Goal: Information Seeking & Learning: Learn about a topic

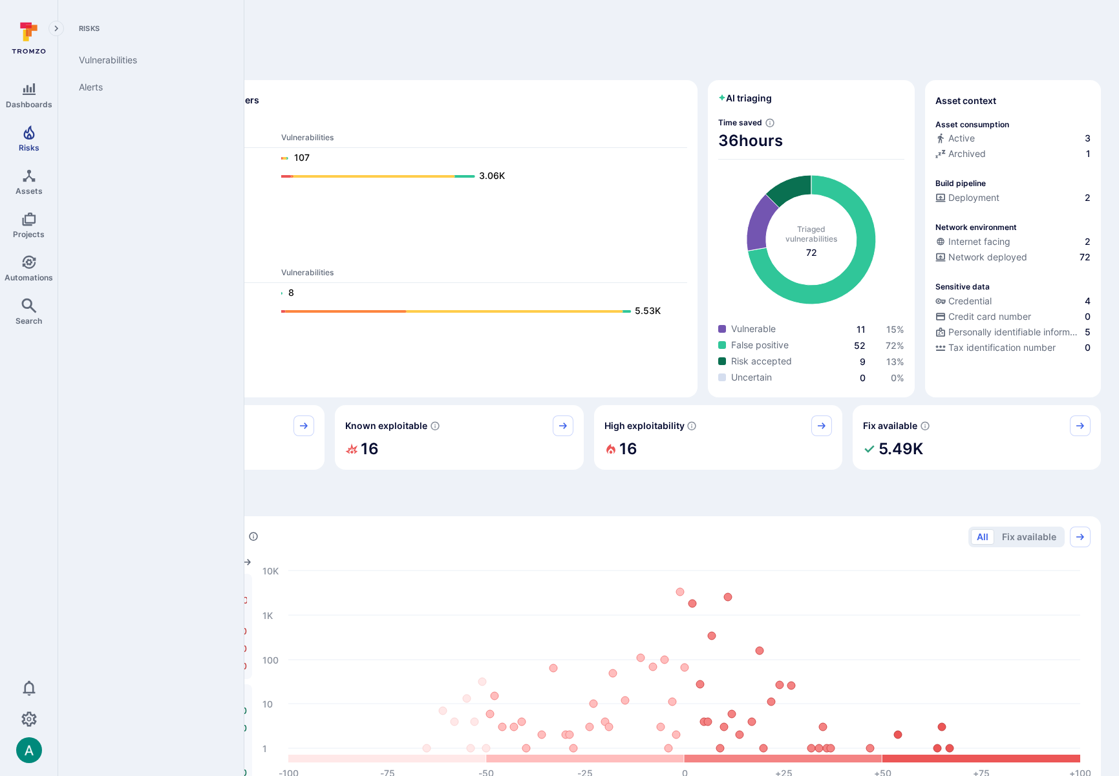
click at [16, 142] on link "Risks" at bounding box center [29, 139] width 58 height 38
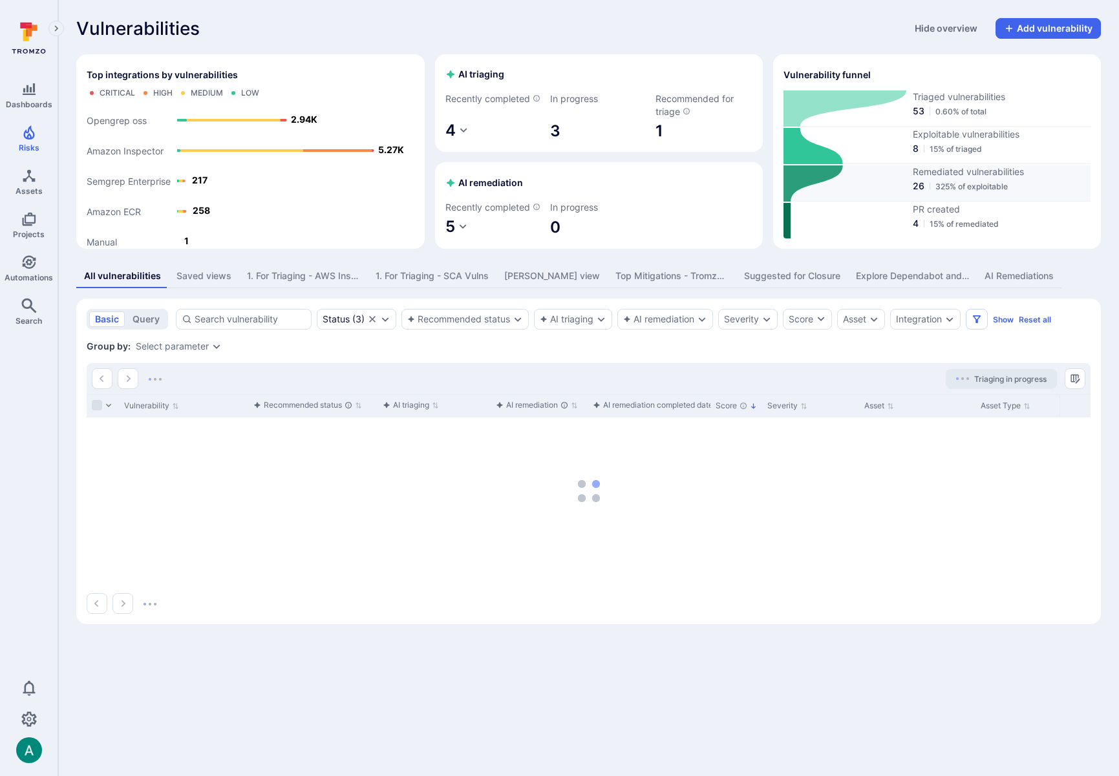
click at [949, 176] on span "Remediated vulnerabilities" at bounding box center [1002, 171] width 178 height 13
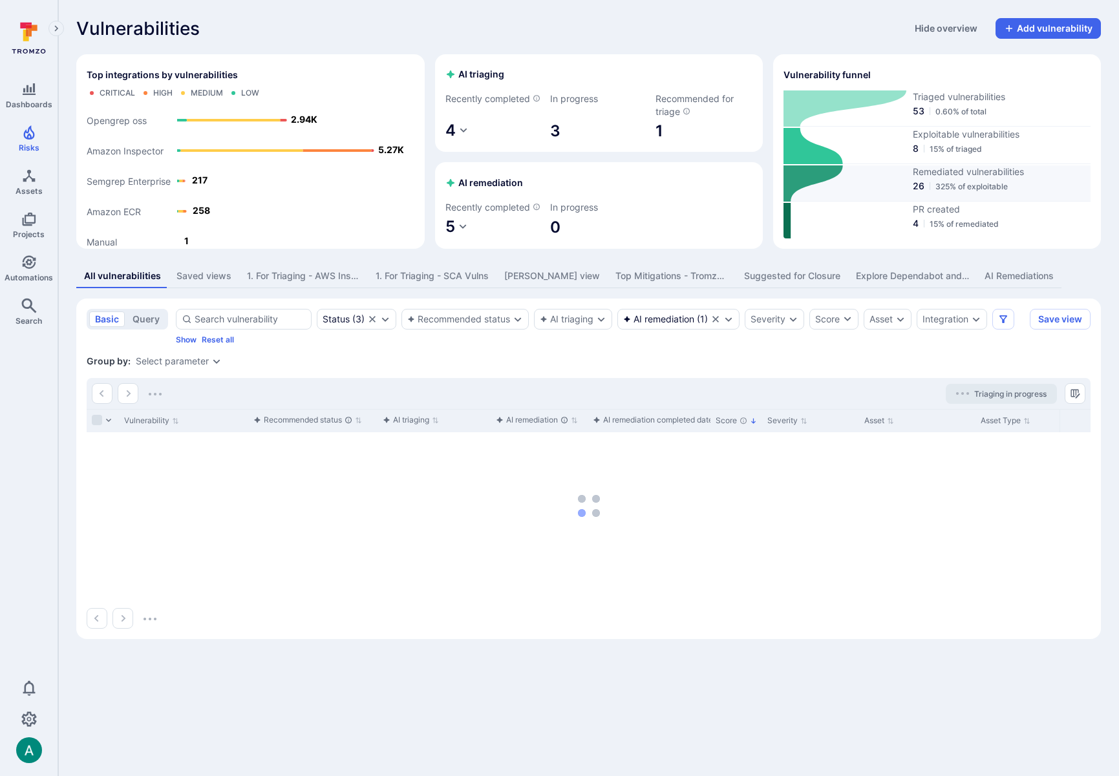
click at [917, 191] on span "26" at bounding box center [919, 186] width 12 height 13
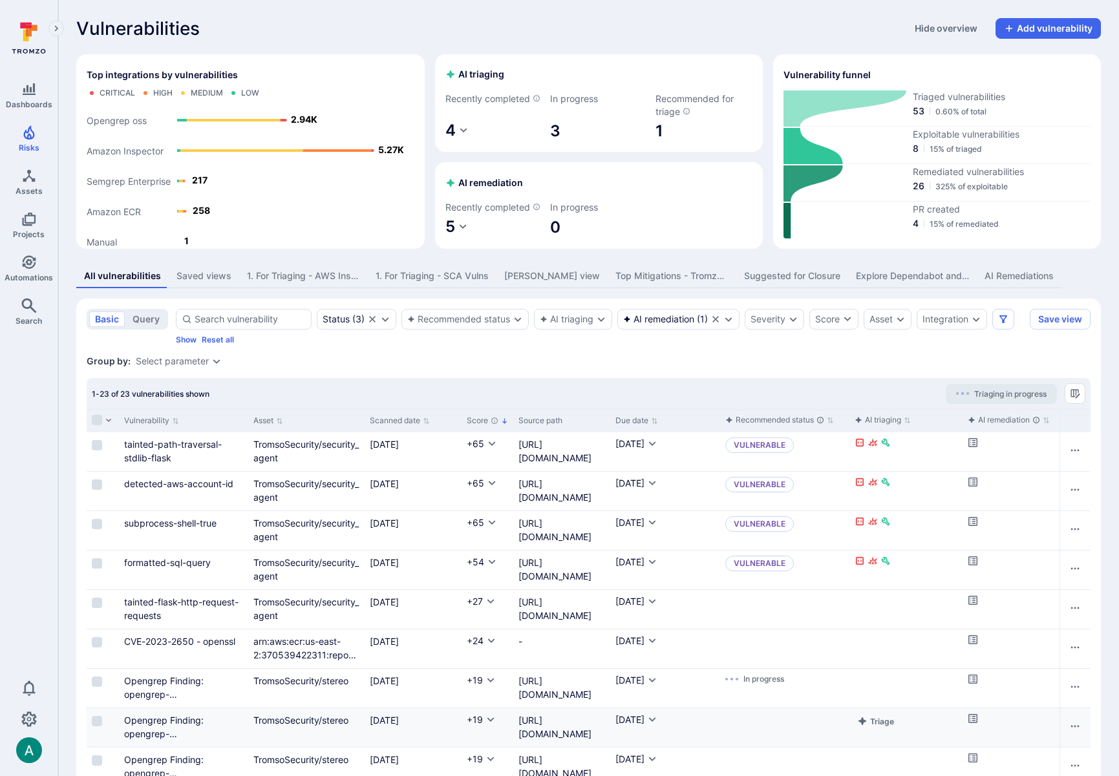
click at [696, 398] on div "1-23 of 23 vulnerabilities shown Triaging in progress" at bounding box center [589, 393] width 1004 height 31
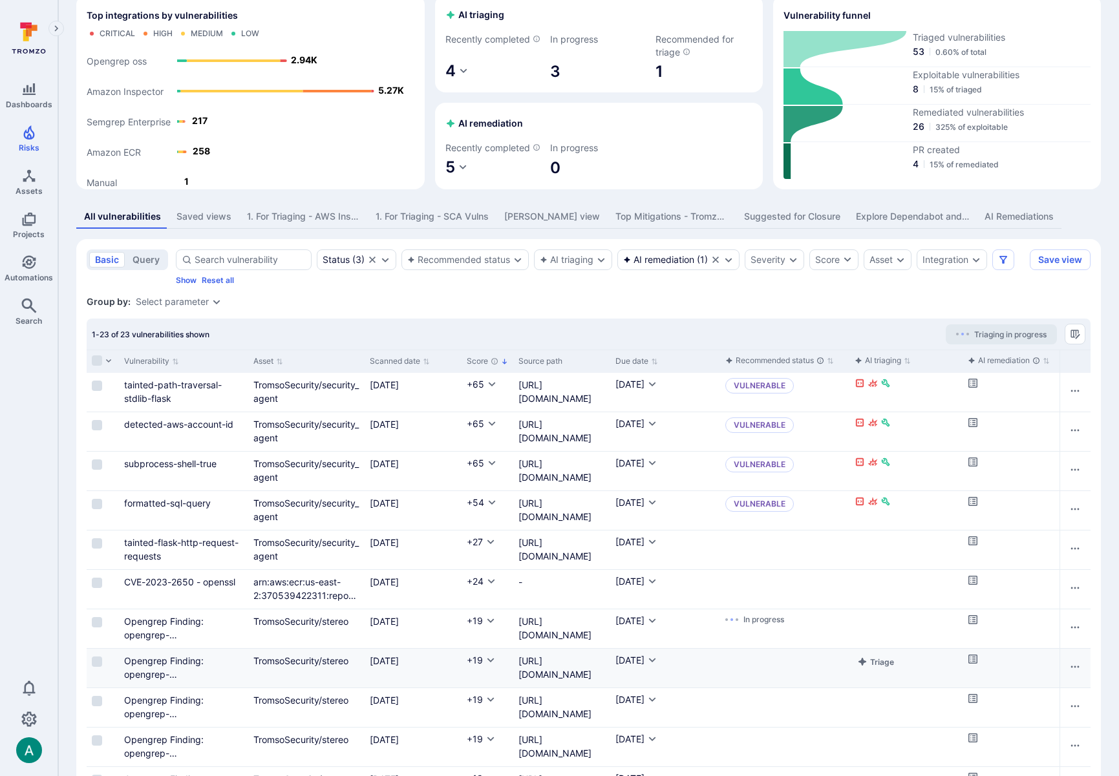
scroll to position [35, 0]
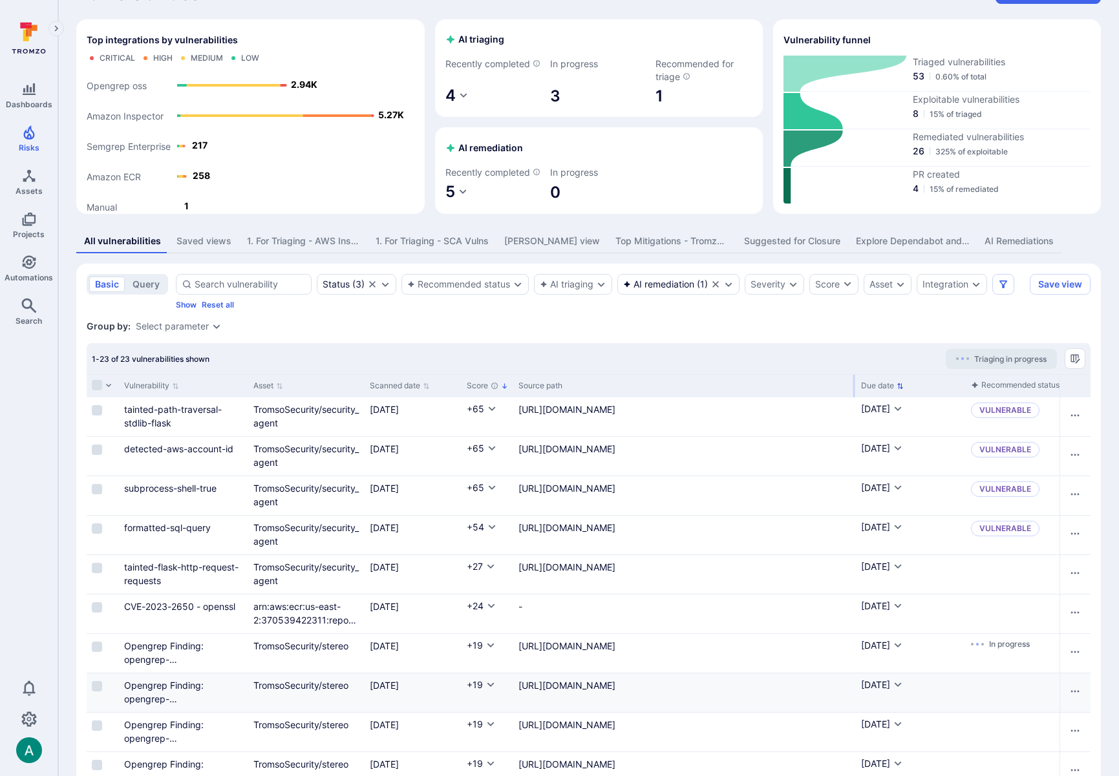
drag, startPoint x: 608, startPoint y: 398, endPoint x: 853, endPoint y: 394, distance: 245.7
click at [853, 394] on div at bounding box center [854, 386] width 2 height 23
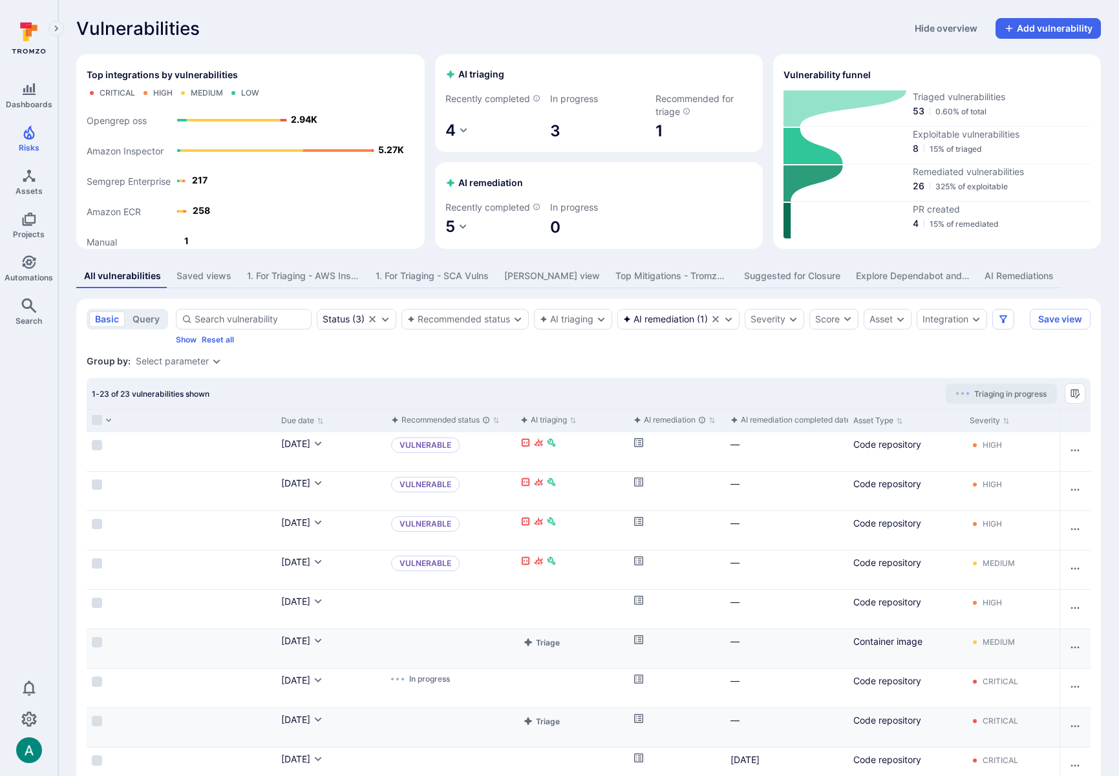
scroll to position [0, 690]
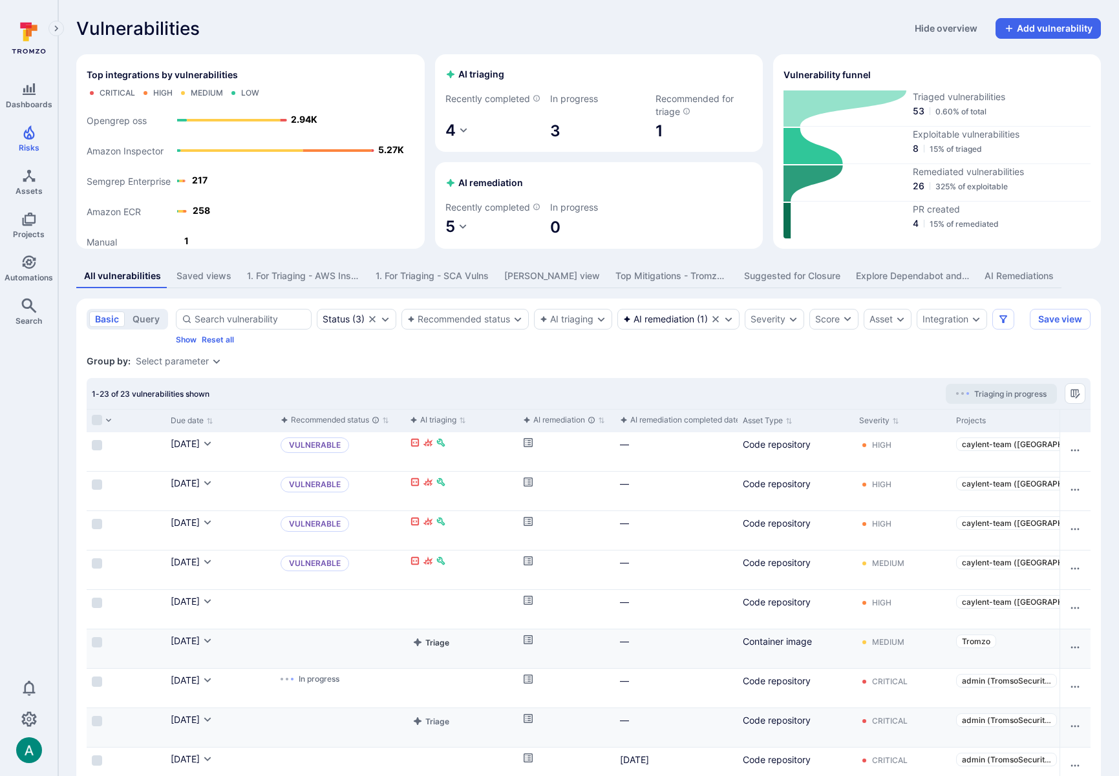
click at [438, 650] on button "Triage" at bounding box center [431, 643] width 42 height 16
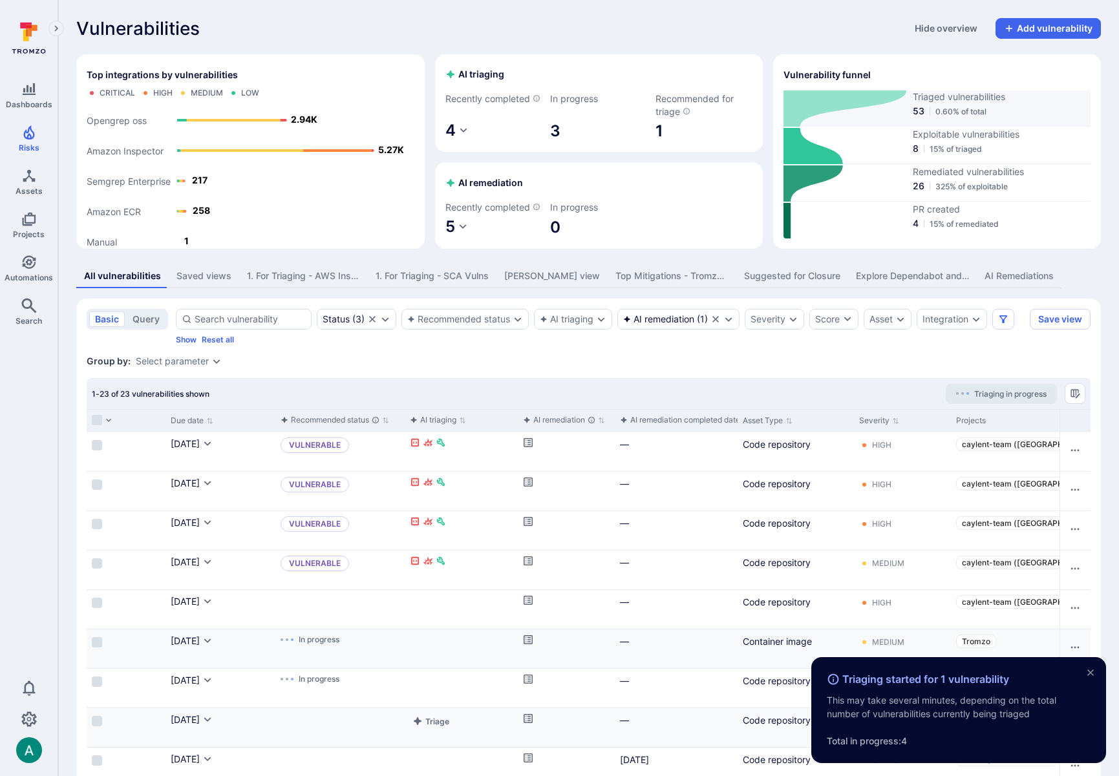
click at [970, 96] on span "Triaged vulnerabilities" at bounding box center [1002, 96] width 178 height 13
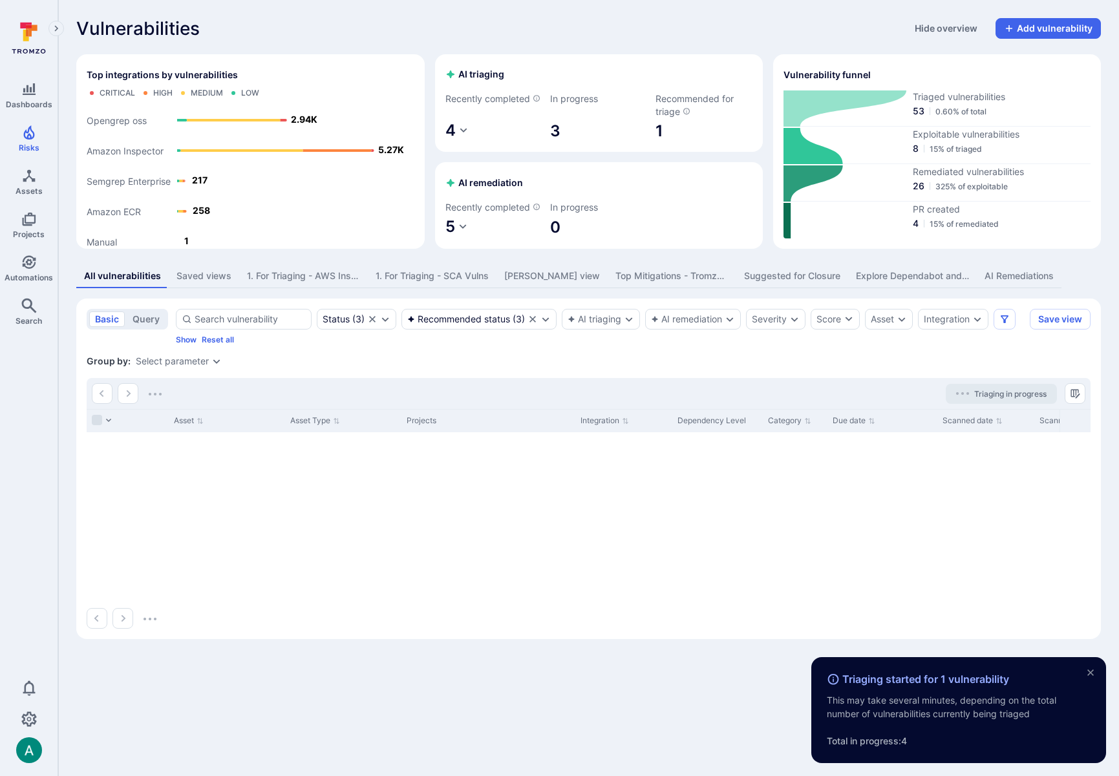
click at [1093, 673] on icon "close" at bounding box center [1090, 673] width 10 height 10
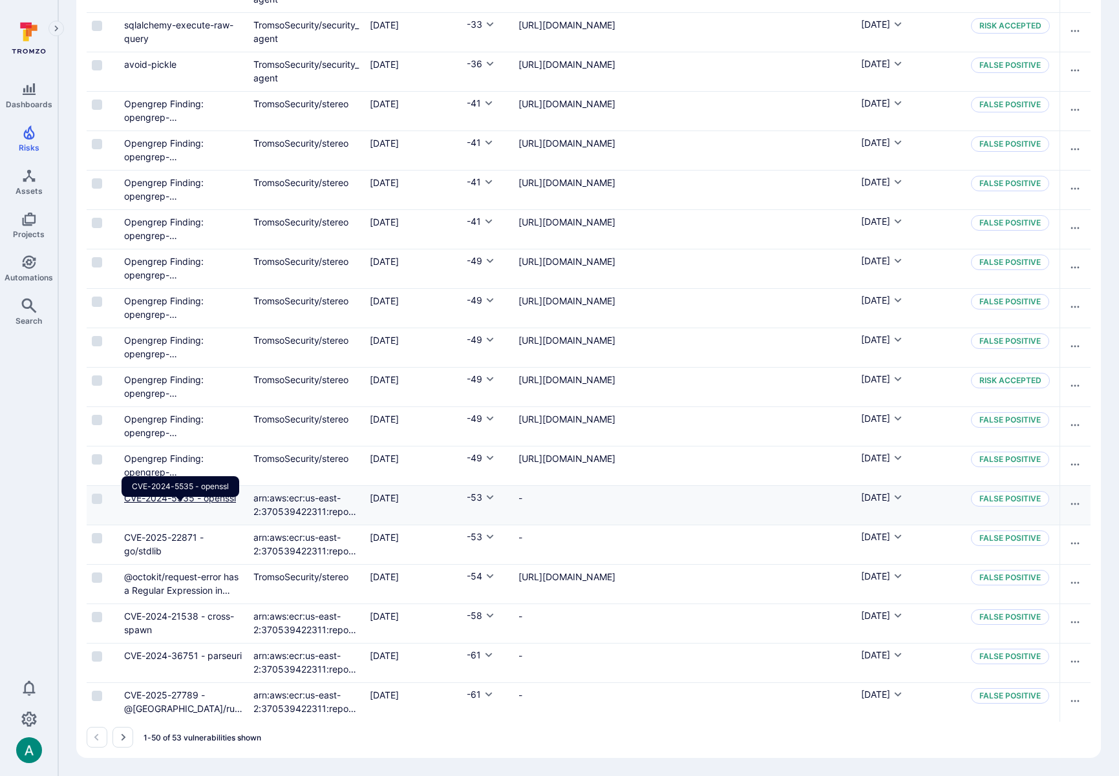
click at [210, 502] on link "CVE-2024-5535 - openssl" at bounding box center [180, 498] width 112 height 11
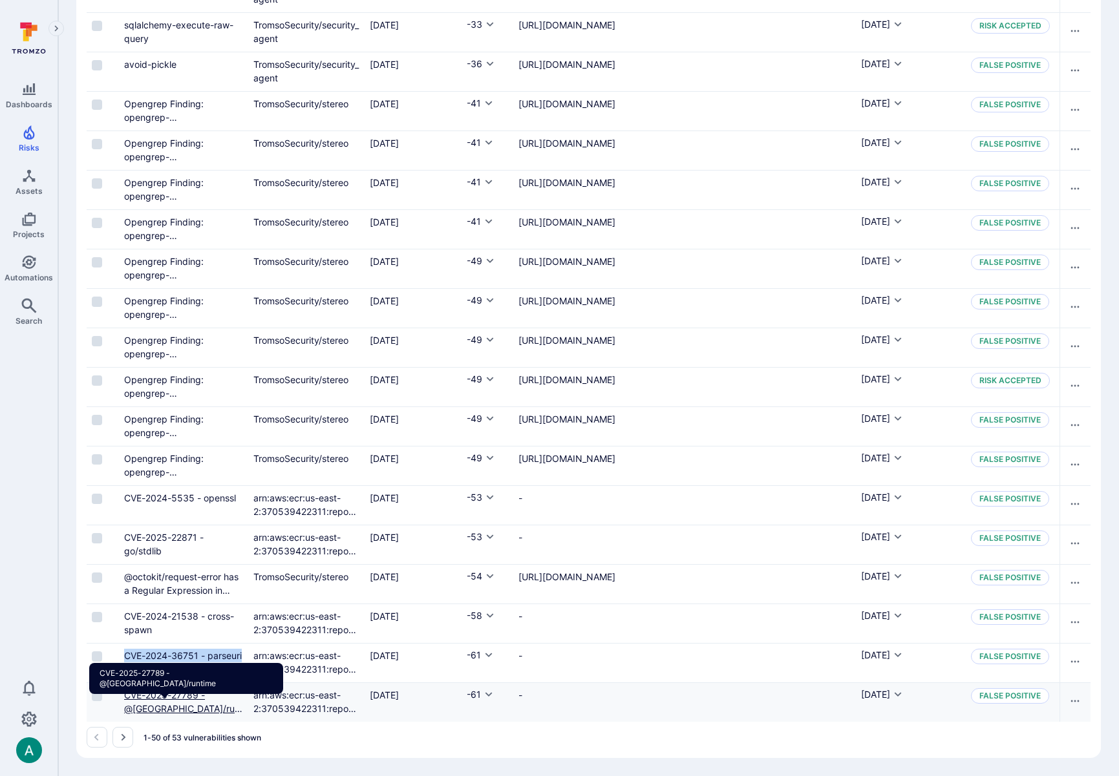
click at [138, 695] on link "CVE-2025-27789 - @babel/runtime" at bounding box center [183, 709] width 119 height 38
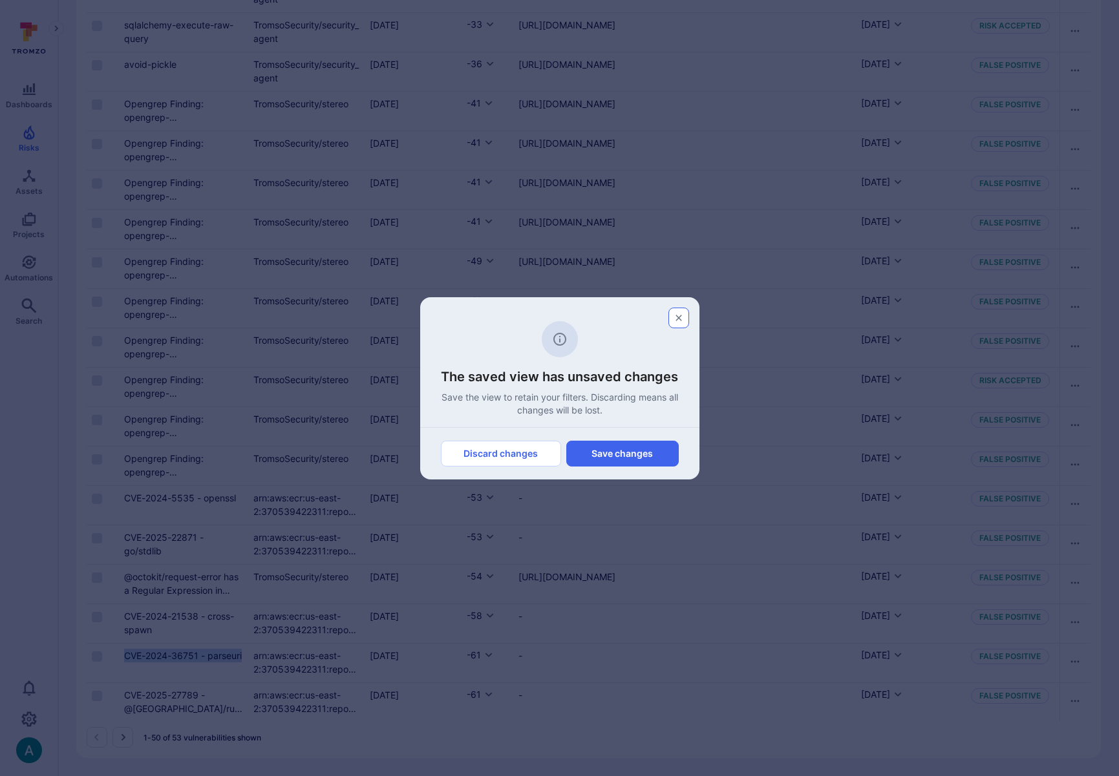
click at [679, 323] on button "button" at bounding box center [678, 318] width 21 height 21
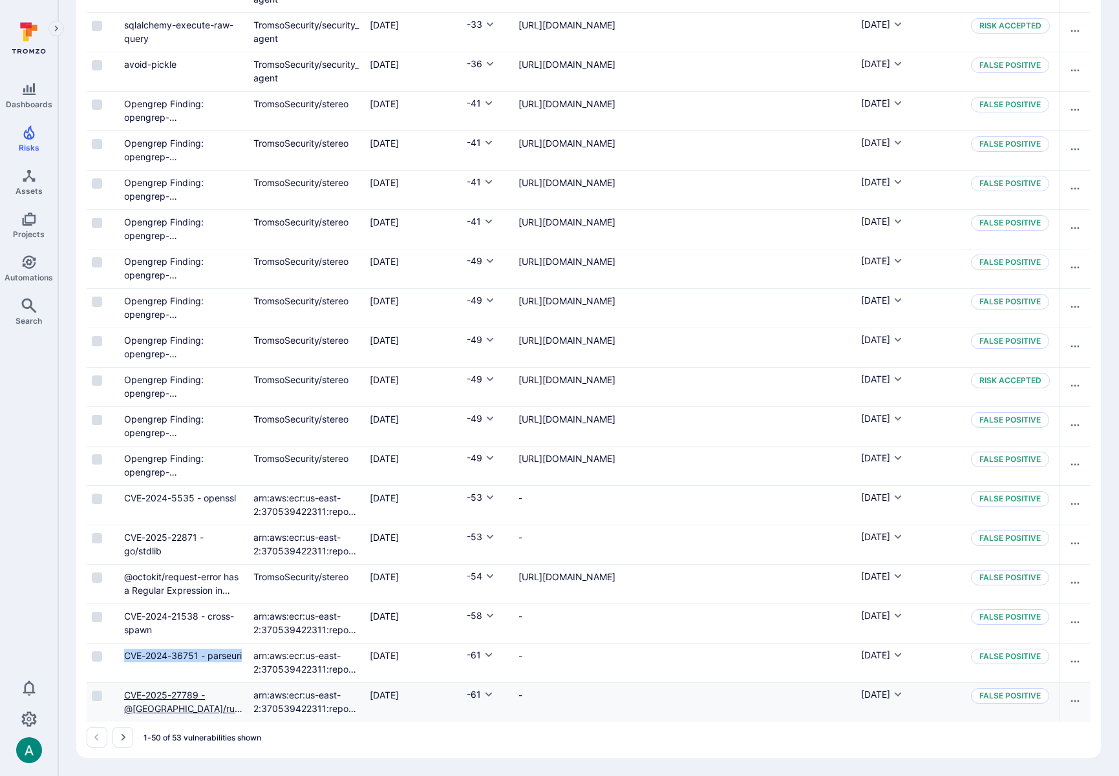
click at [158, 699] on link "CVE-2025-27789 - @babel/runtime" at bounding box center [183, 709] width 119 height 38
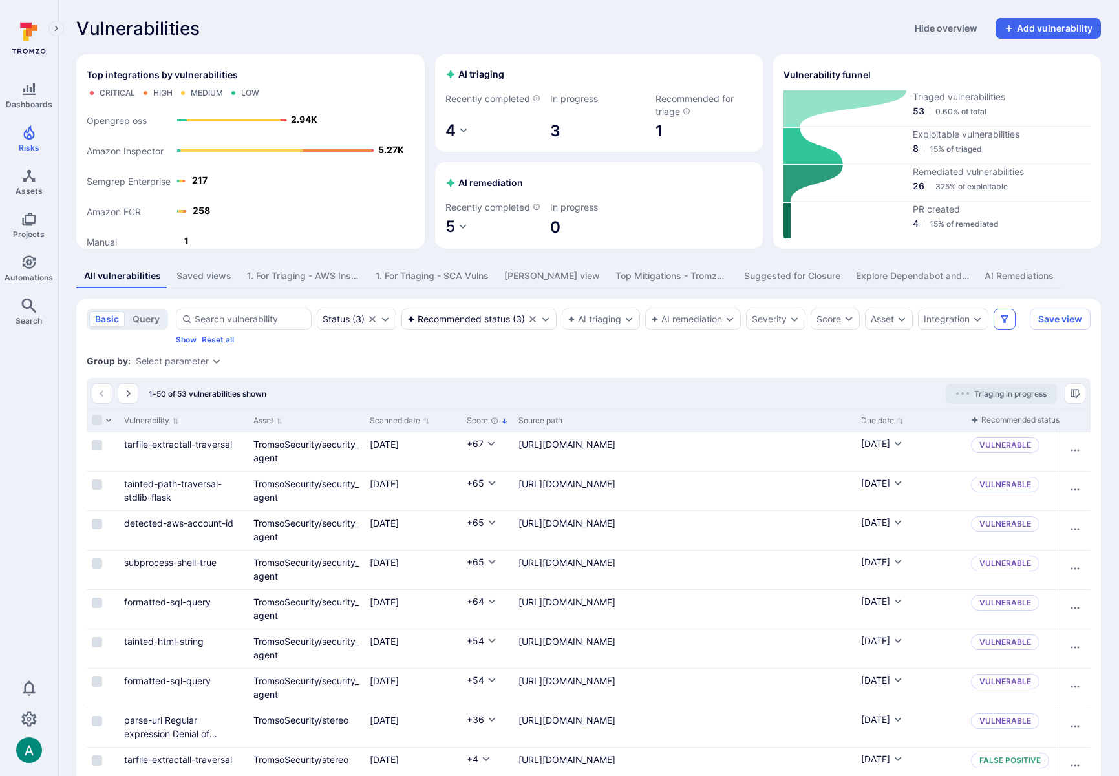
click at [1006, 324] on icon "Filters" at bounding box center [1004, 319] width 10 height 10
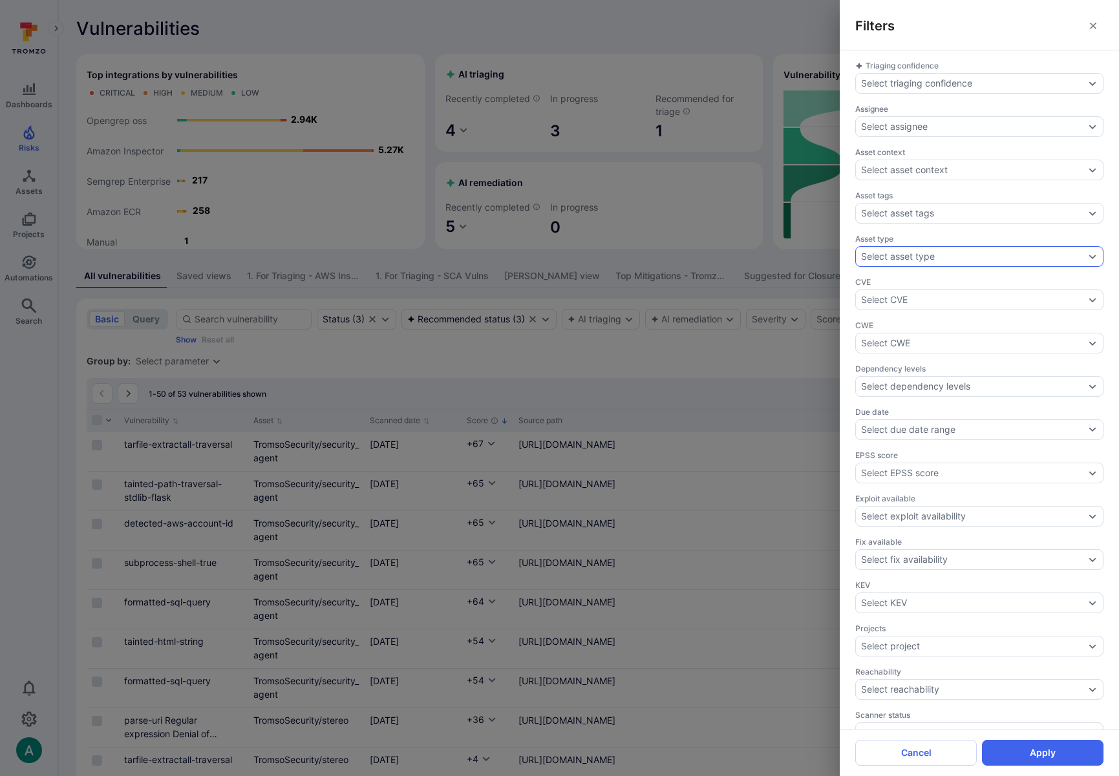
click at [913, 261] on div "Select asset type" at bounding box center [898, 256] width 74 height 10
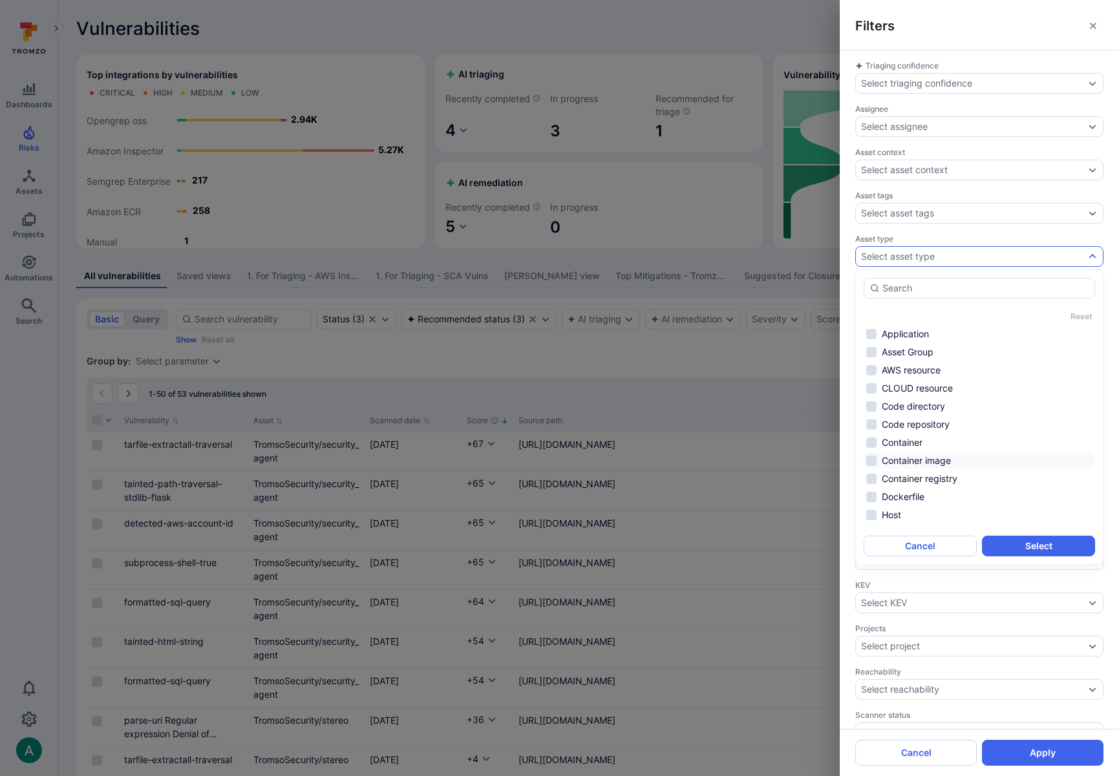
click at [923, 463] on li "Container image" at bounding box center [979, 461] width 231 height 16
click at [1044, 541] on button "Select" at bounding box center [1038, 546] width 113 height 21
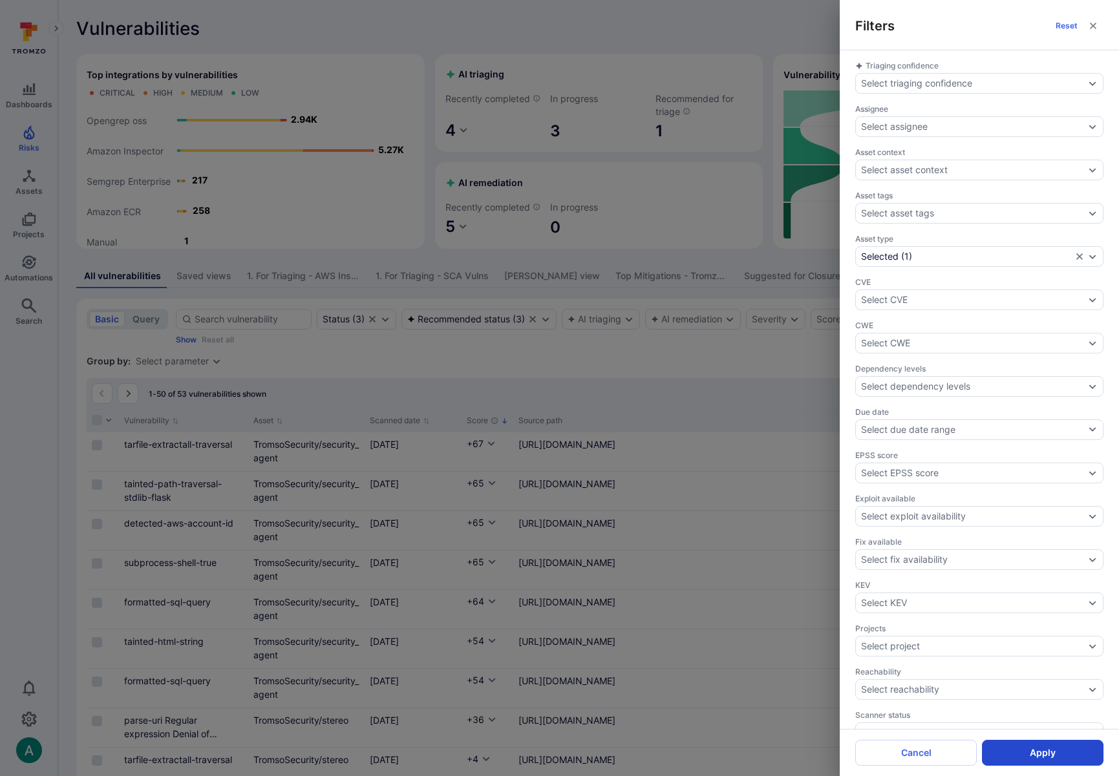
click at [1063, 749] on button "Apply" at bounding box center [1043, 753] width 122 height 26
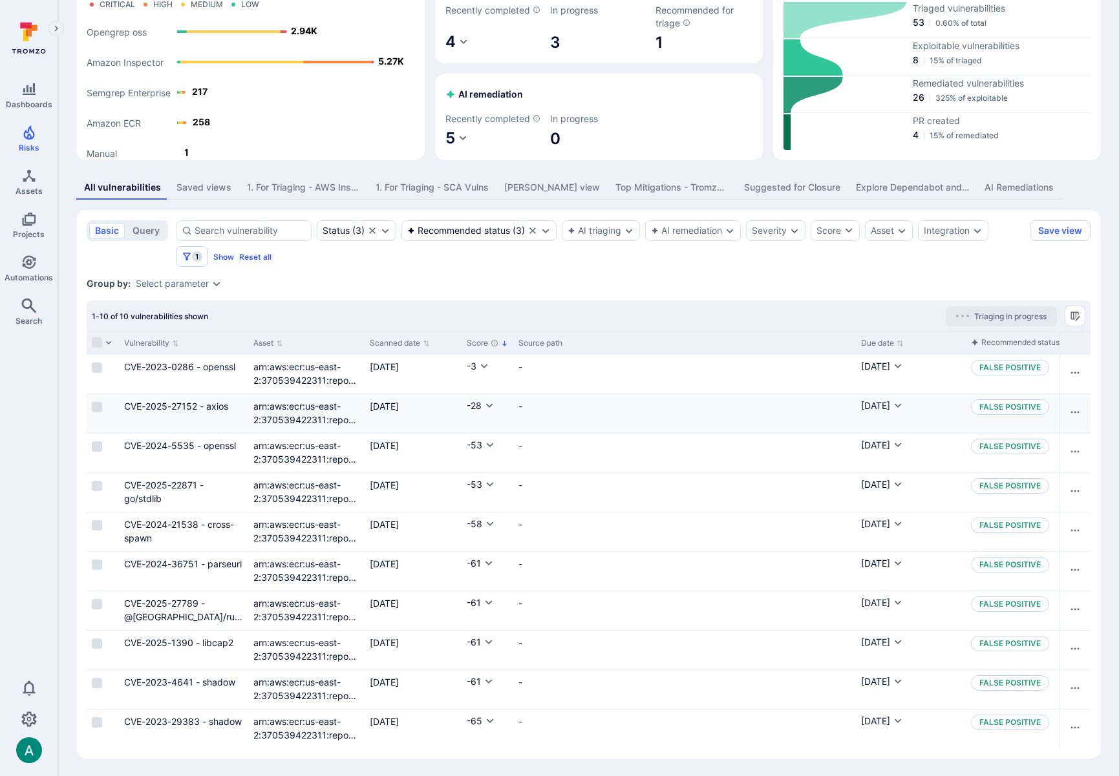
scroll to position [103, 0]
click at [471, 283] on div "Group by: Select parameter" at bounding box center [589, 283] width 1004 height 13
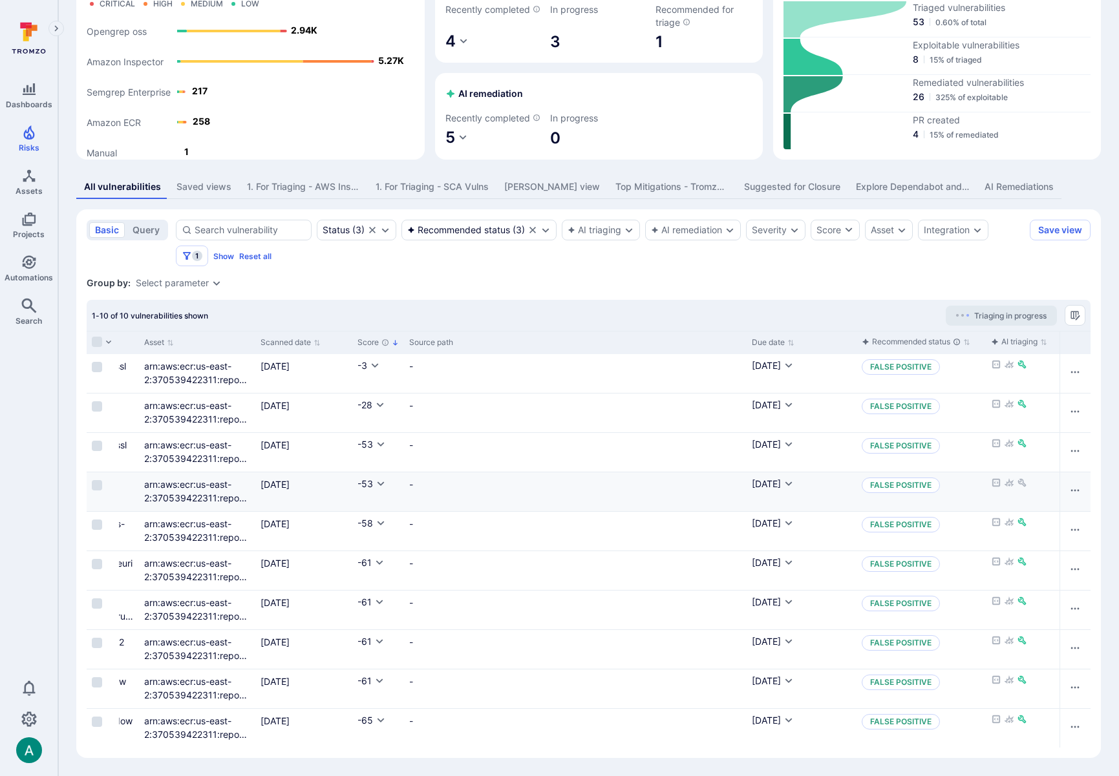
scroll to position [0, 0]
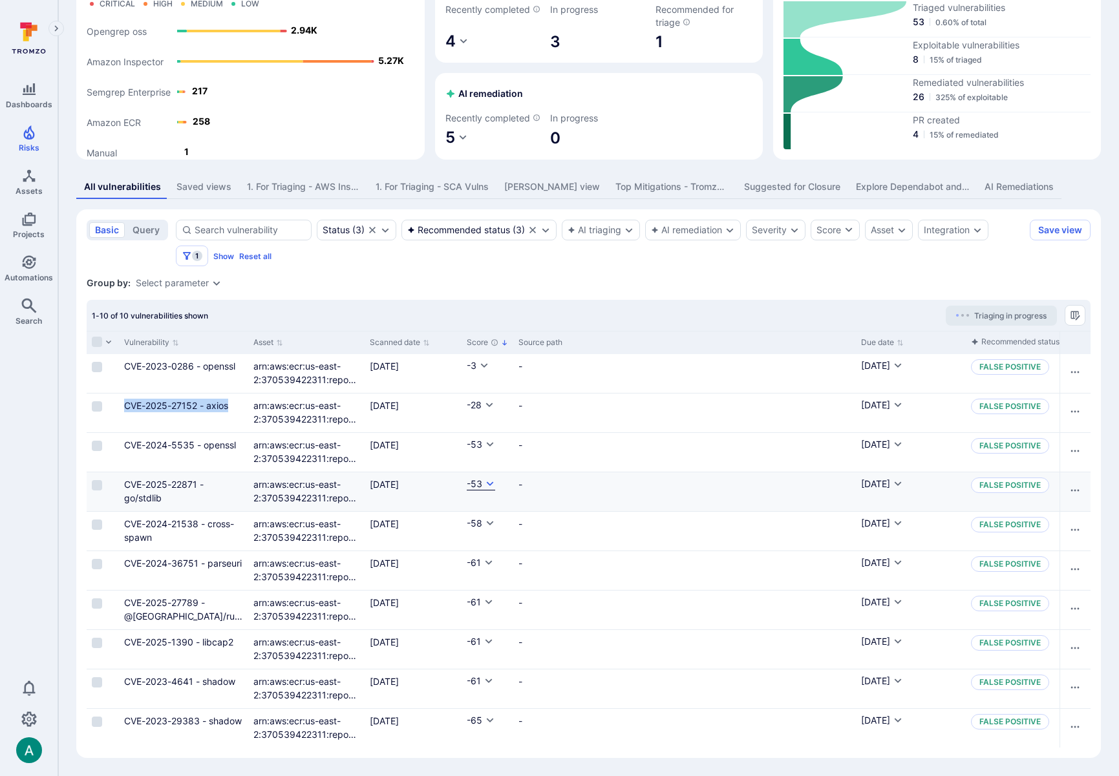
click at [489, 483] on icon "Cell for Score" at bounding box center [490, 484] width 7 height 5
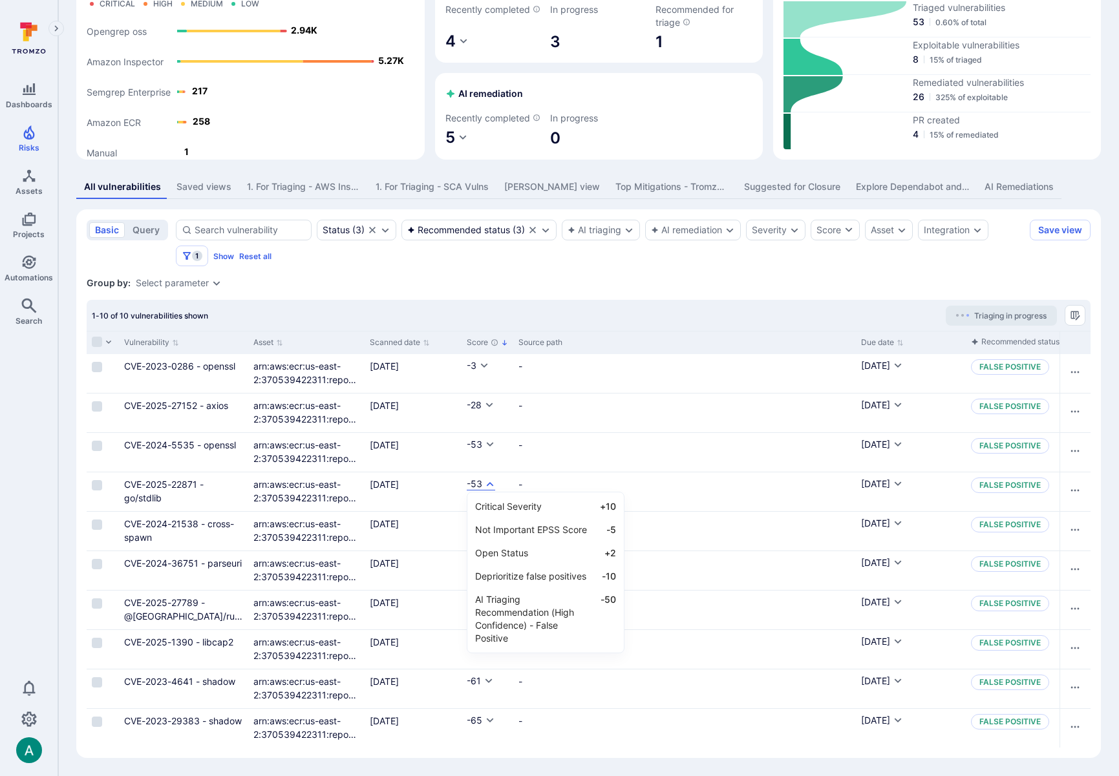
click at [526, 293] on div at bounding box center [559, 388] width 1119 height 776
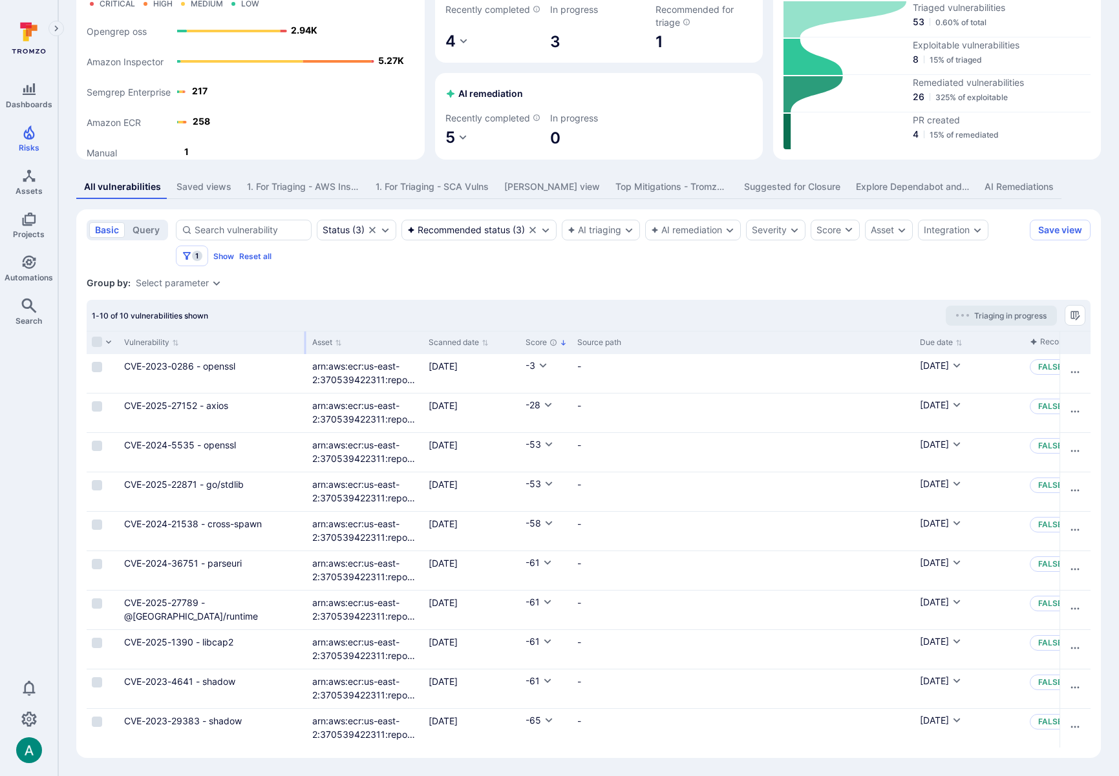
drag, startPoint x: 246, startPoint y: 341, endPoint x: 305, endPoint y: 340, distance: 58.8
click at [305, 340] on div at bounding box center [305, 343] width 2 height 23
click at [398, 311] on div "1-10 of 10 vulnerabilities shown Triaging in progress" at bounding box center [589, 315] width 1004 height 31
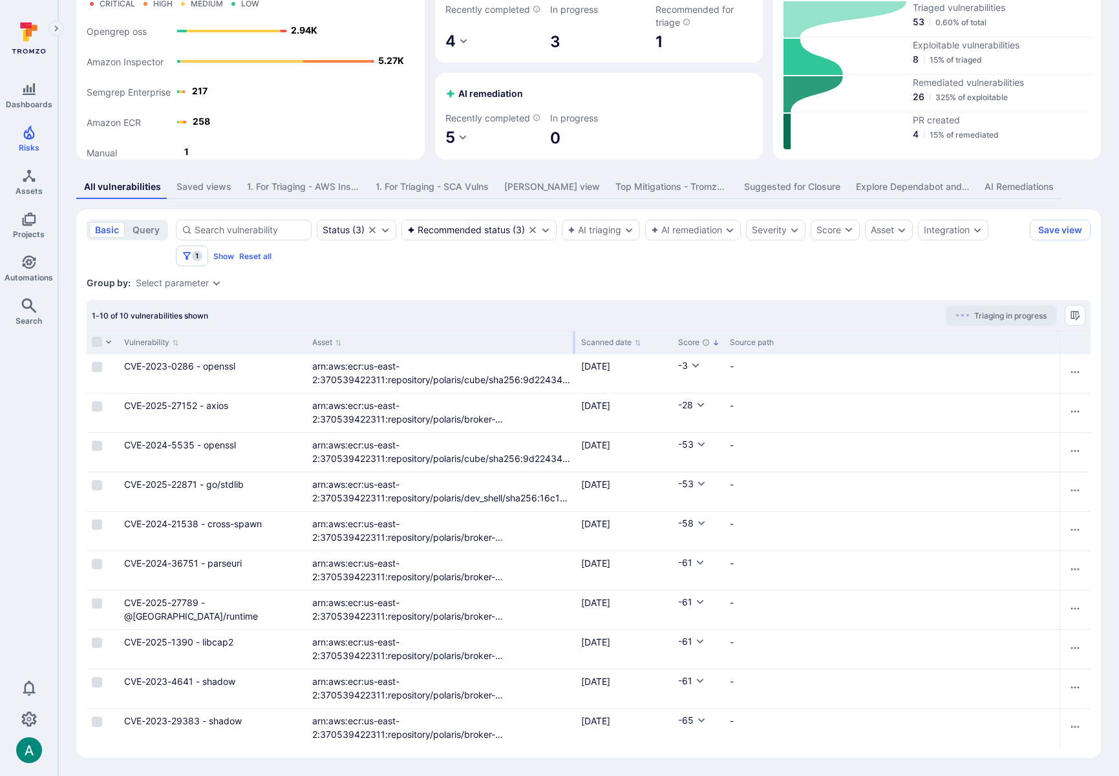
drag, startPoint x: 421, startPoint y: 341, endPoint x: 573, endPoint y: 347, distance: 152.7
click at [573, 347] on div at bounding box center [574, 343] width 2 height 23
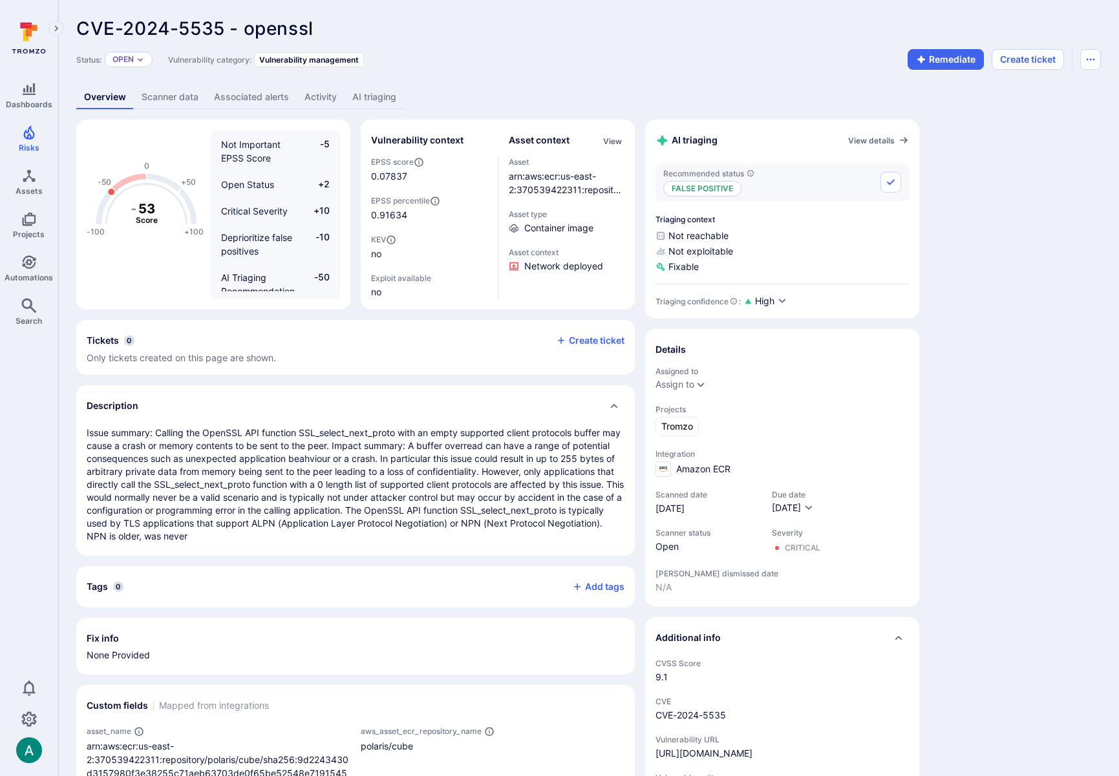
click at [373, 96] on link "AI triaging" at bounding box center [374, 97] width 59 height 24
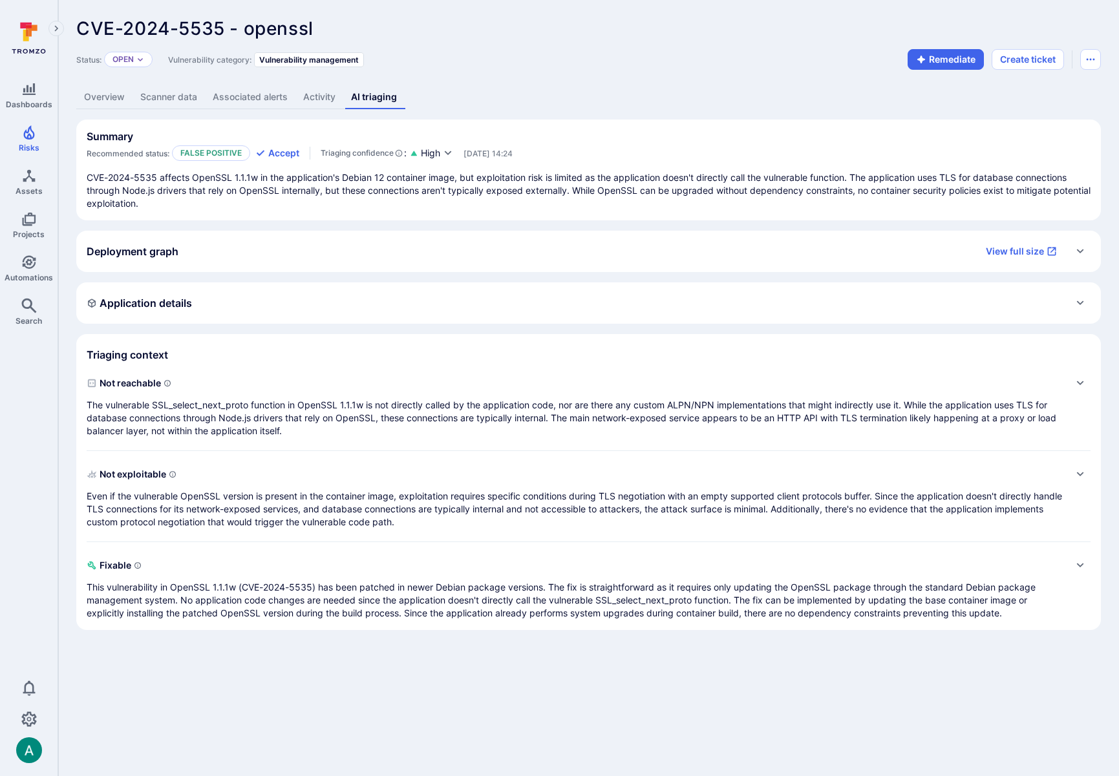
click at [303, 396] on div "Not reachable The vulnerable SSL_select_next_proto function in OpenSSL 1.1.1w i…" at bounding box center [576, 405] width 978 height 65
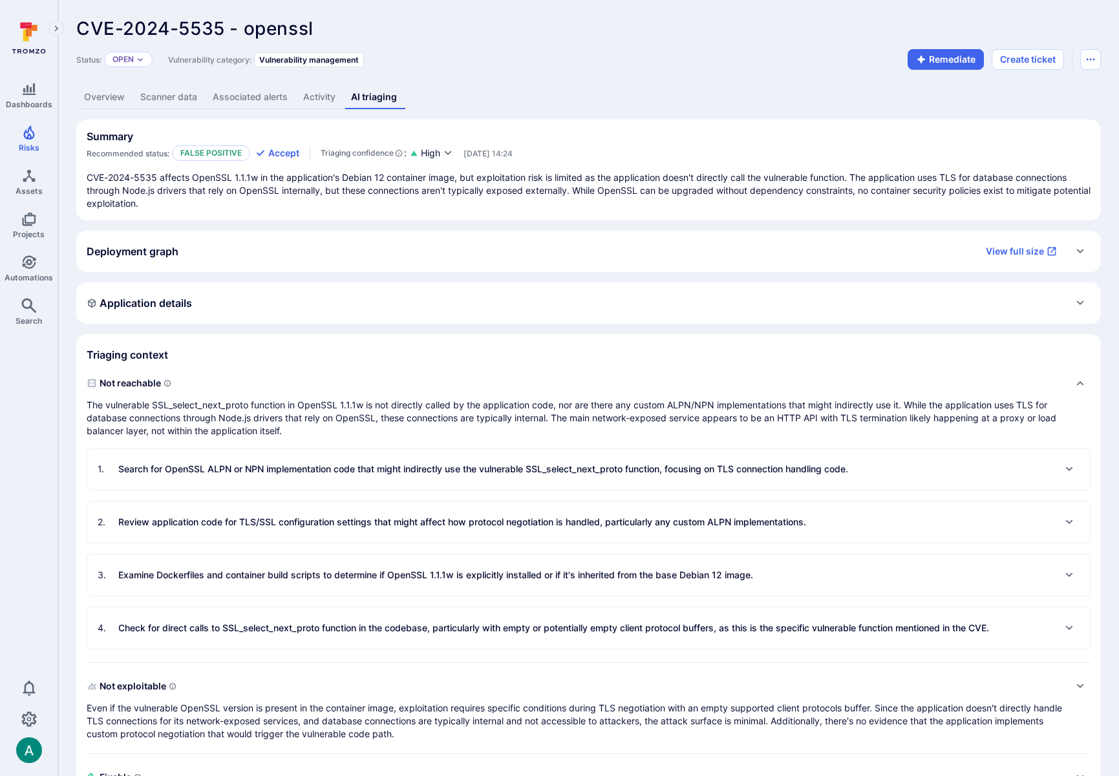
scroll to position [1, 0]
click at [665, 466] on p "Search for OpenSSL ALPN or NPN implementation code that might indirectly use th…" at bounding box center [483, 468] width 730 height 13
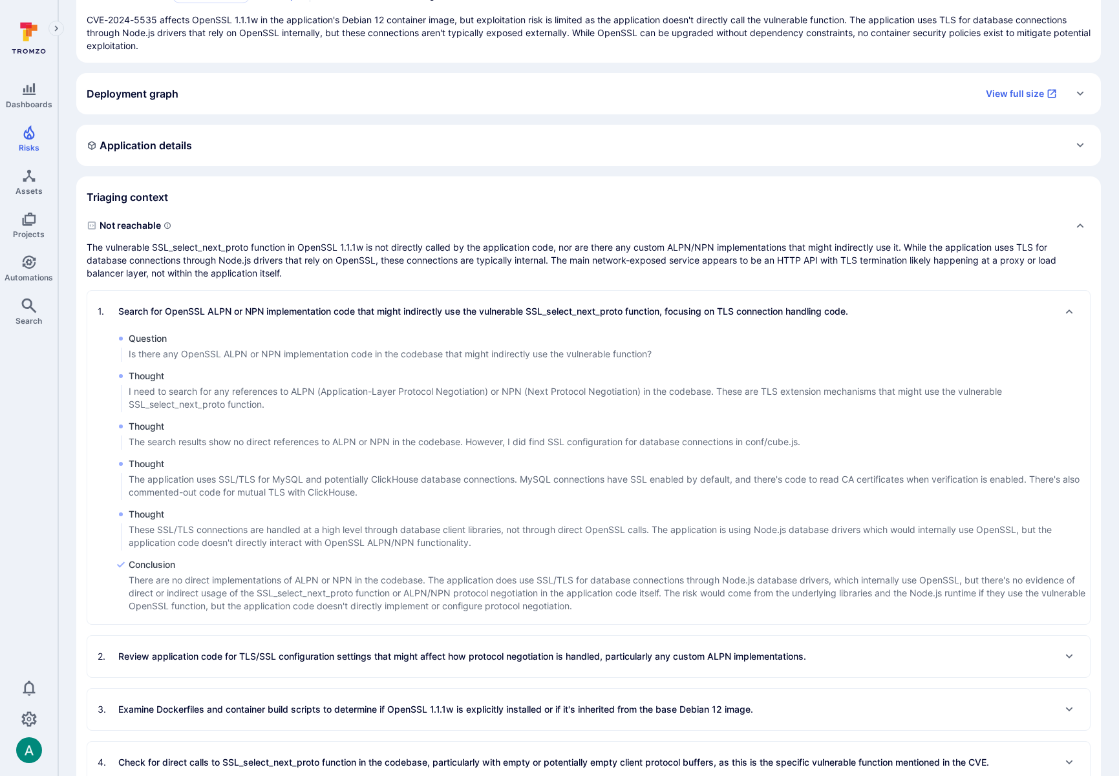
scroll to position [160, 0]
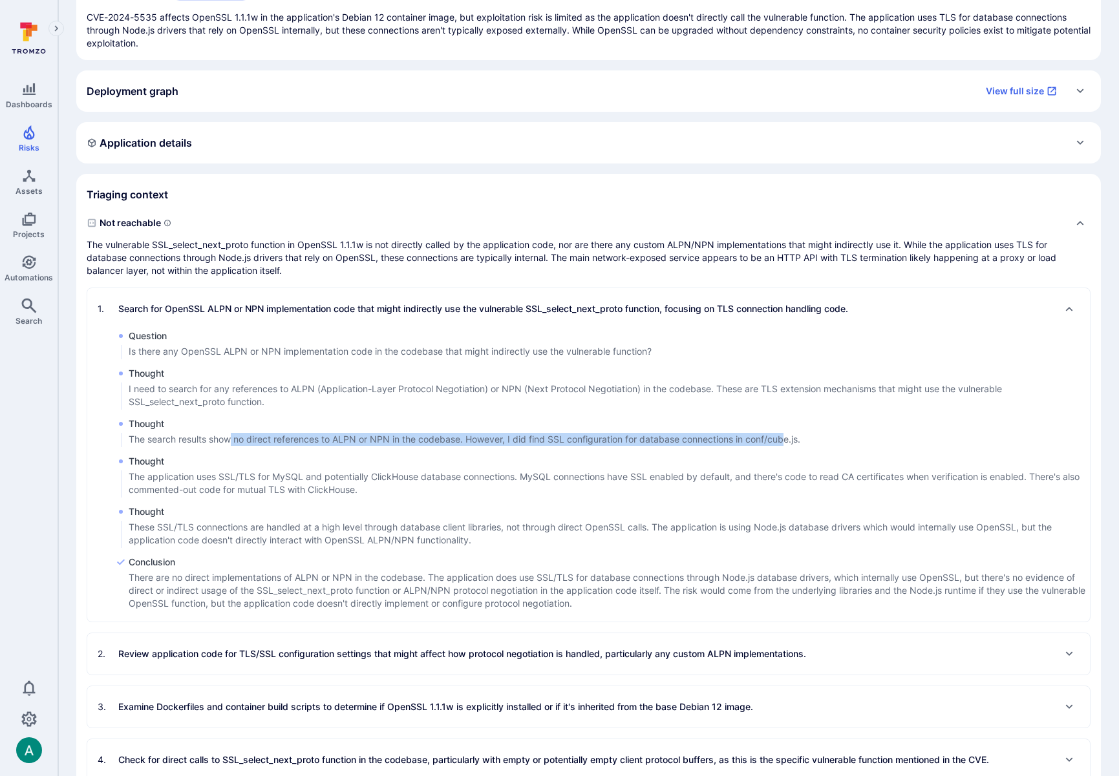
drag, startPoint x: 233, startPoint y: 438, endPoint x: 786, endPoint y: 436, distance: 552.7
click at [786, 436] on p "The search results show no direct references to ALPN or NPN in the codebase. Ho…" at bounding box center [465, 439] width 672 height 13
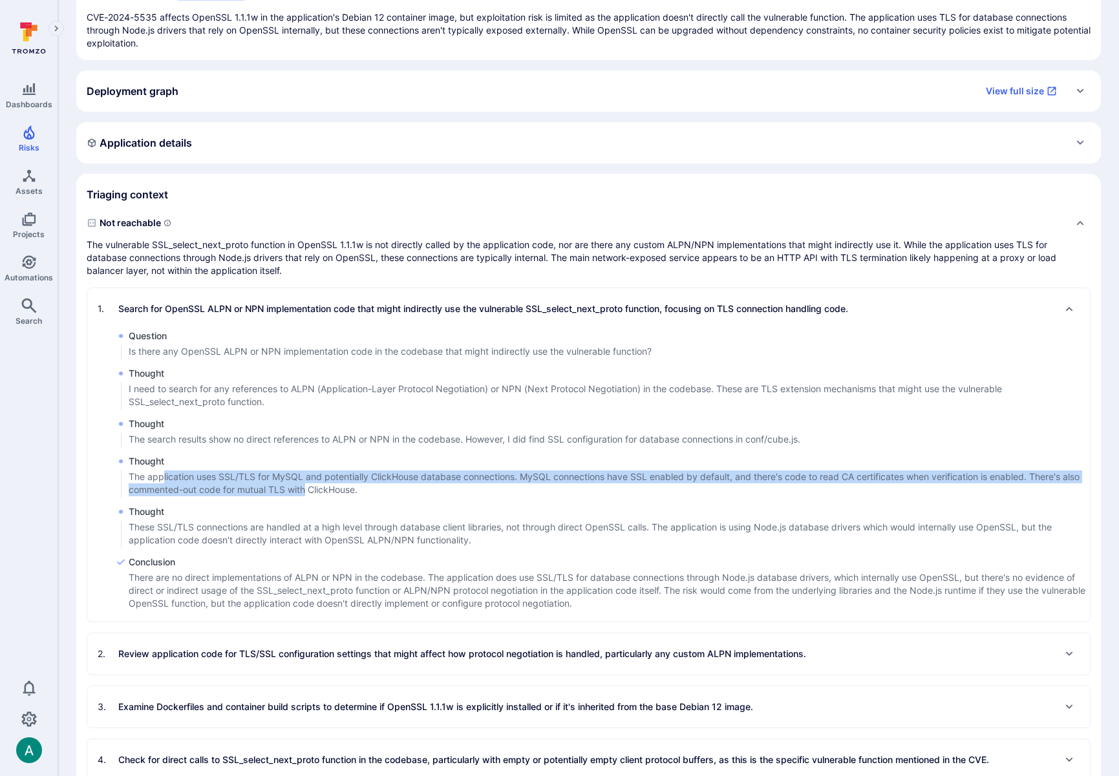
drag, startPoint x: 162, startPoint y: 476, endPoint x: 308, endPoint y: 489, distance: 147.3
click at [308, 489] on p "The application uses SSL/TLS for MySQL and potentially ClickHouse database conn…" at bounding box center [609, 484] width 961 height 26
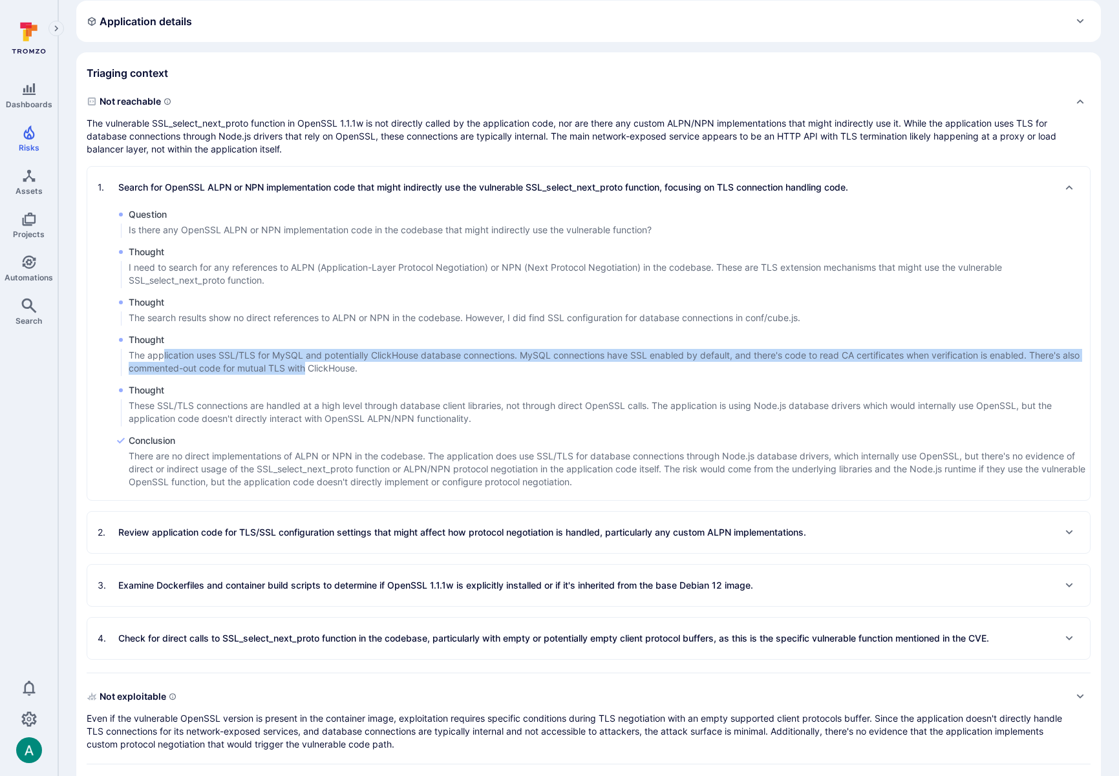
scroll to position [290, 0]
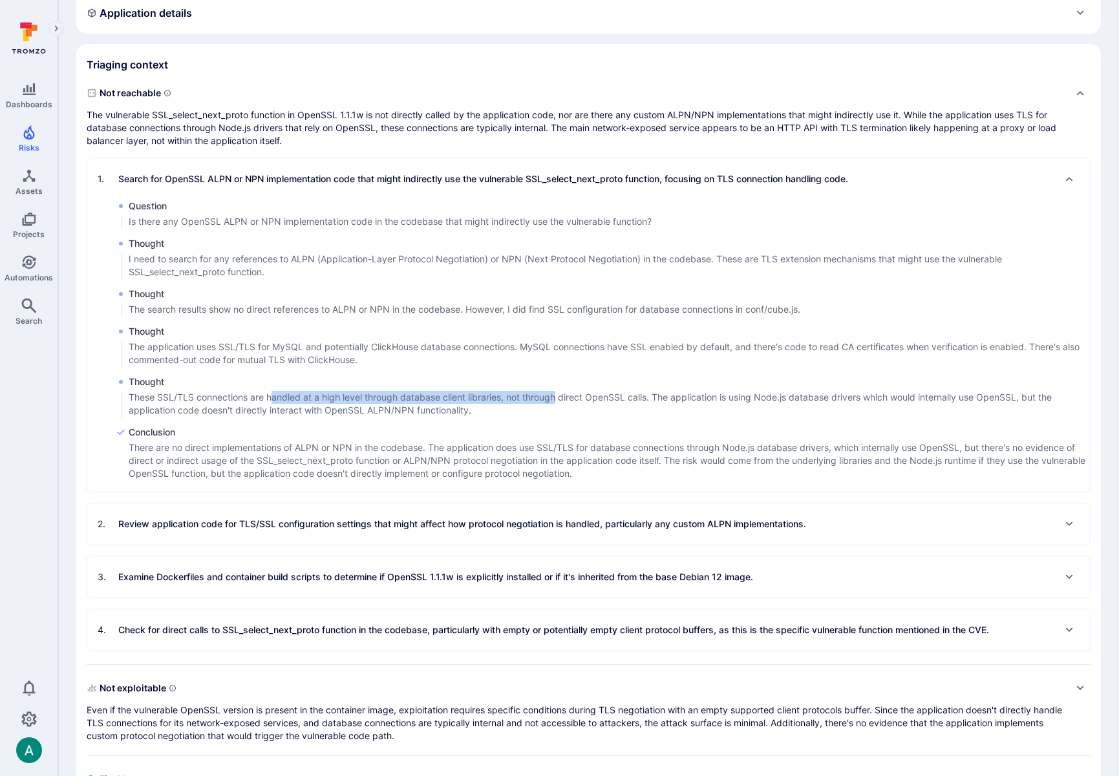
drag, startPoint x: 298, startPoint y: 400, endPoint x: 560, endPoint y: 401, distance: 262.4
click at [560, 401] on p "These SSL/TLS connections are handled at a high level through database client l…" at bounding box center [609, 404] width 961 height 26
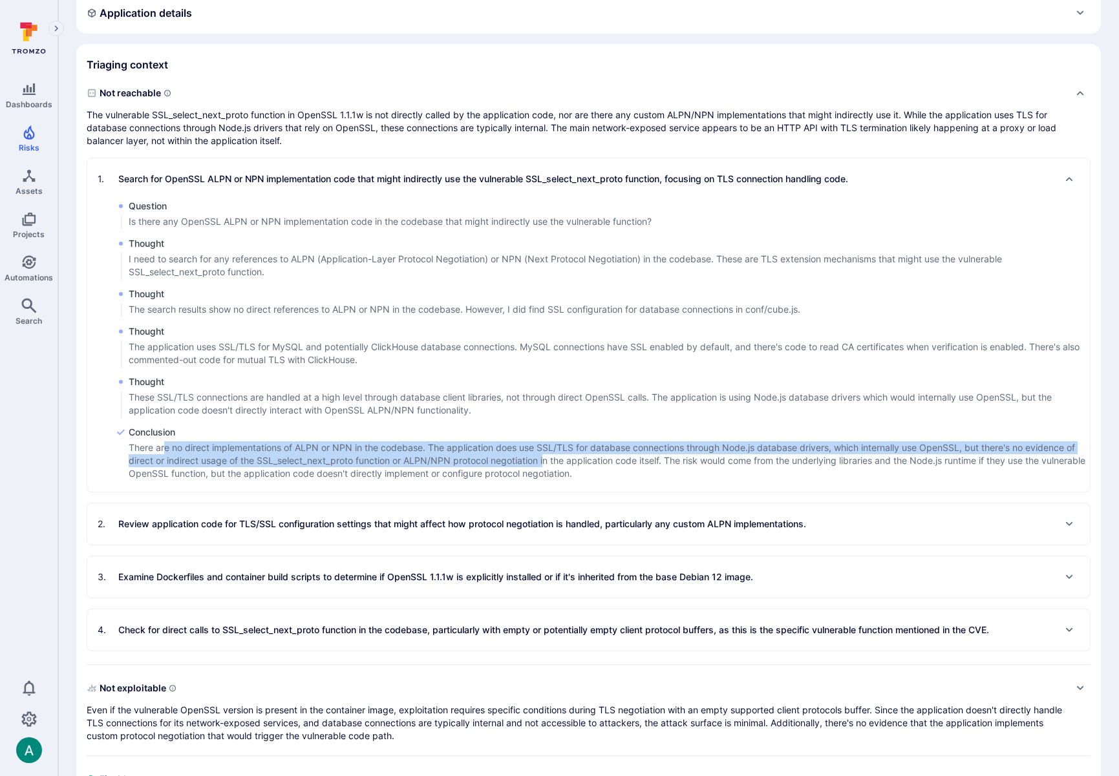
drag, startPoint x: 163, startPoint y: 451, endPoint x: 547, endPoint y: 463, distance: 384.2
click at [547, 463] on p "There are no direct implementations of ALPN or NPN in the codebase. The applica…" at bounding box center [609, 460] width 961 height 39
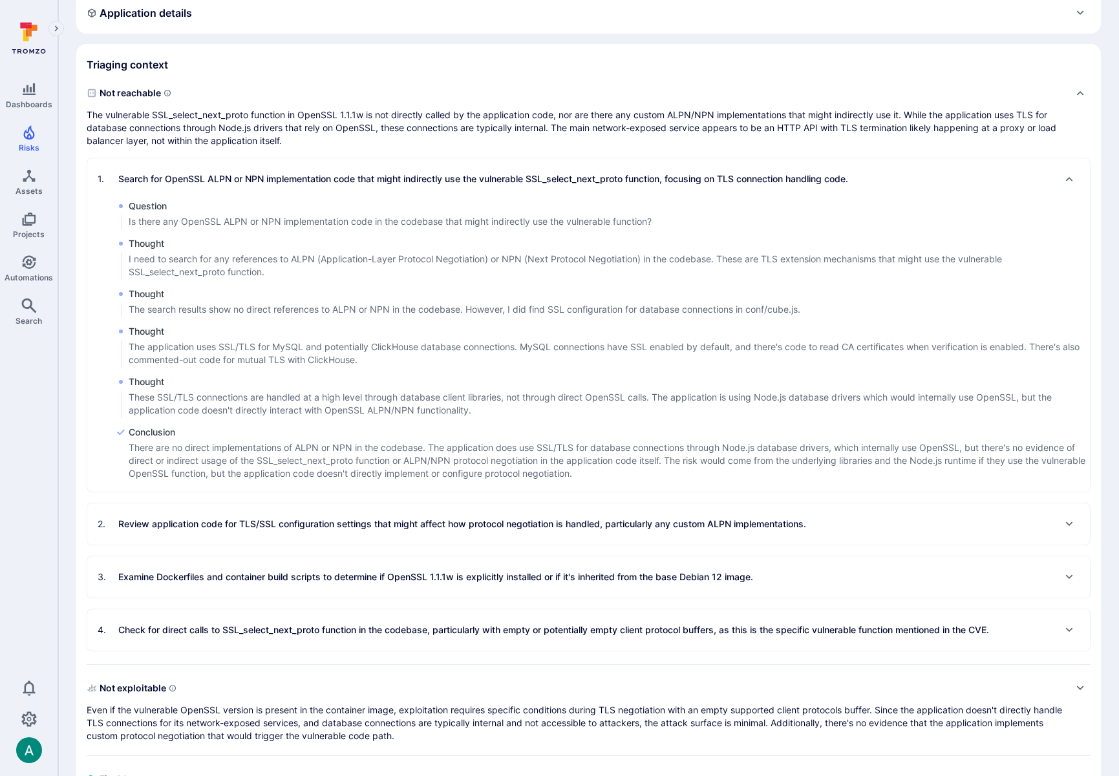
click at [572, 463] on p "There are no direct implementations of ALPN or NPN in the codebase. The applica…" at bounding box center [609, 460] width 961 height 39
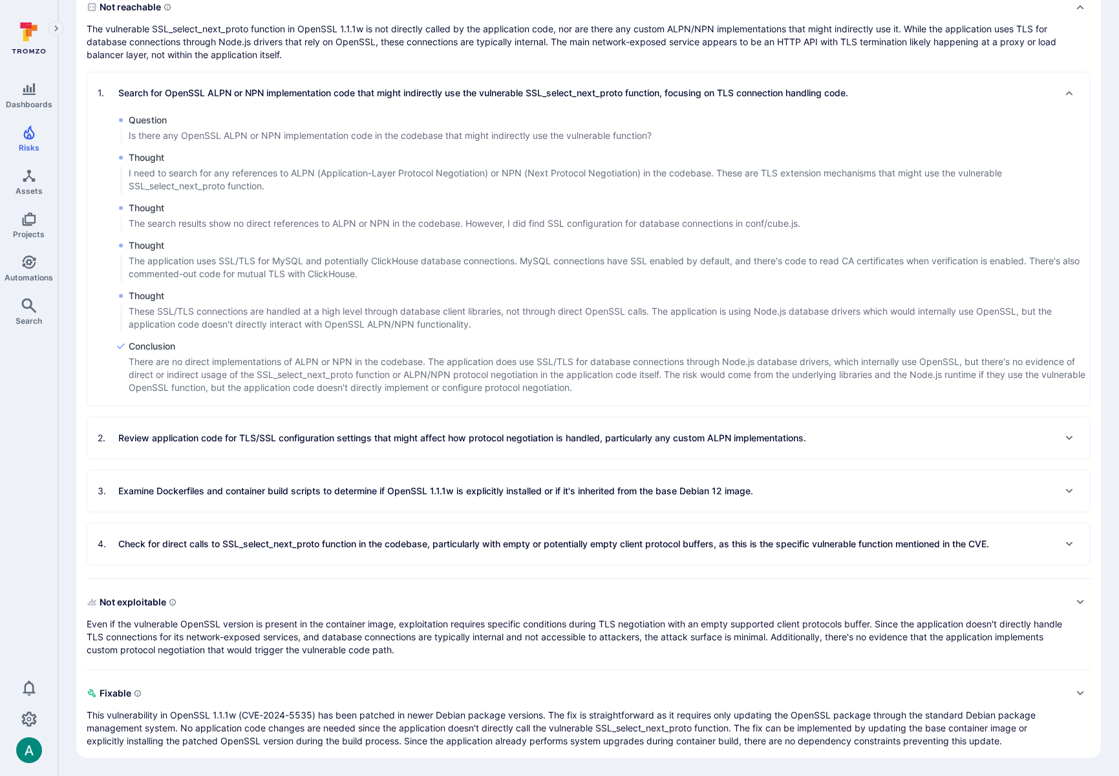
click at [510, 493] on p "Examine Dockerfiles and container build scripts to determine if OpenSSL 1.1.1w …" at bounding box center [435, 491] width 635 height 13
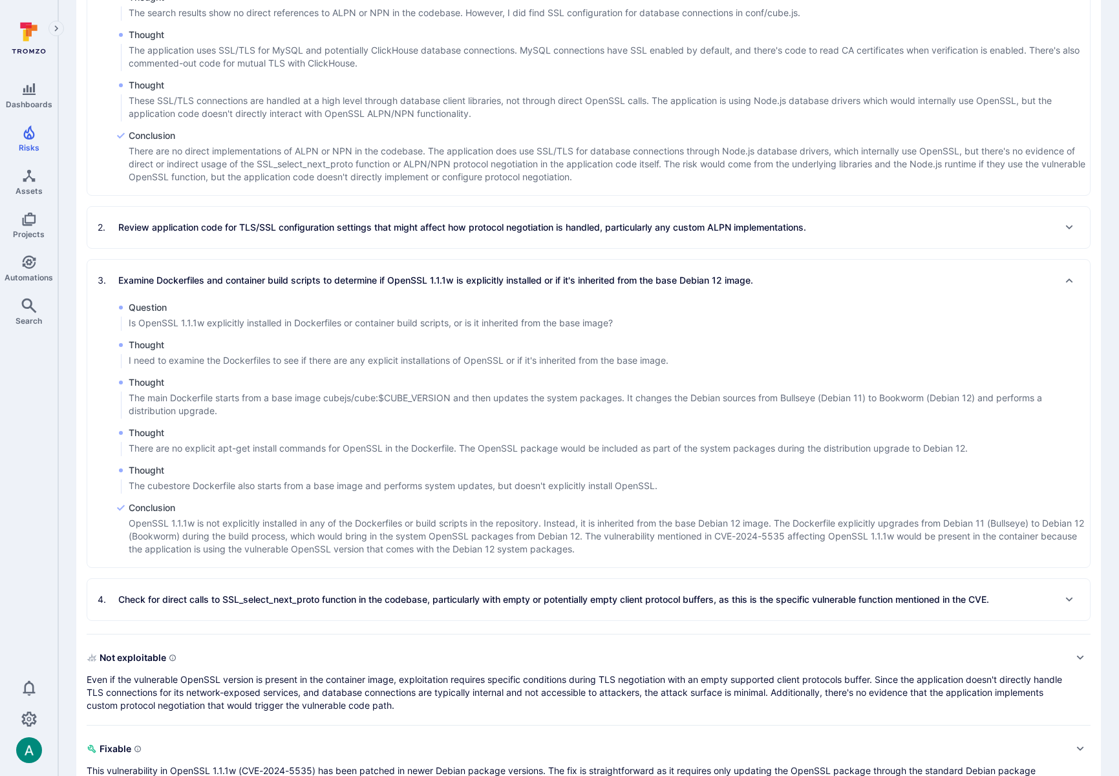
scroll to position [588, 0]
drag, startPoint x: 209, startPoint y: 485, endPoint x: 253, endPoint y: 486, distance: 44.0
click at [253, 486] on p "The cubestore Dockerfile also starts from a base image and performs system upda…" at bounding box center [393, 485] width 529 height 13
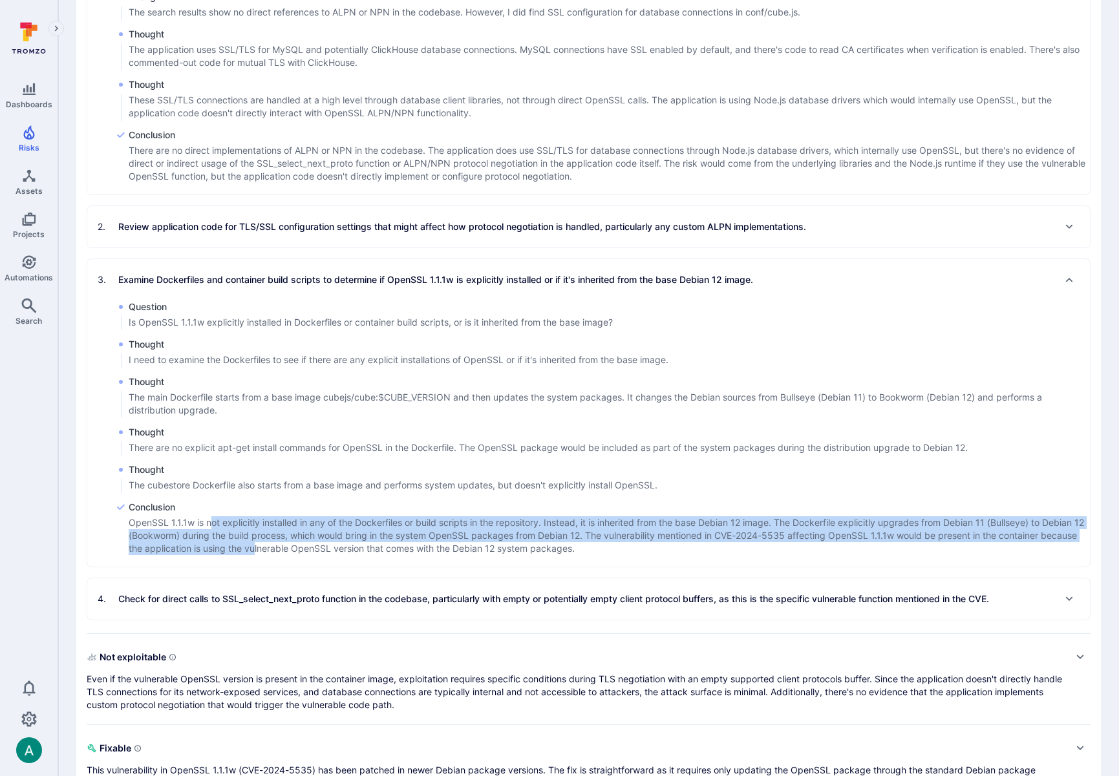
drag, startPoint x: 211, startPoint y: 522, endPoint x: 291, endPoint y: 544, distance: 82.3
click at [293, 546] on p "OpenSSL 1.1.1w is not explicitly installed in any of the Dockerfiles or build s…" at bounding box center [609, 535] width 961 height 39
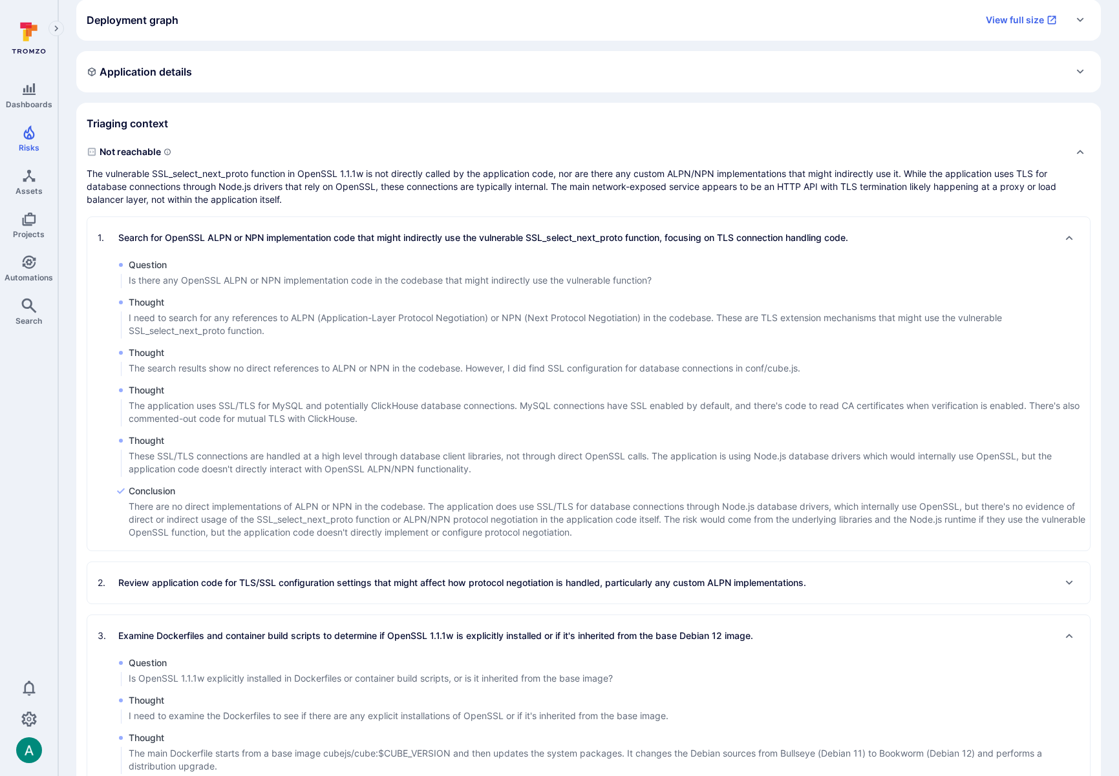
scroll to position [223, 0]
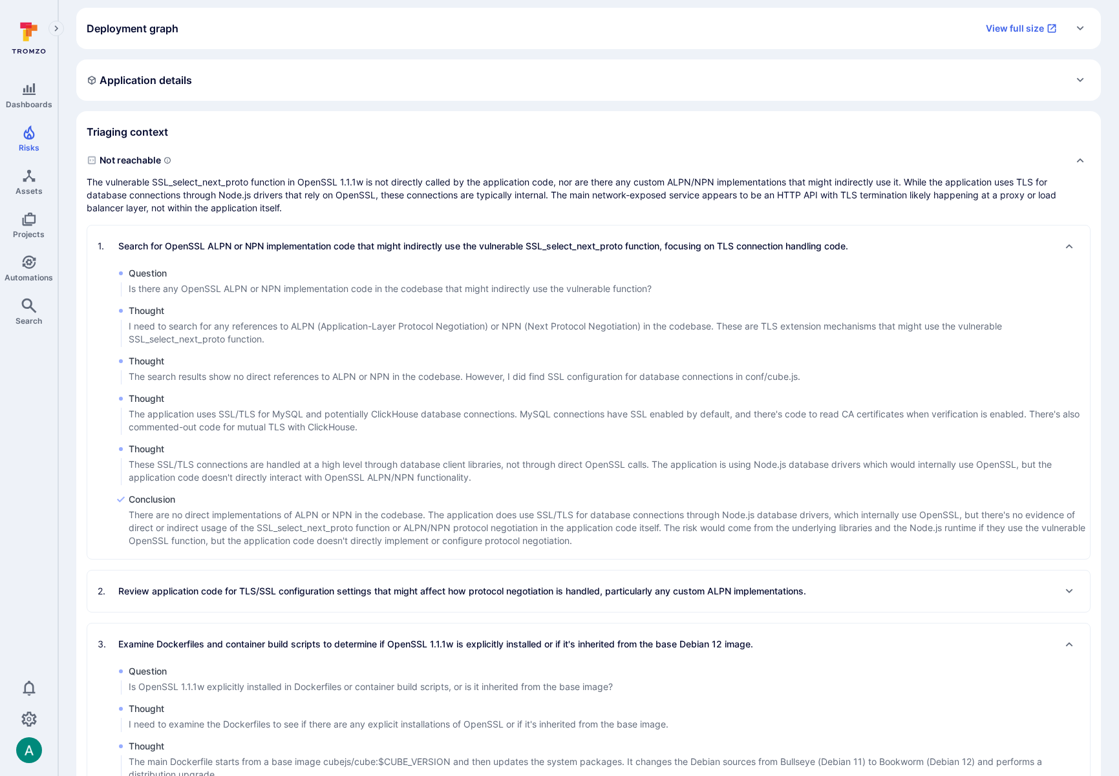
click at [290, 603] on div "2 . Review application code for TLS/SSL configuration settings that might affec…" at bounding box center [588, 591] width 1003 height 41
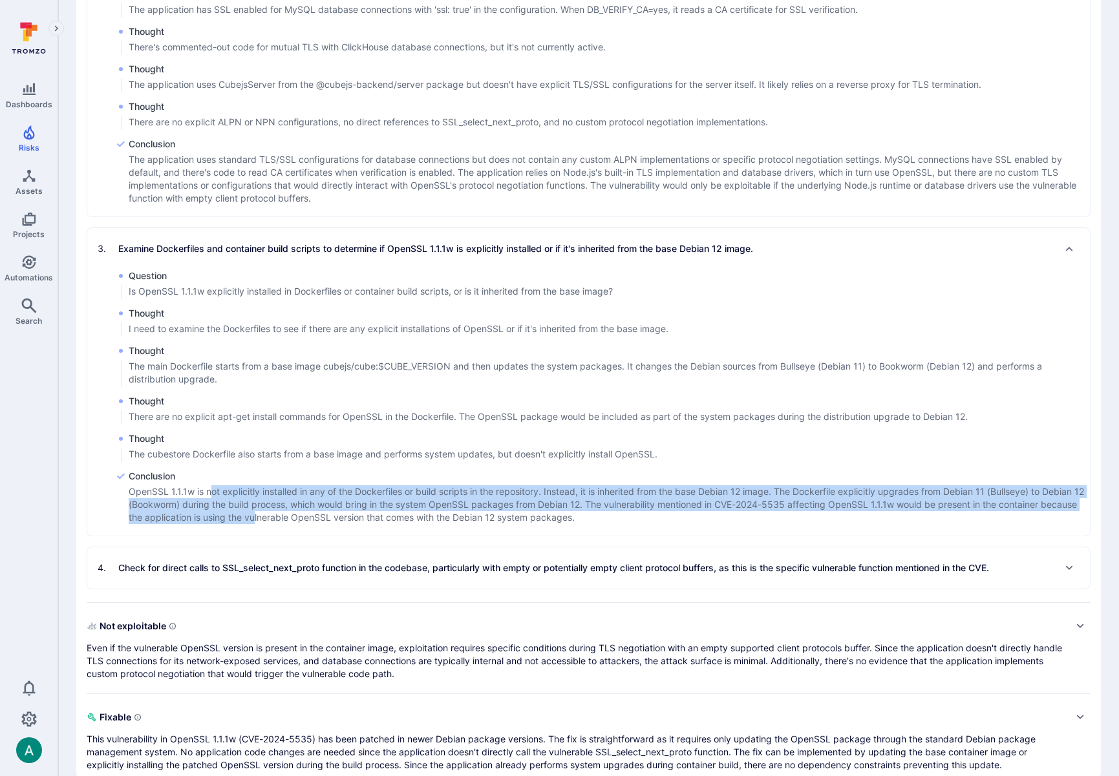
scroll to position [946, 0]
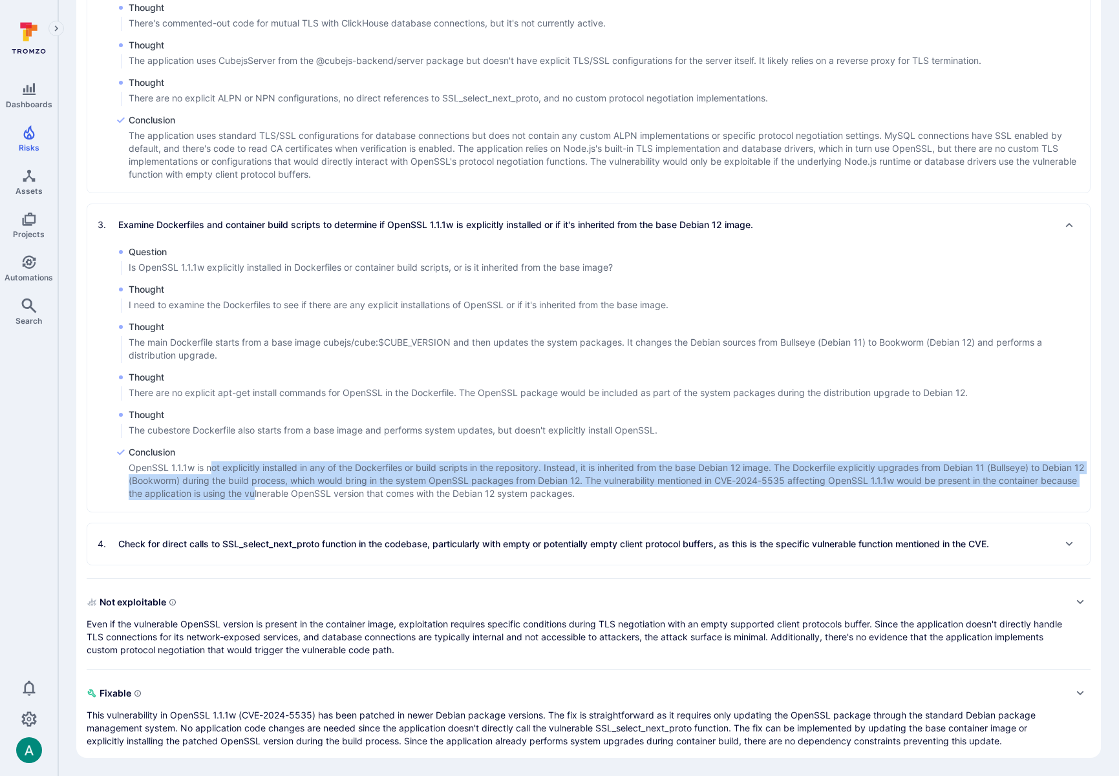
click at [255, 734] on p "This vulnerability in OpenSSL 1.1.1w (CVE-2024-5535) has been patched in newer …" at bounding box center [576, 728] width 978 height 39
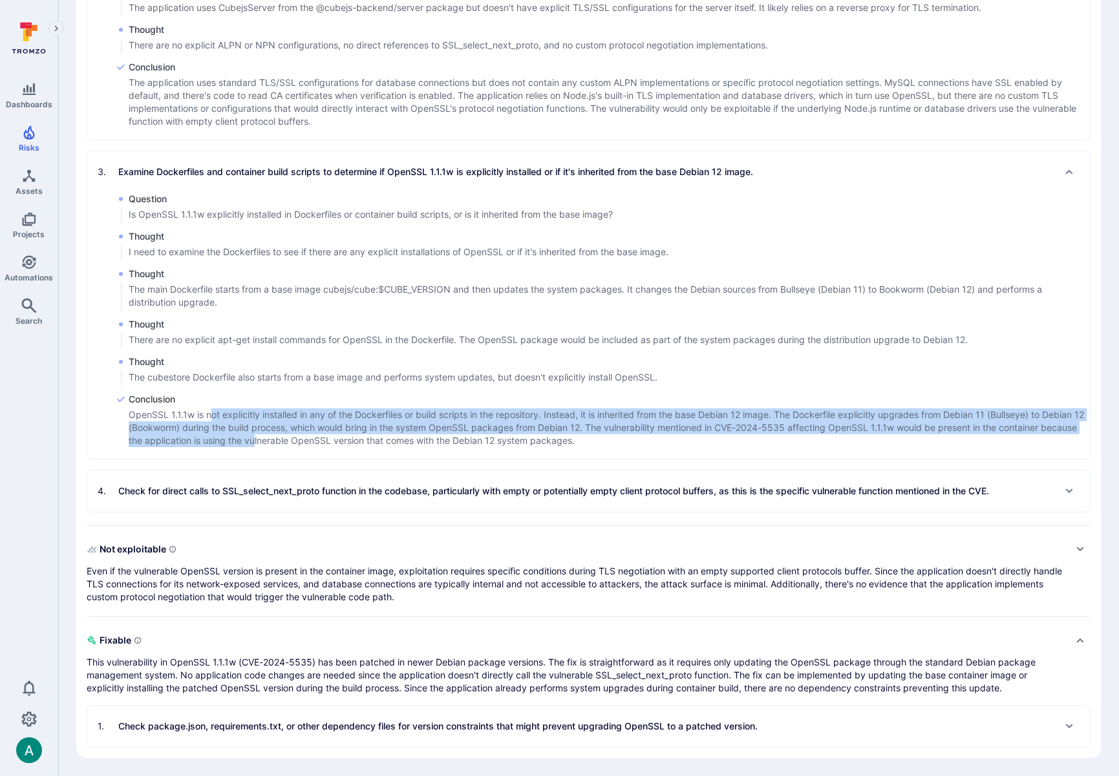
click at [251, 725] on p "Check package.json, requirements.txt, or other dependency files for version con…" at bounding box center [437, 726] width 639 height 13
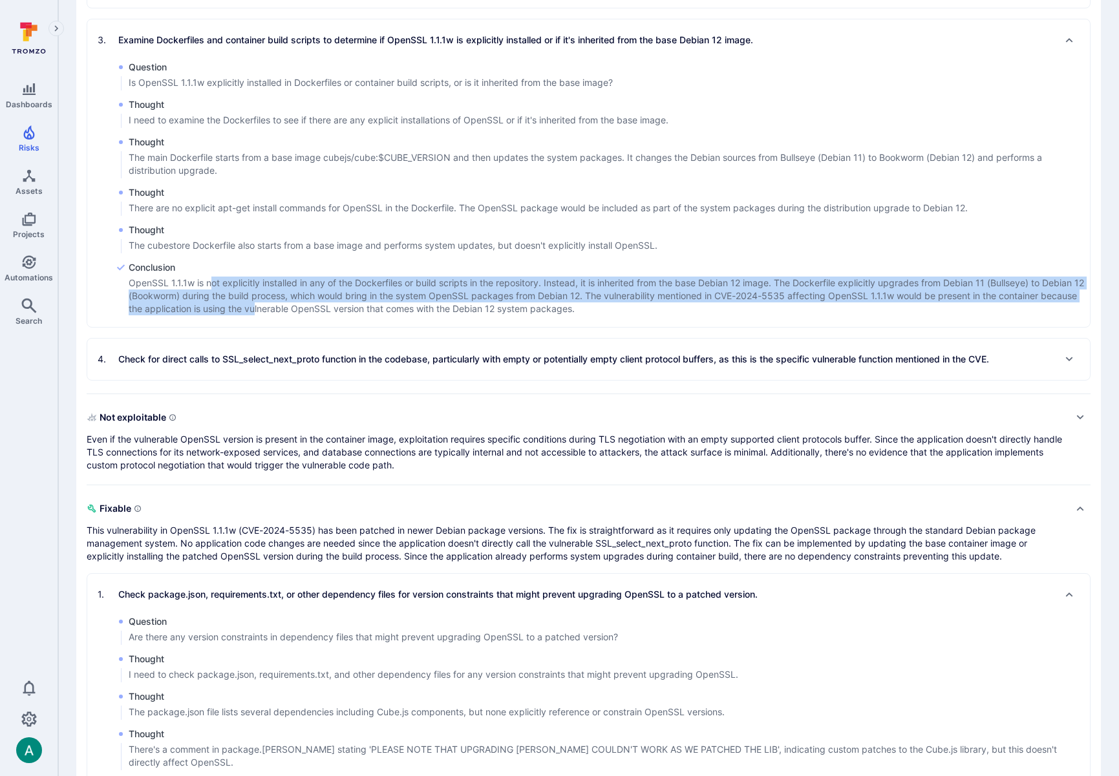
scroll to position [1290, 0]
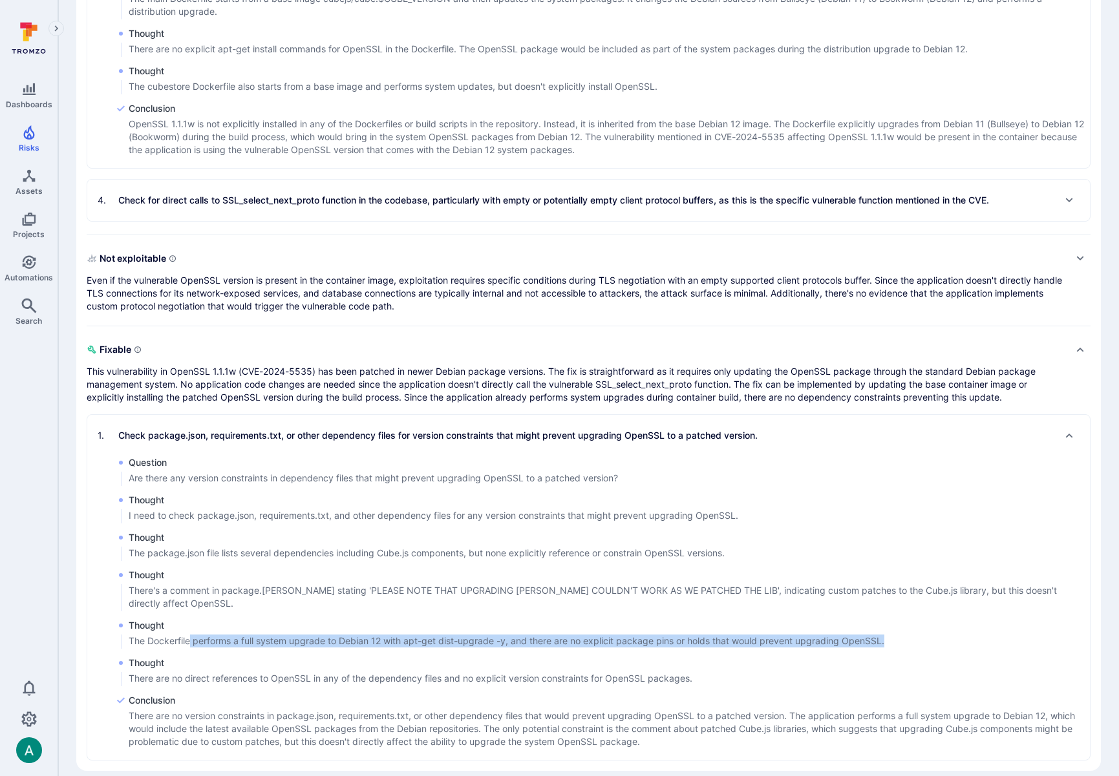
drag, startPoint x: 192, startPoint y: 630, endPoint x: 509, endPoint y: 635, distance: 317.4
click at [507, 635] on div "Thought The Dockerfile performs a full system upgrade to Debian 12 with apt-get…" at bounding box center [603, 634] width 974 height 30
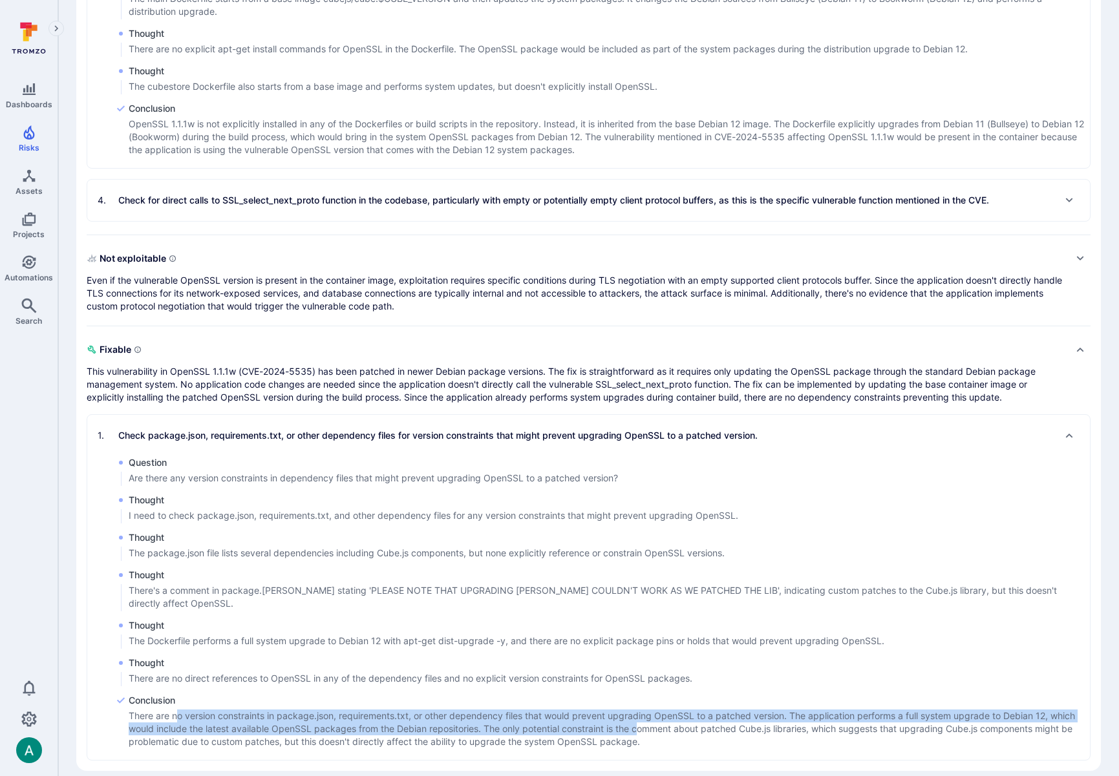
drag, startPoint x: 193, startPoint y: 705, endPoint x: 640, endPoint y: 719, distance: 447.6
click at [642, 721] on p "There are no version constraints in package.json, requirements.txt, or other de…" at bounding box center [609, 729] width 961 height 39
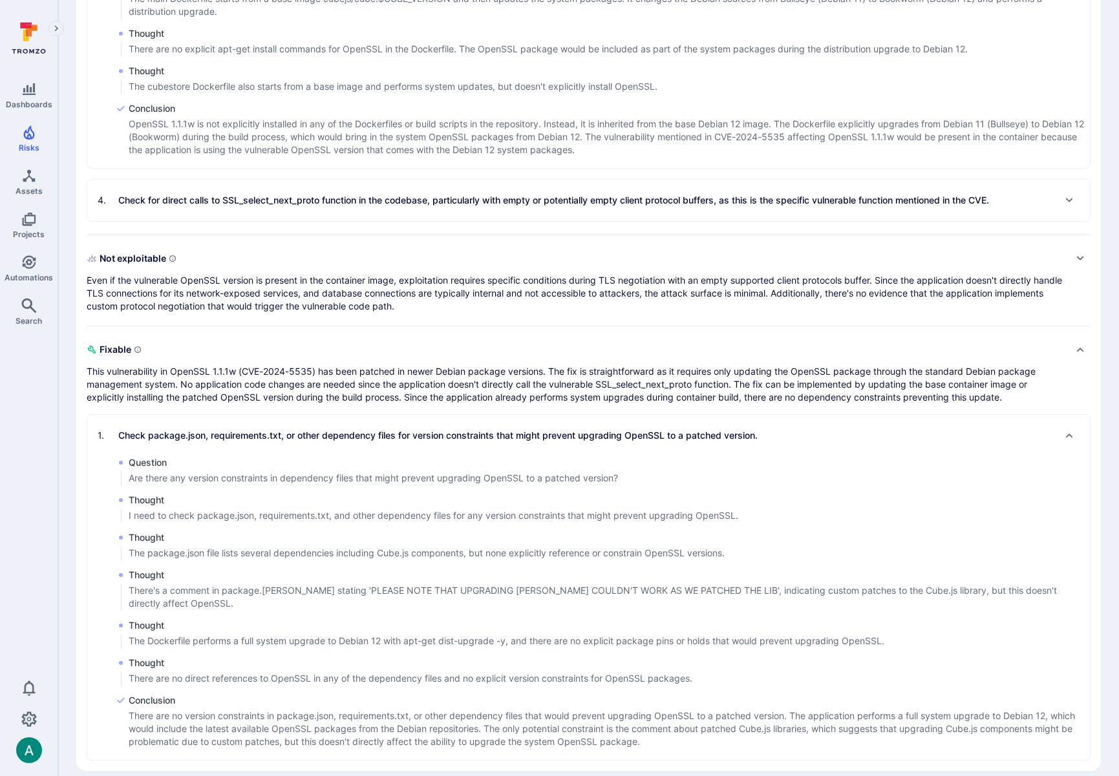
click at [614, 727] on p "There are no version constraints in package.json, requirements.txt, or other de…" at bounding box center [609, 729] width 961 height 39
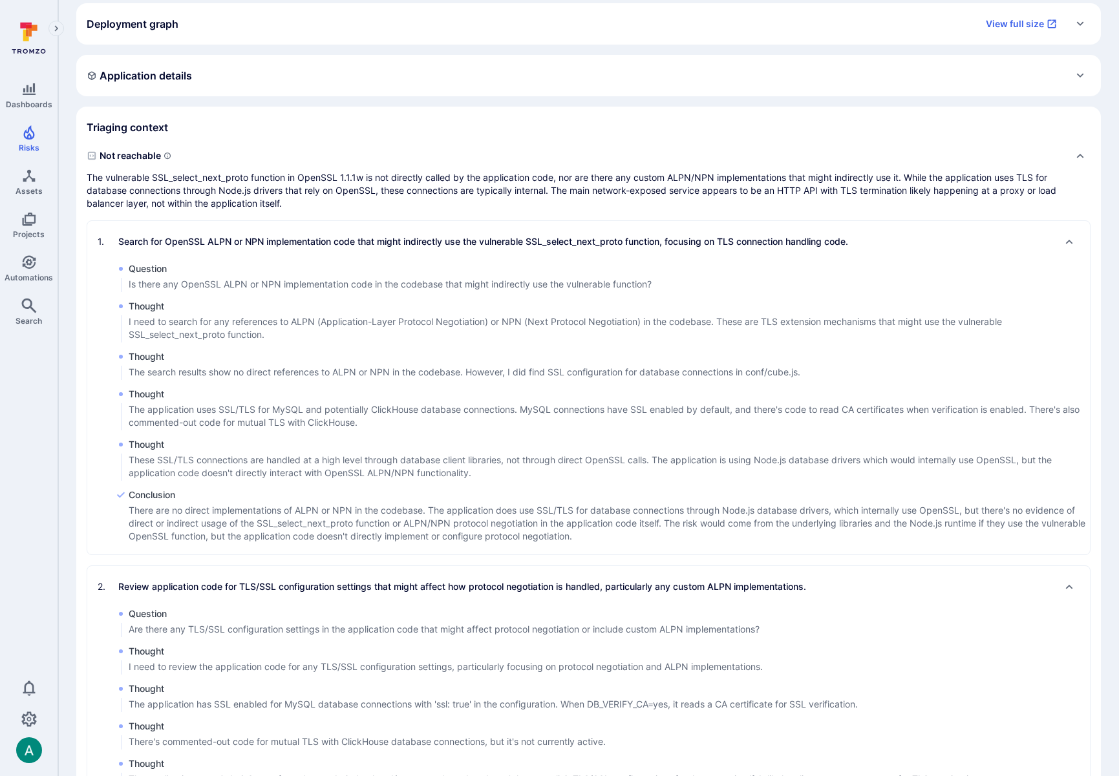
scroll to position [0, 0]
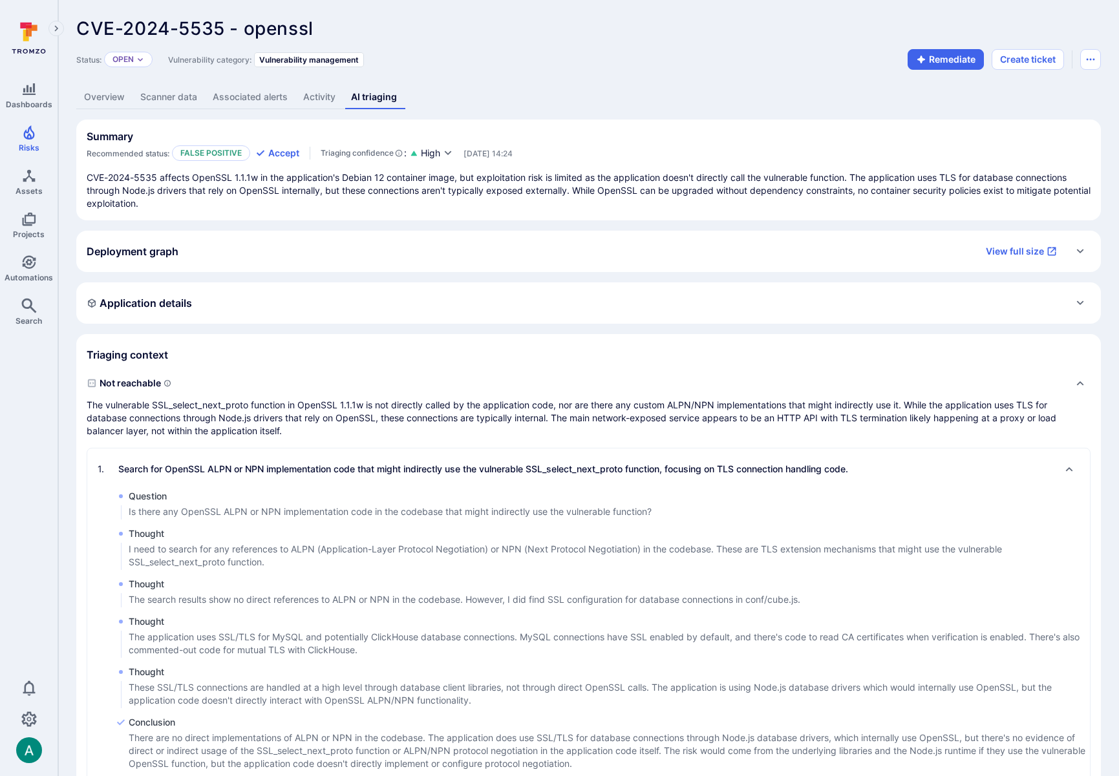
click at [338, 310] on div "Application details" at bounding box center [589, 303] width 1004 height 21
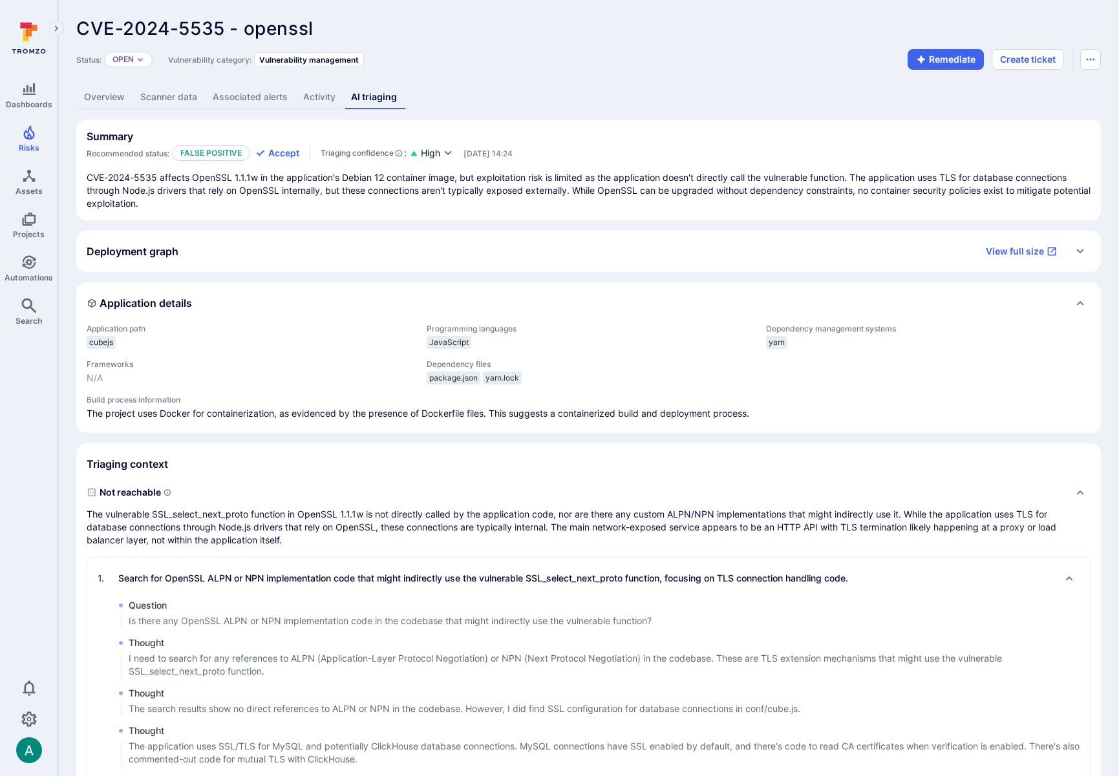
click at [415, 238] on div "Deployment graph View full size" at bounding box center [588, 251] width 1025 height 41
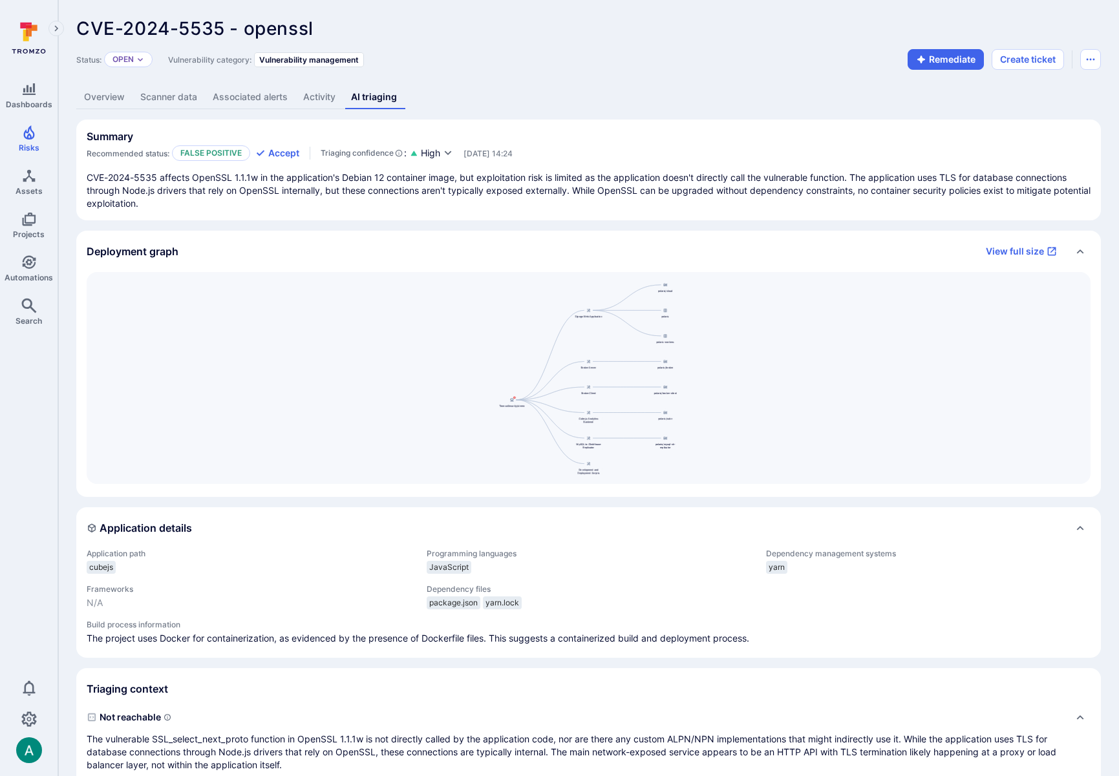
click at [810, 345] on div "TromsoSecurity/stereo Django Web Application Broker Server Broker Client Cube.j…" at bounding box center [589, 378] width 1004 height 212
drag, startPoint x: 741, startPoint y: 399, endPoint x: 741, endPoint y: 372, distance: 27.8
click at [741, 372] on div "TromsoSecurity/stereo Django Web Application Broker Server Broker Client Cube.j…" at bounding box center [589, 378] width 1004 height 212
click at [1021, 255] on link "View full size" at bounding box center [1021, 251] width 87 height 21
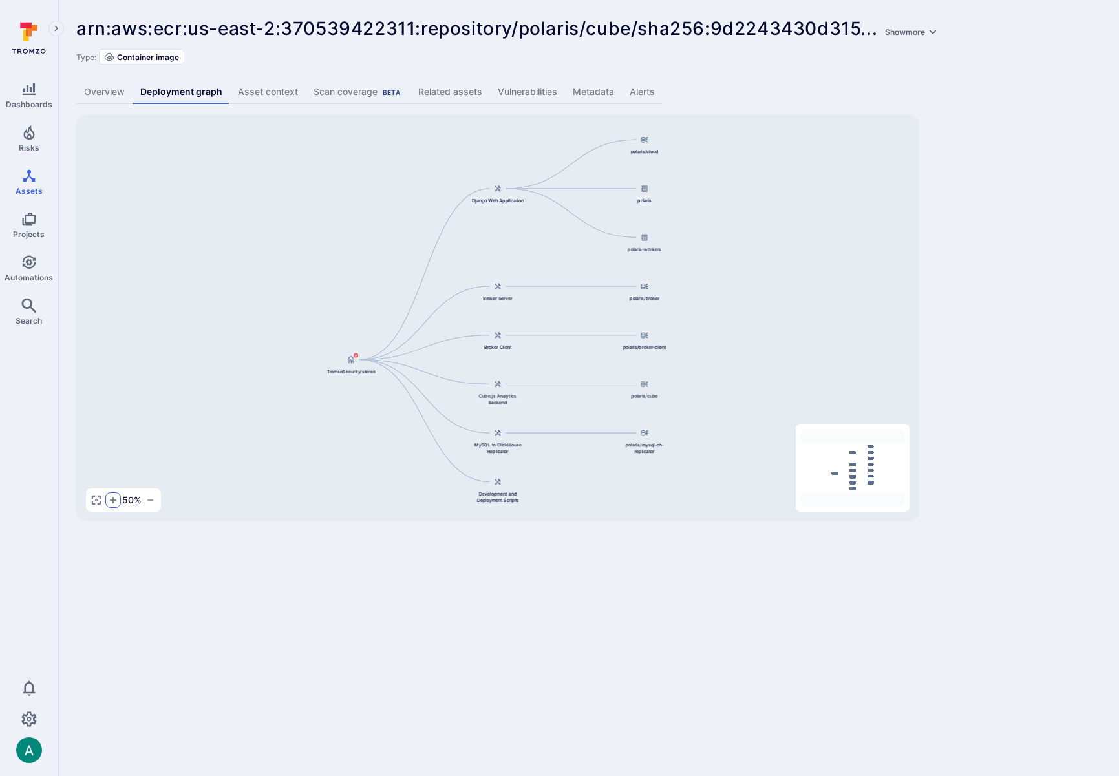
click at [109, 501] on icon "button" at bounding box center [113, 500] width 10 height 10
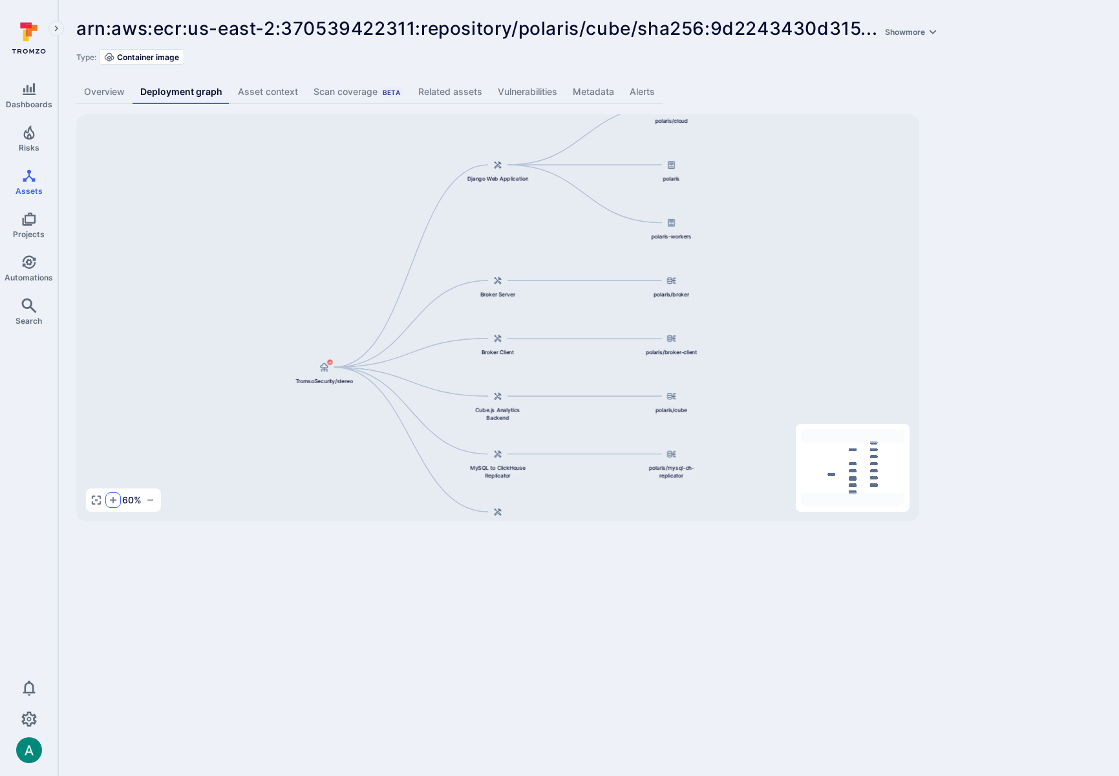
click at [109, 501] on icon "button" at bounding box center [113, 500] width 10 height 10
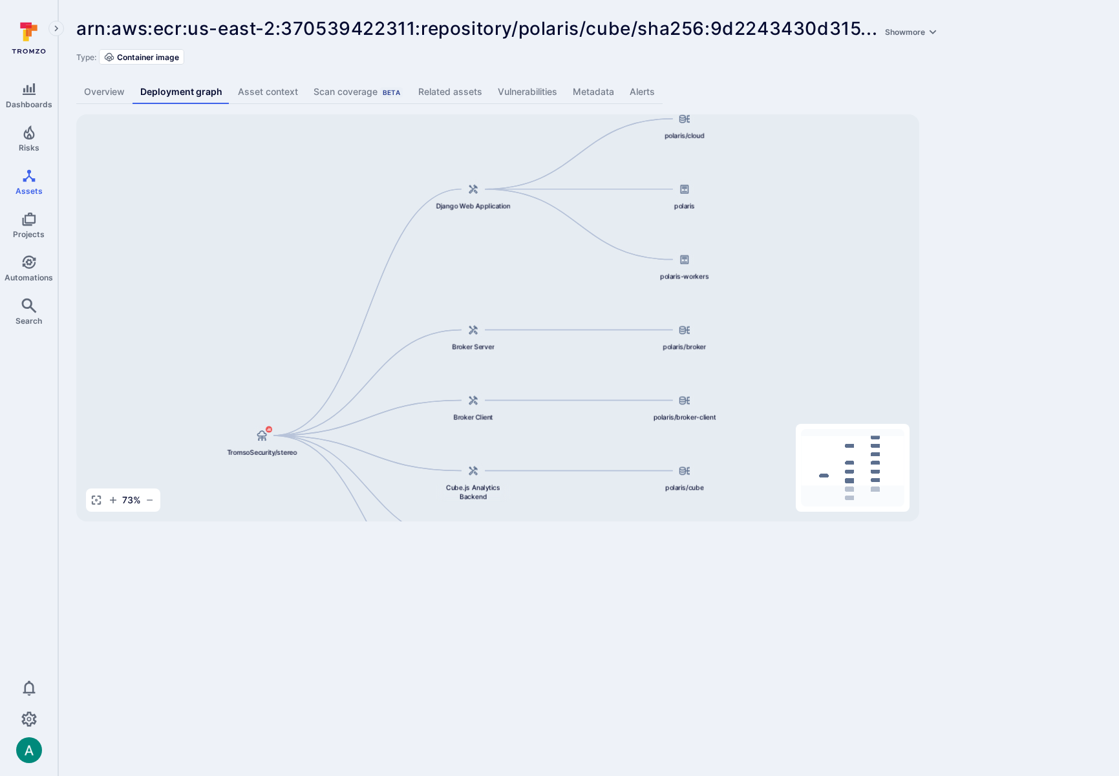
drag, startPoint x: 582, startPoint y: 438, endPoint x: 558, endPoint y: 496, distance: 62.6
click at [558, 496] on div "TromsoSecurity/stereo Django Web Application Broker Server Broker Client Cube.j…" at bounding box center [497, 317] width 843 height 407
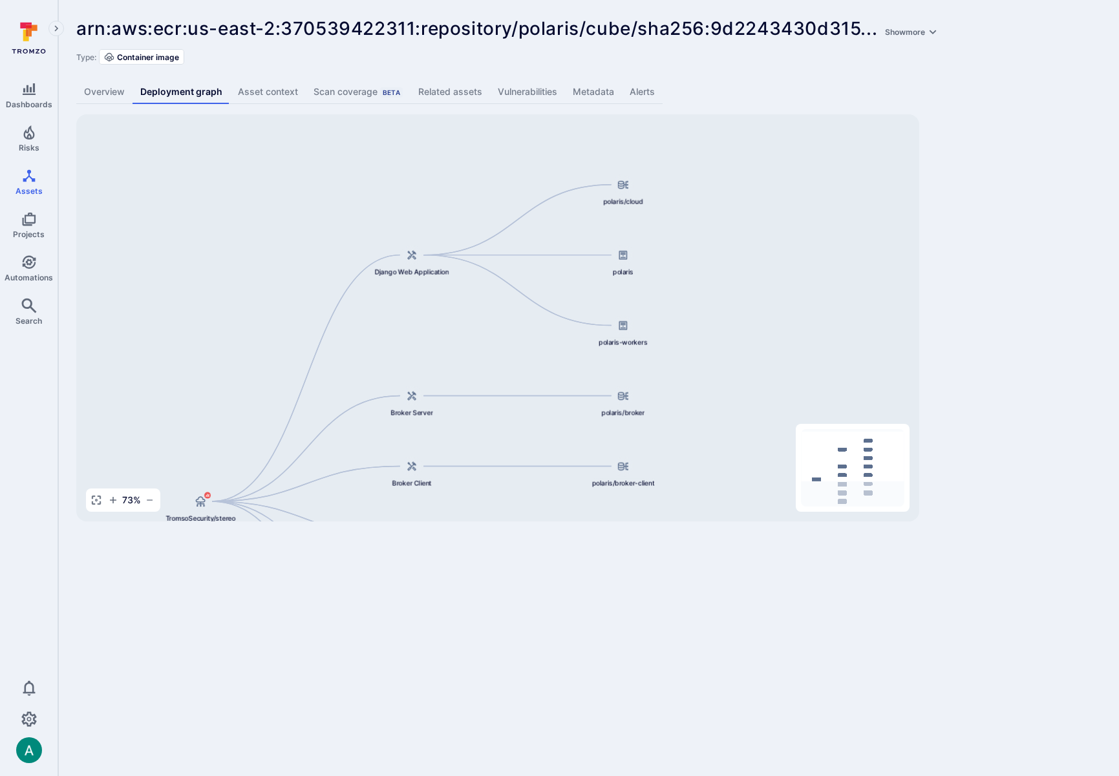
drag, startPoint x: 835, startPoint y: 310, endPoint x: 773, endPoint y: 376, distance: 90.1
click at [773, 376] on div "TromsoSecurity/stereo Django Web Application Broker Server Broker Client Cube.j…" at bounding box center [497, 317] width 843 height 407
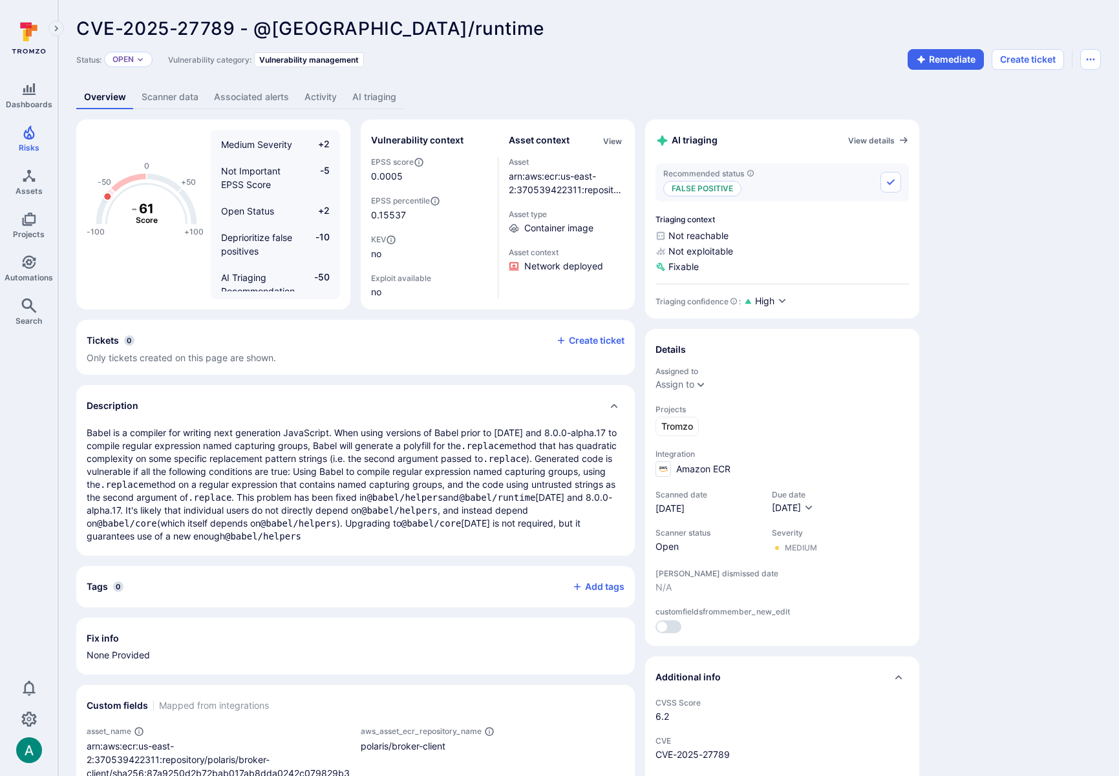
click at [385, 96] on link "AI triaging" at bounding box center [374, 97] width 59 height 24
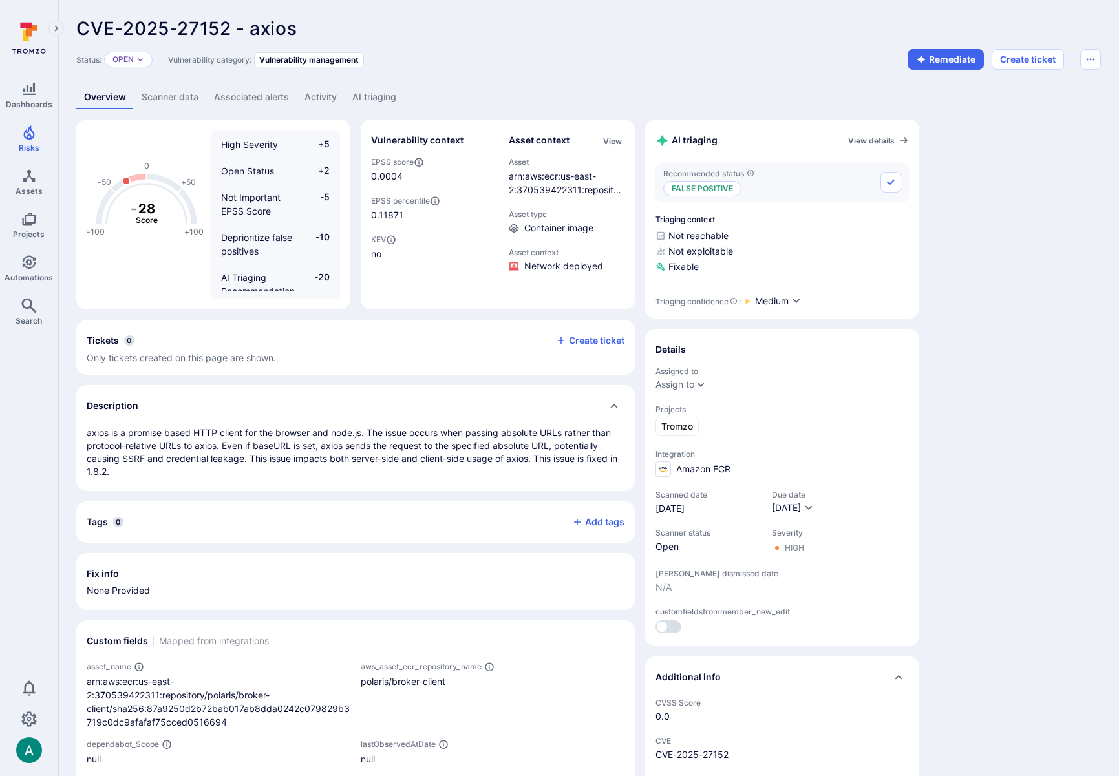
click at [359, 100] on link "AI triaging" at bounding box center [374, 97] width 59 height 24
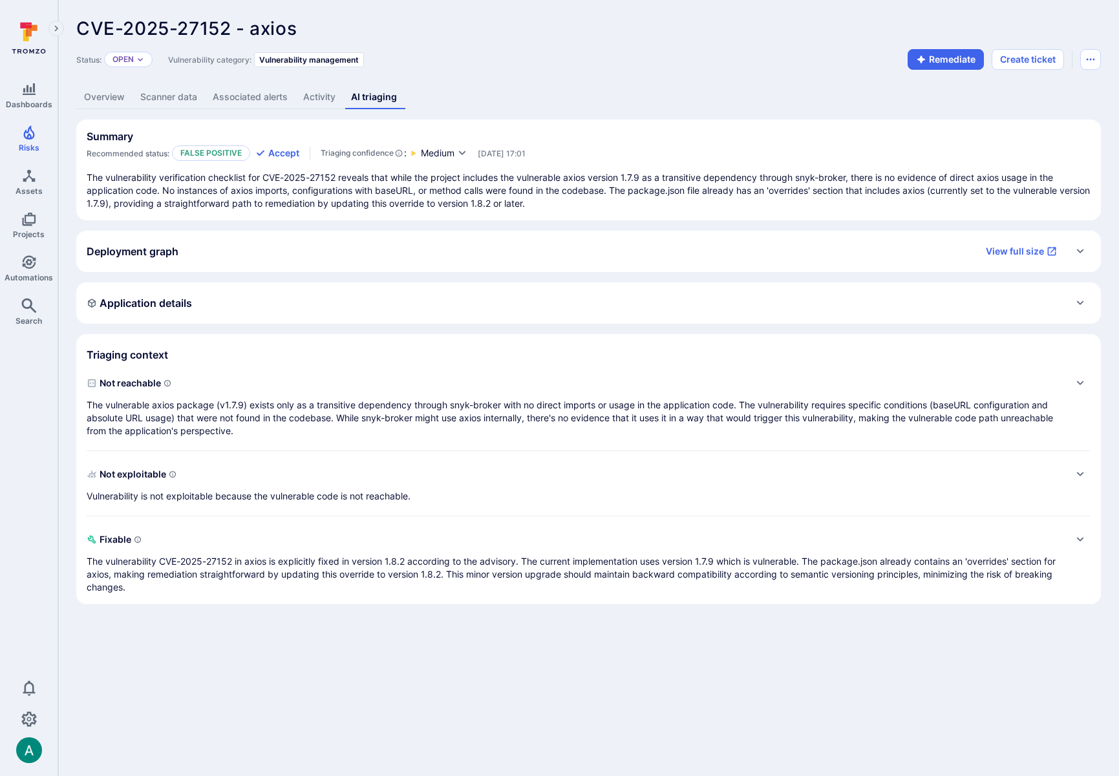
click at [344, 408] on p "The vulnerable axios package (v1.7.9) exists only as a transitive dependency th…" at bounding box center [576, 418] width 978 height 39
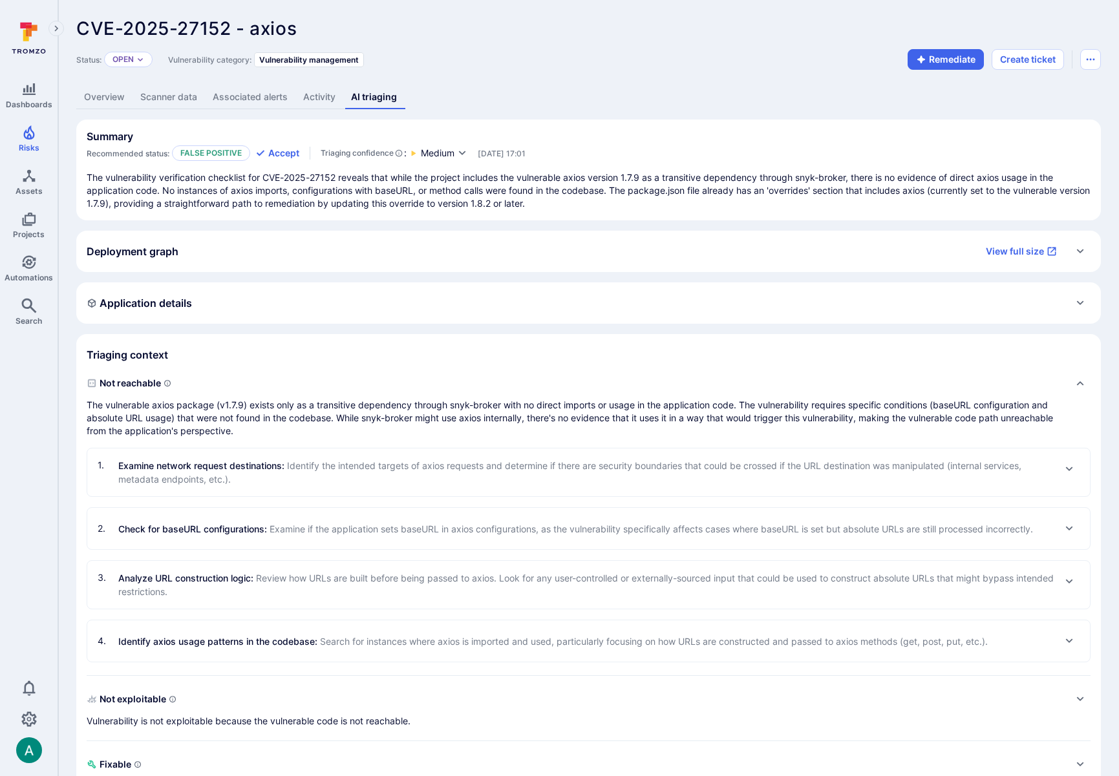
click at [1111, 506] on div "CVE-2025-27152 - axios ... Show more Status: Open Vulnerability category: Vulne…" at bounding box center [588, 423] width 1061 height 847
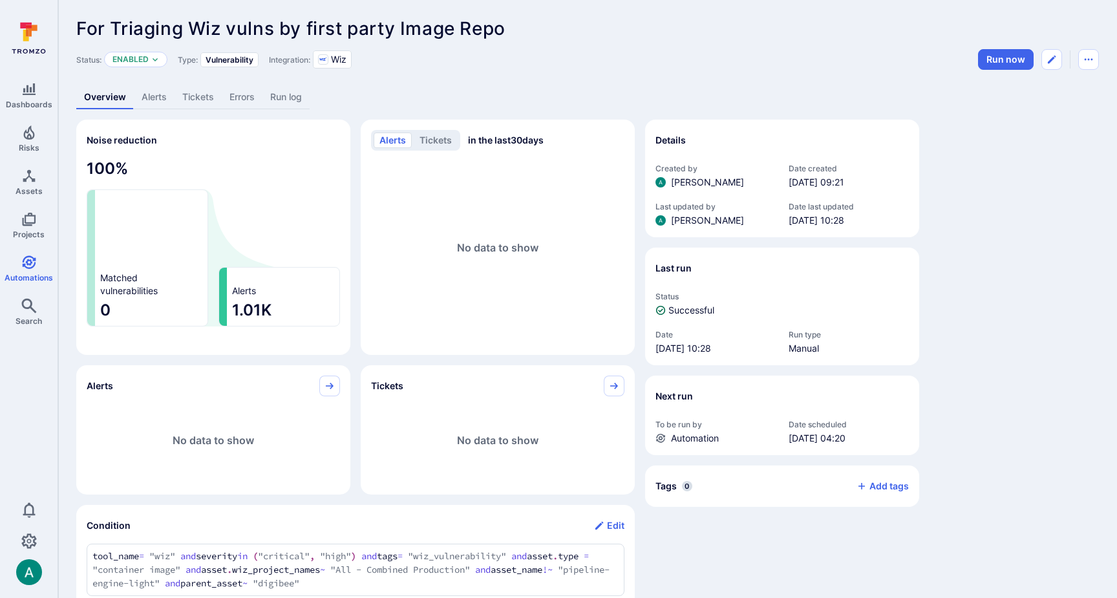
scroll to position [420, 0]
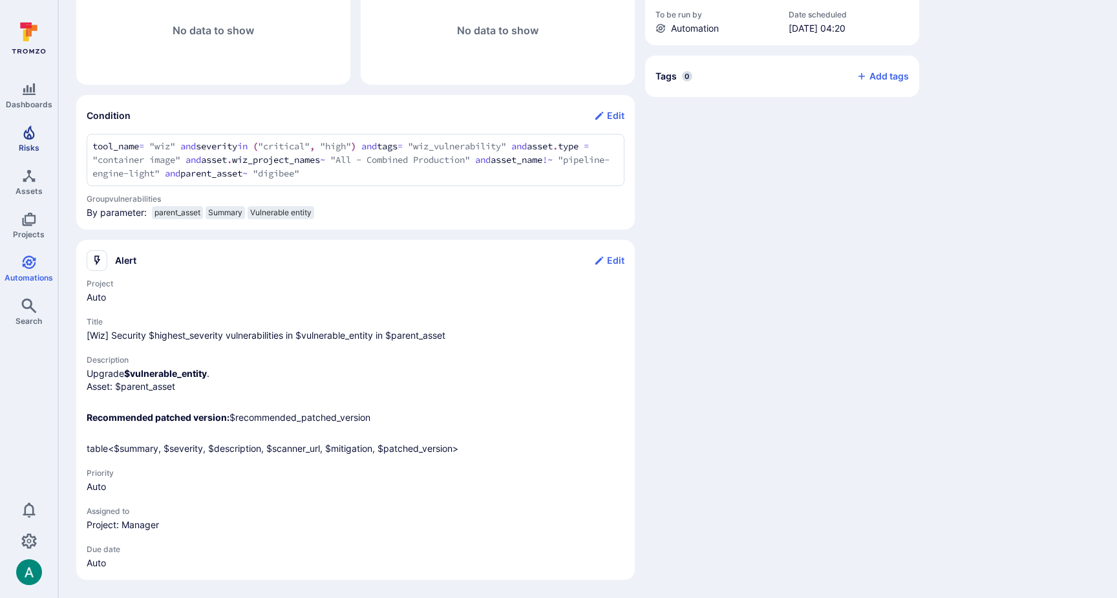
click at [27, 129] on icon "Risks" at bounding box center [28, 132] width 11 height 14
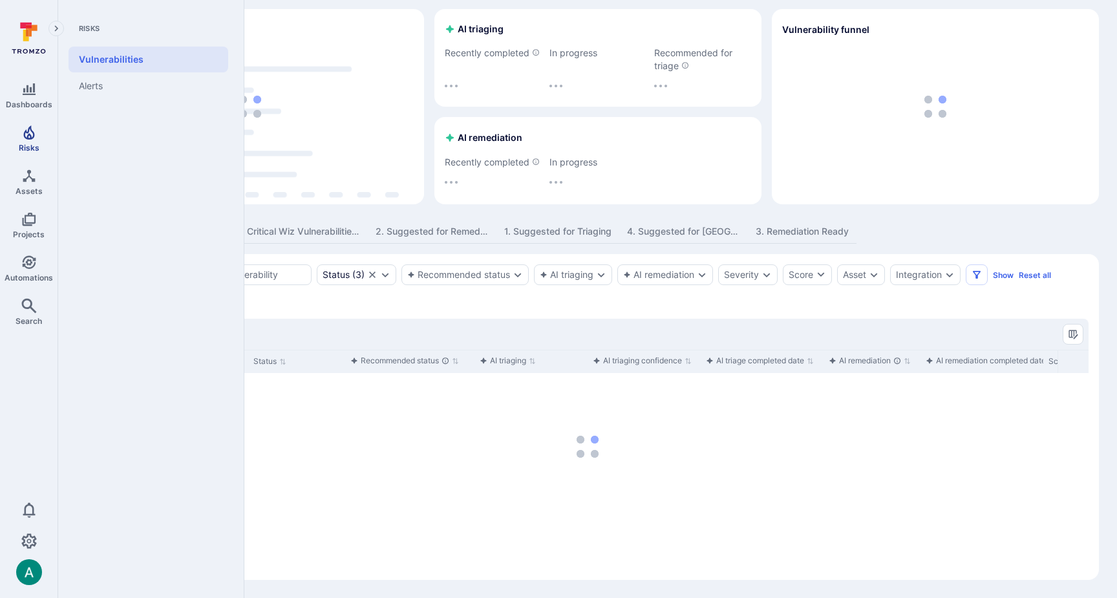
scroll to position [58, 0]
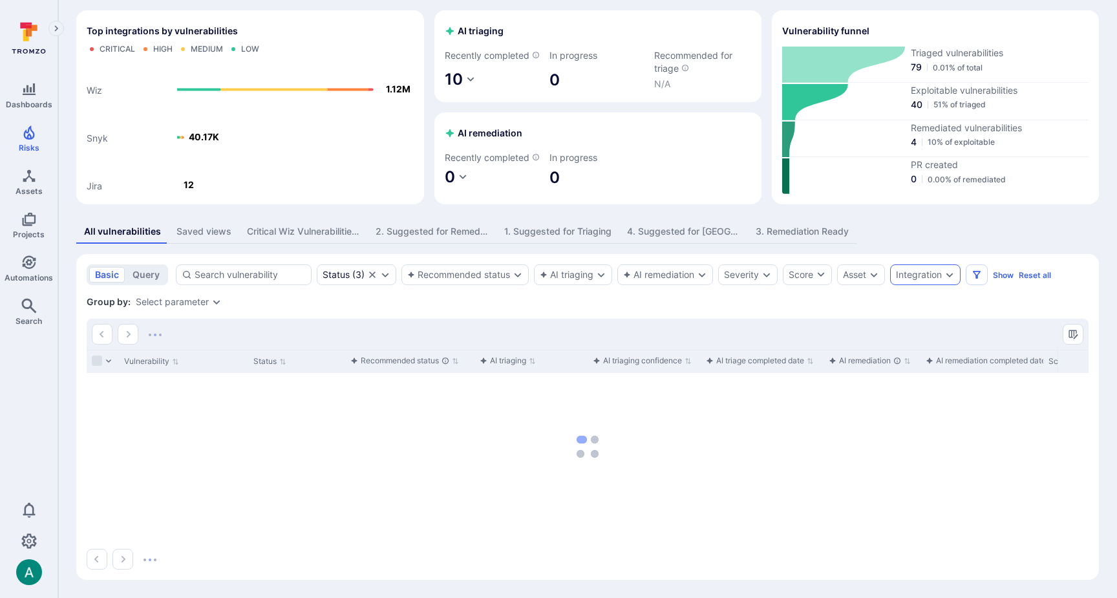
click at [935, 277] on div "Integration" at bounding box center [919, 275] width 46 height 10
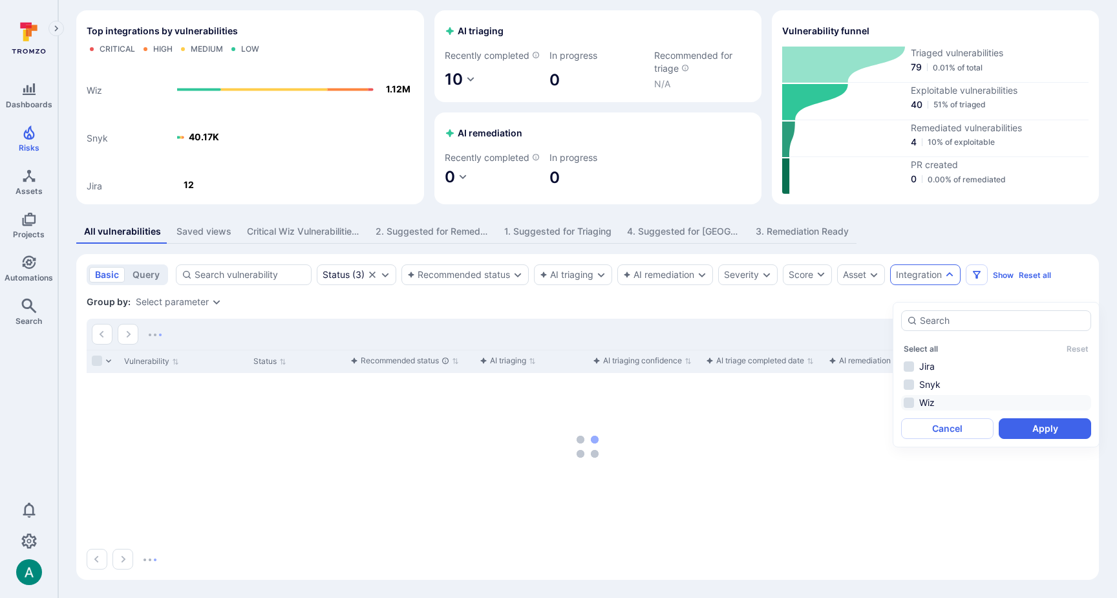
click at [920, 395] on li "Wiz" at bounding box center [996, 403] width 190 height 16
click at [1038, 418] on button "Apply" at bounding box center [1045, 428] width 92 height 21
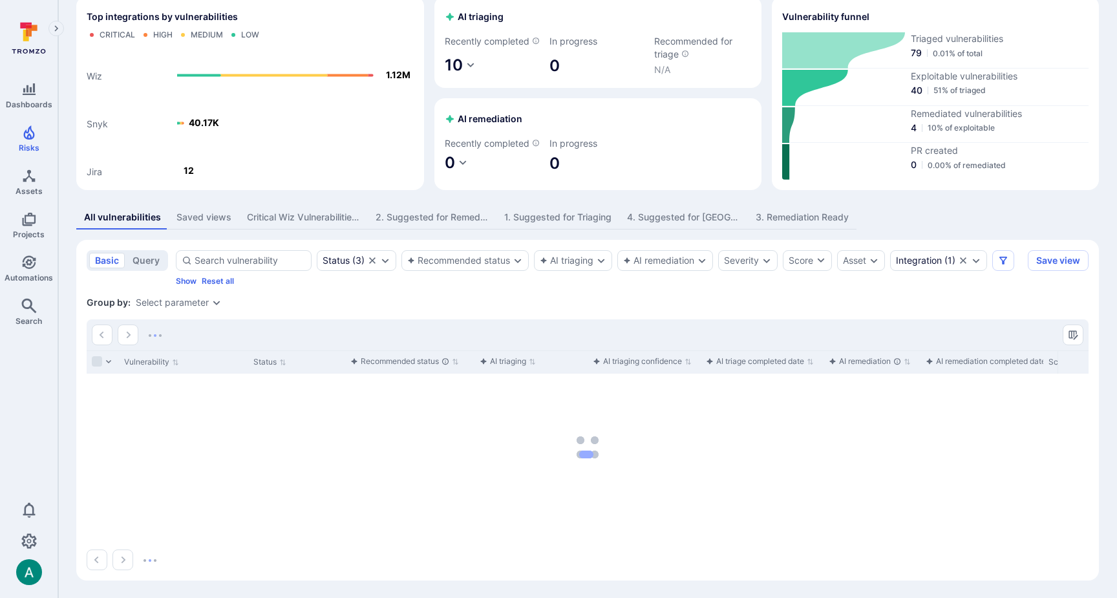
click at [187, 308] on div "Select parameter" at bounding box center [172, 302] width 73 height 10
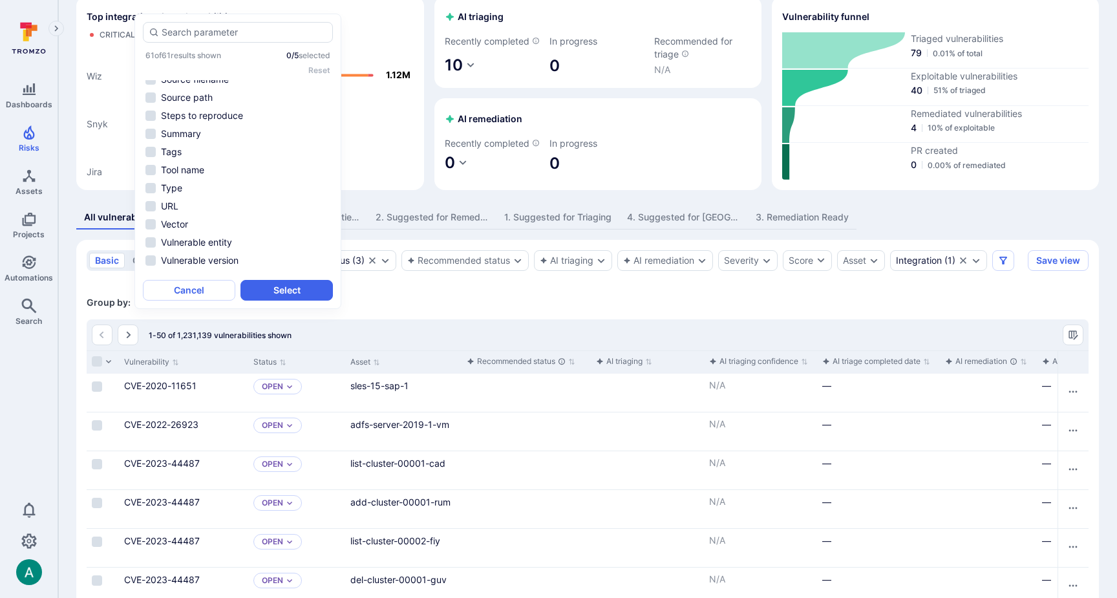
scroll to position [681, 0]
click at [187, 187] on li "Type" at bounding box center [238, 185] width 190 height 16
click at [274, 288] on button "Select" at bounding box center [286, 290] width 92 height 21
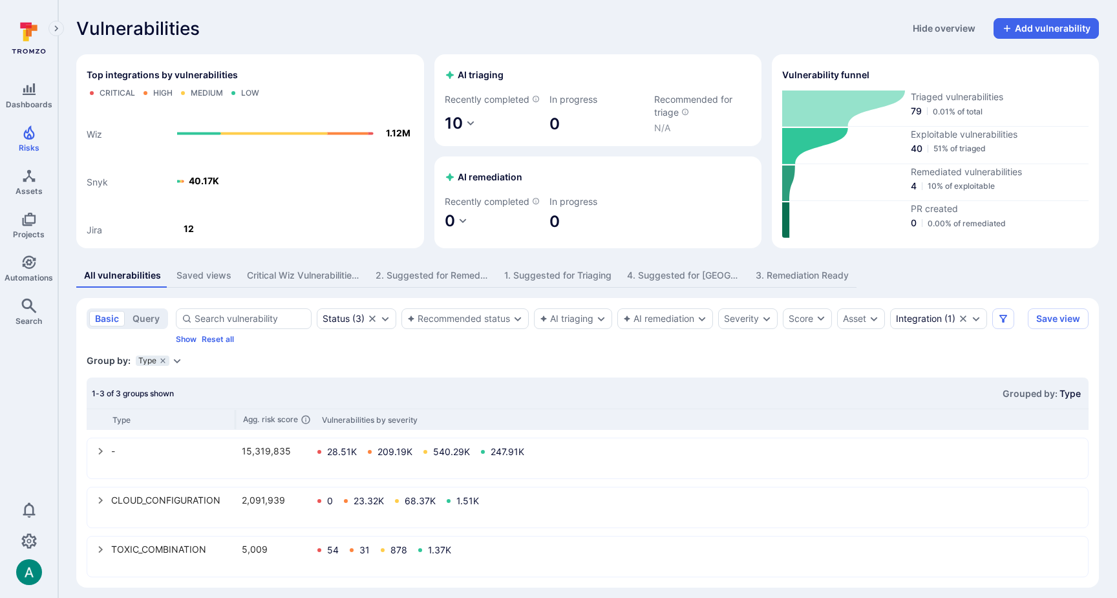
scroll to position [22, 0]
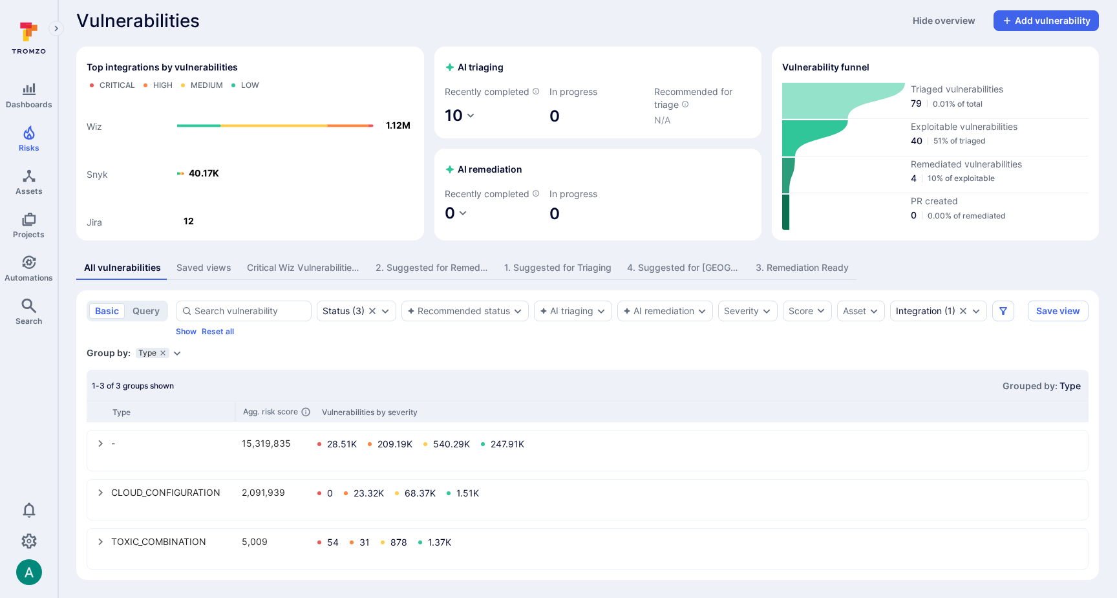
click at [180, 353] on icon "Expand dropdown" at bounding box center [177, 353] width 10 height 10
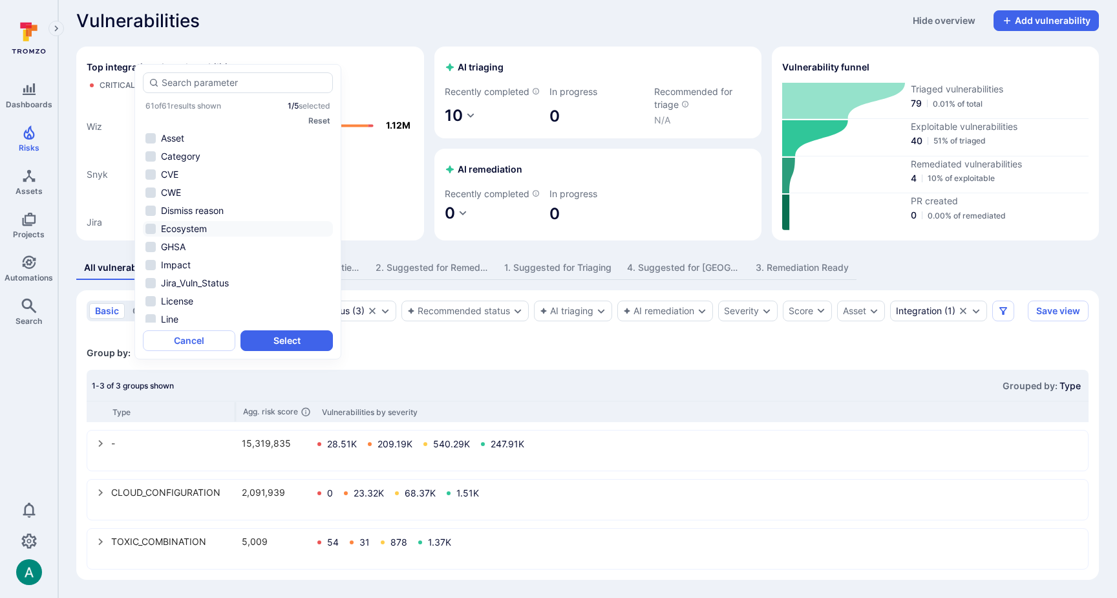
scroll to position [0, 0]
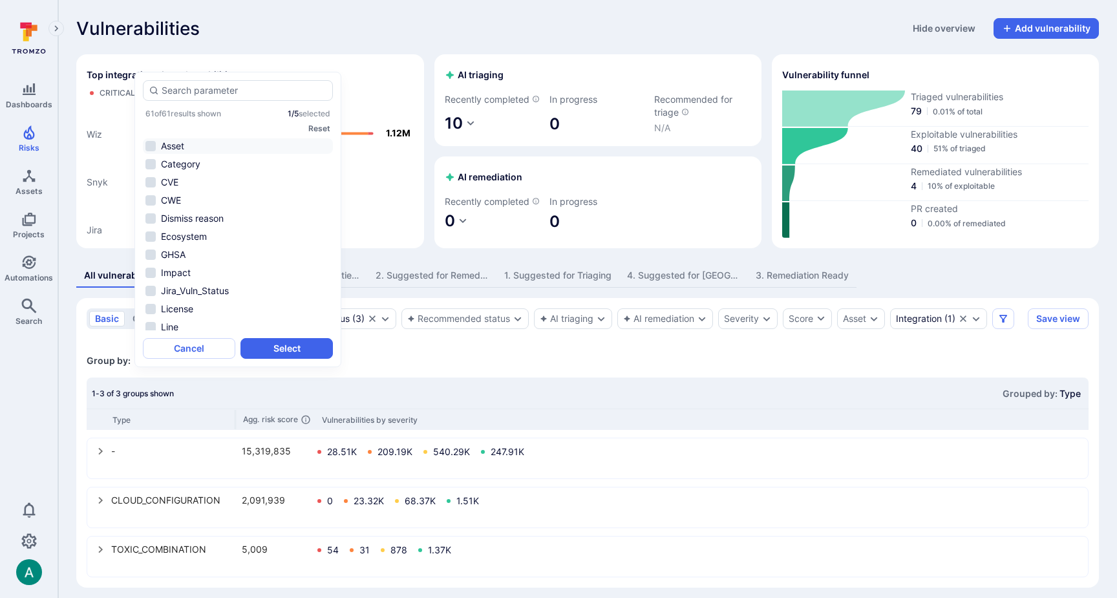
click at [186, 147] on li "Asset" at bounding box center [238, 146] width 190 height 16
click at [191, 161] on li "Category" at bounding box center [238, 164] width 190 height 16
click at [306, 348] on button "Select" at bounding box center [286, 348] width 92 height 21
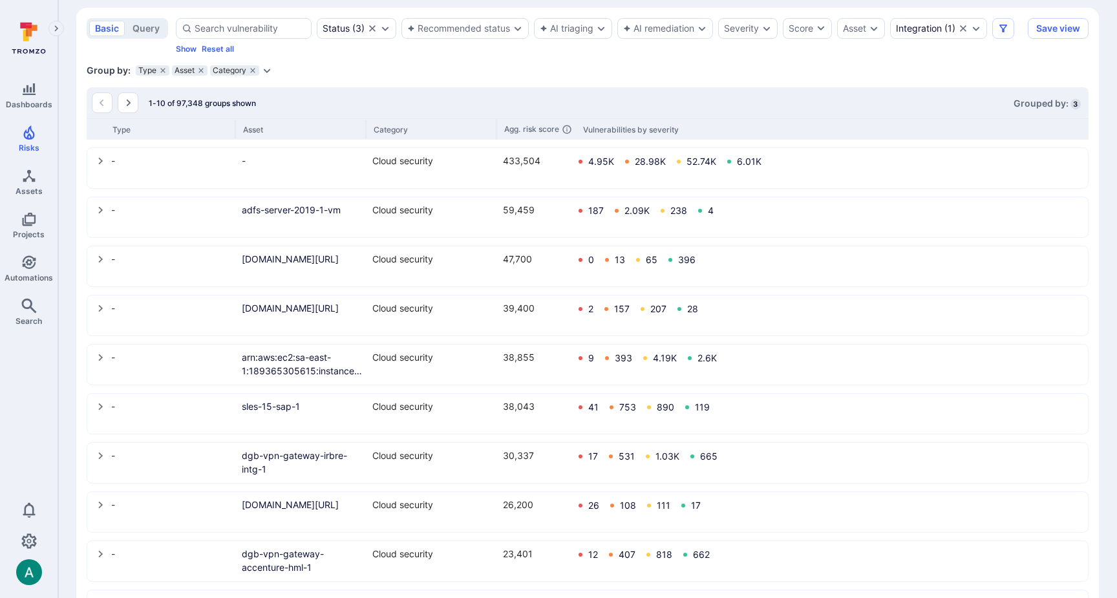
scroll to position [294, 0]
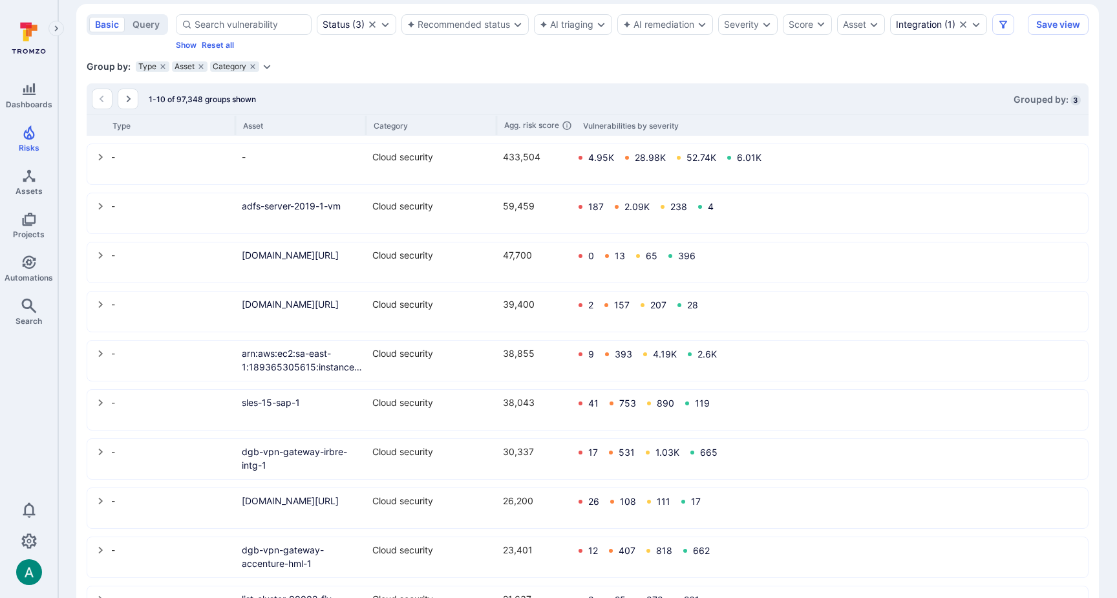
click at [266, 69] on icon "Expand dropdown" at bounding box center [267, 67] width 7 height 5
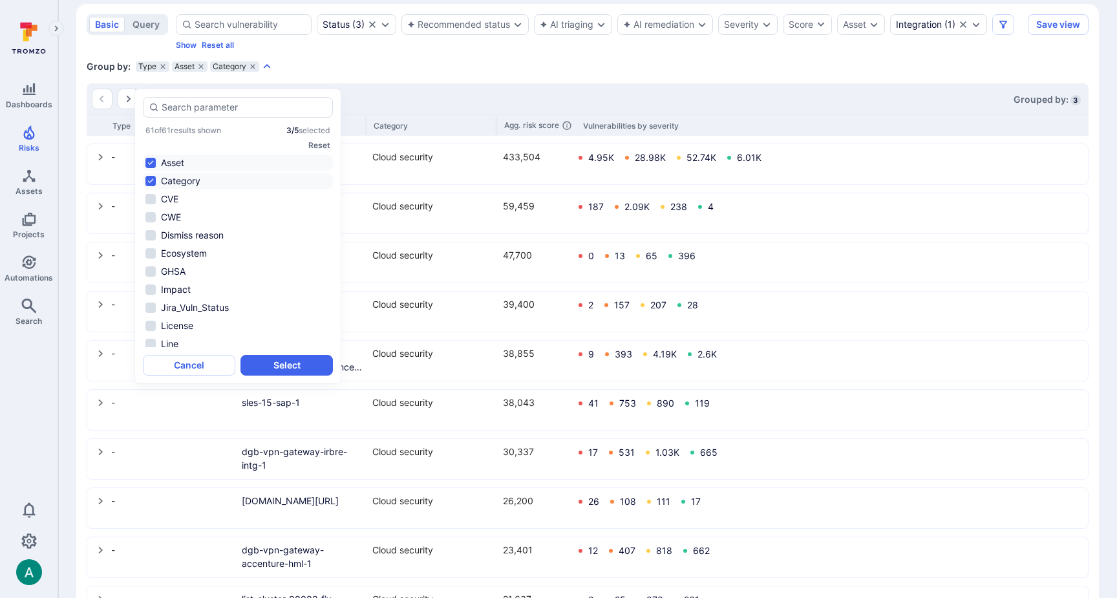
scroll to position [601, 0]
click at [266, 284] on li "Summary" at bounding box center [238, 286] width 190 height 16
drag, startPoint x: 292, startPoint y: 365, endPoint x: 540, endPoint y: 345, distance: 249.1
click at [292, 365] on button "Select" at bounding box center [286, 365] width 92 height 21
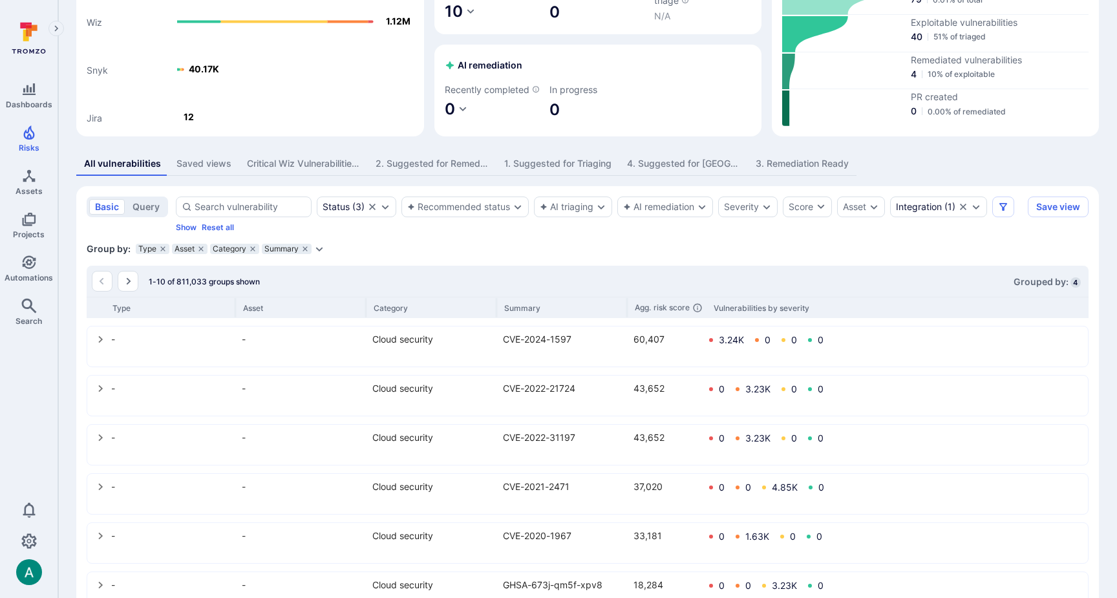
scroll to position [112, 0]
click at [103, 393] on icon "select group" at bounding box center [101, 388] width 10 height 10
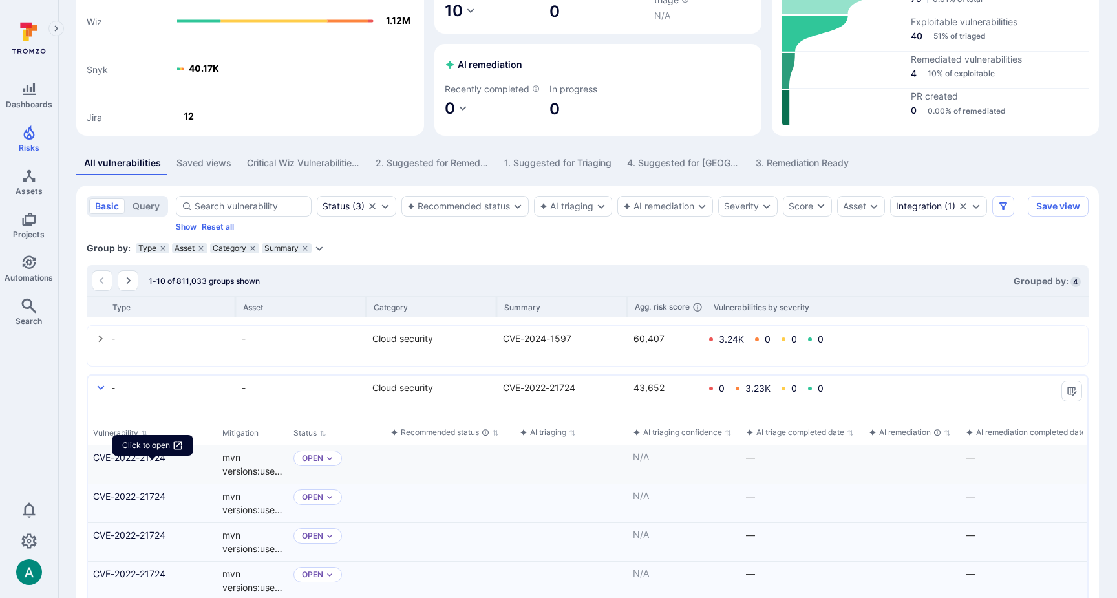
click at [114, 464] on link "CVE-2022-21724" at bounding box center [152, 458] width 119 height 14
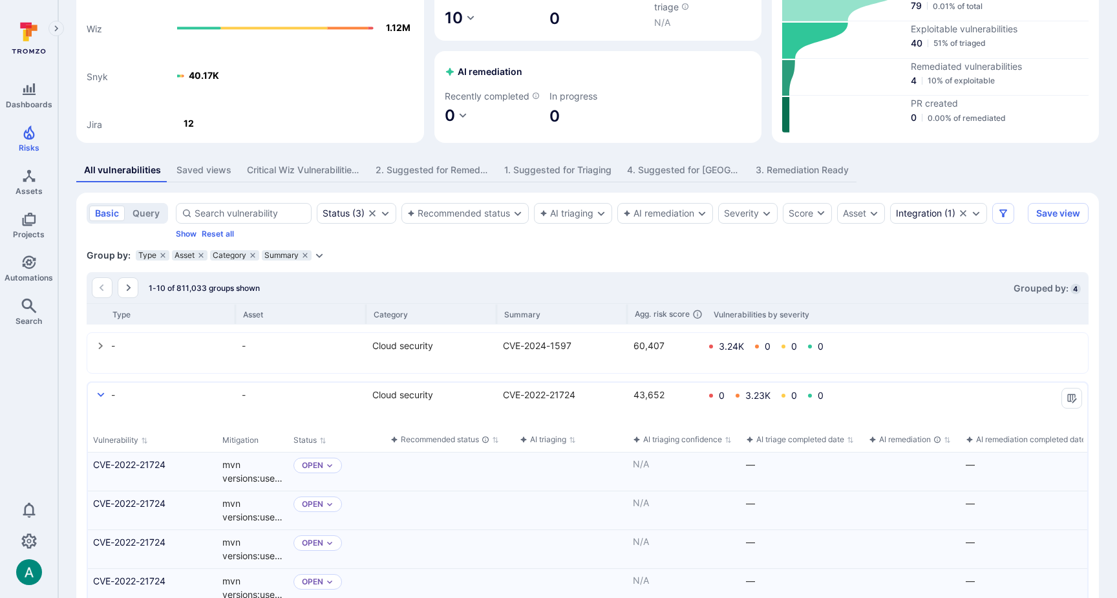
scroll to position [103, 0]
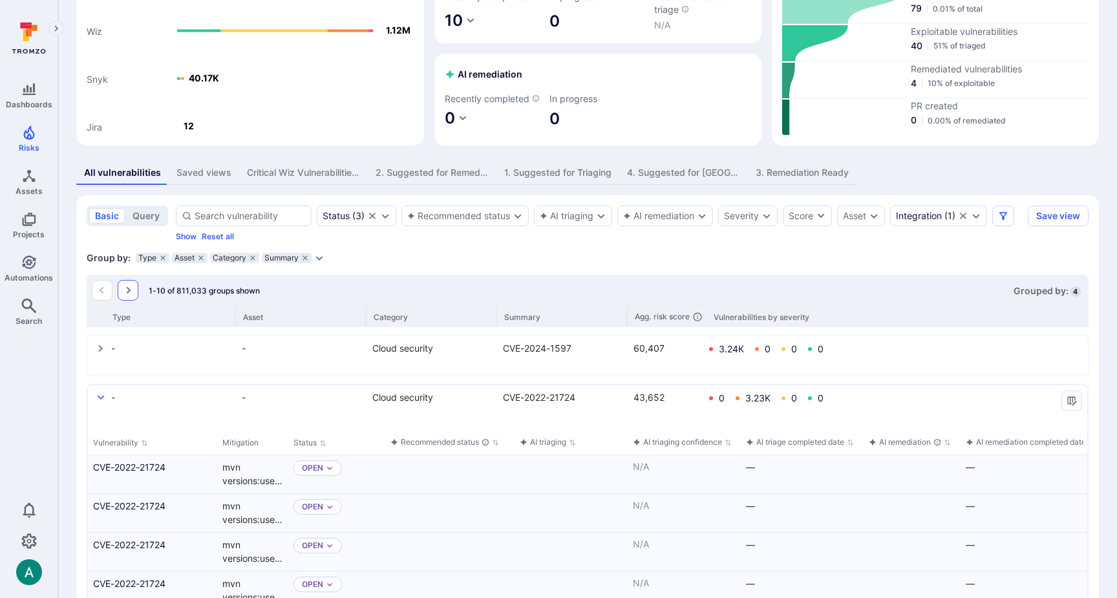
click at [127, 294] on icon "Go to the next page" at bounding box center [129, 290] width 5 height 7
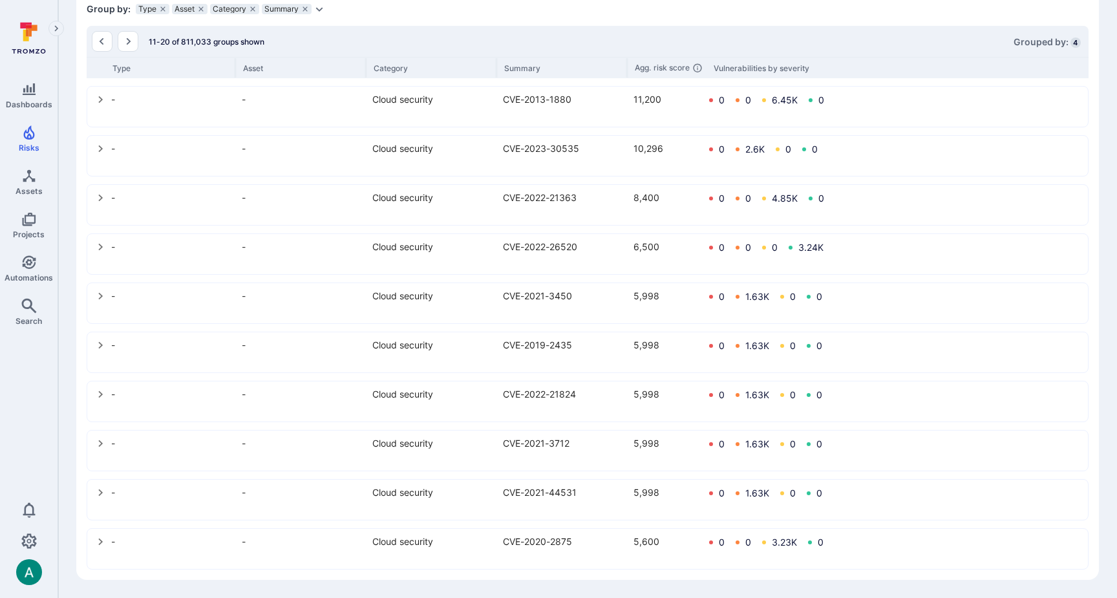
scroll to position [366, 0]
click at [98, 296] on icon "select group" at bounding box center [101, 296] width 10 height 10
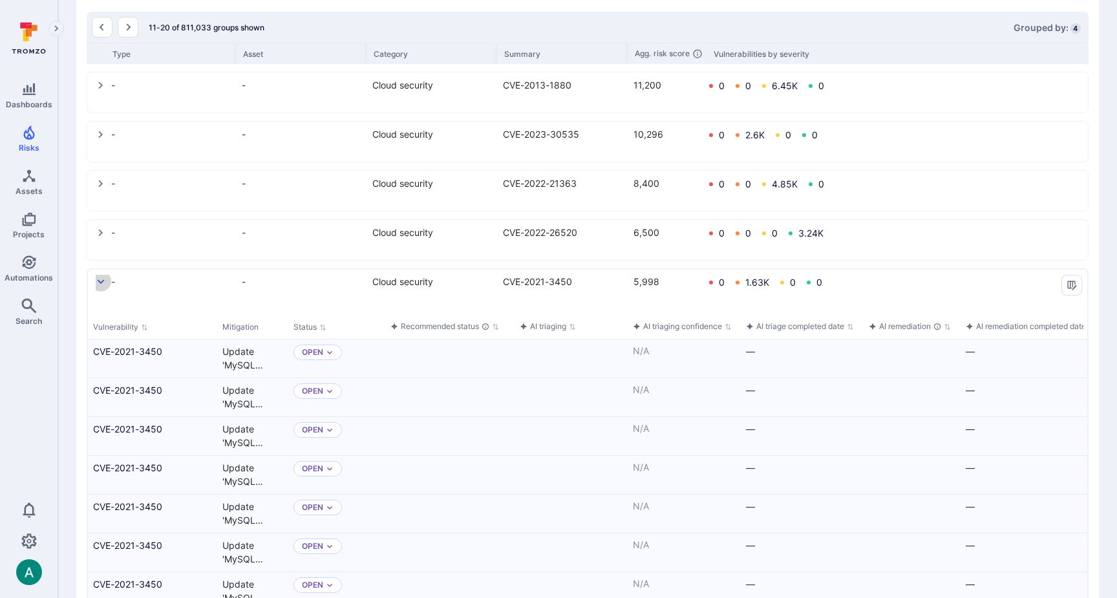
click at [96, 287] on icon "select group" at bounding box center [101, 282] width 10 height 10
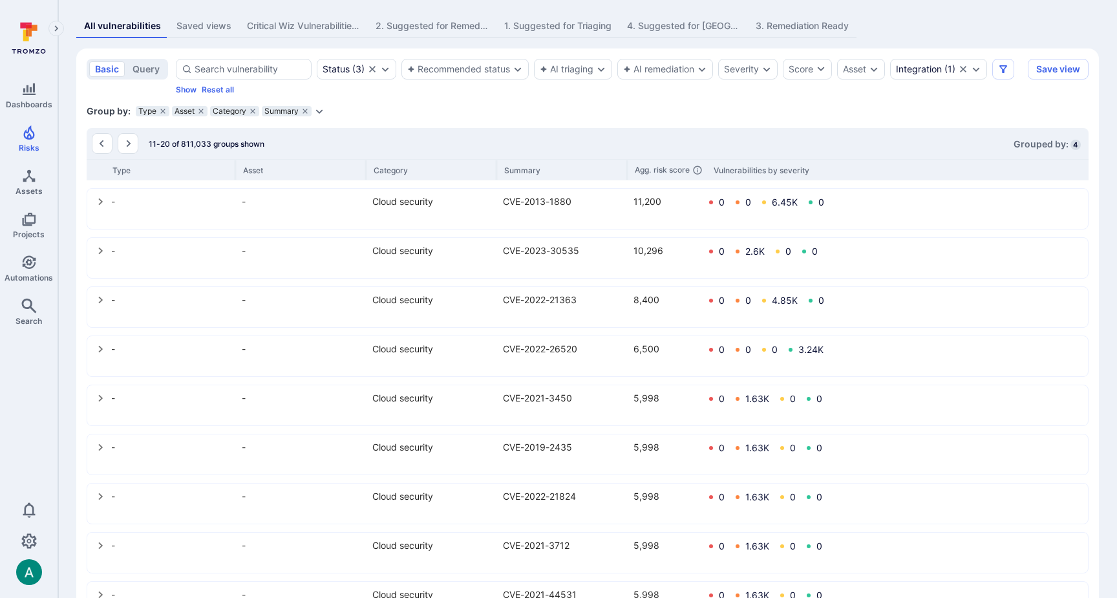
scroll to position [248, 0]
click at [133, 151] on icon "Go to the next page" at bounding box center [128, 145] width 10 height 10
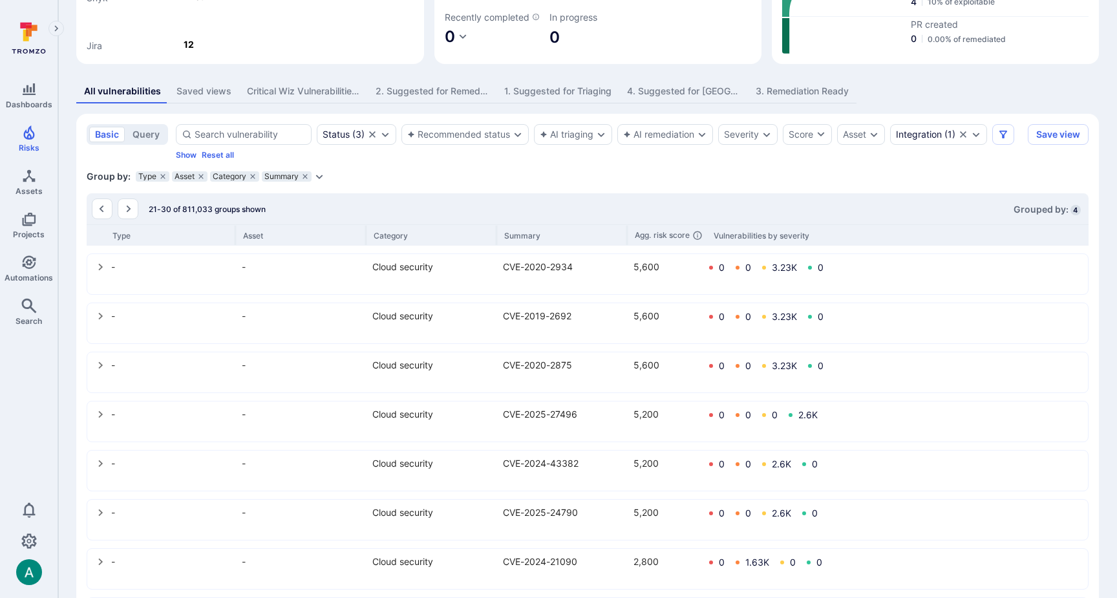
scroll to position [364, 0]
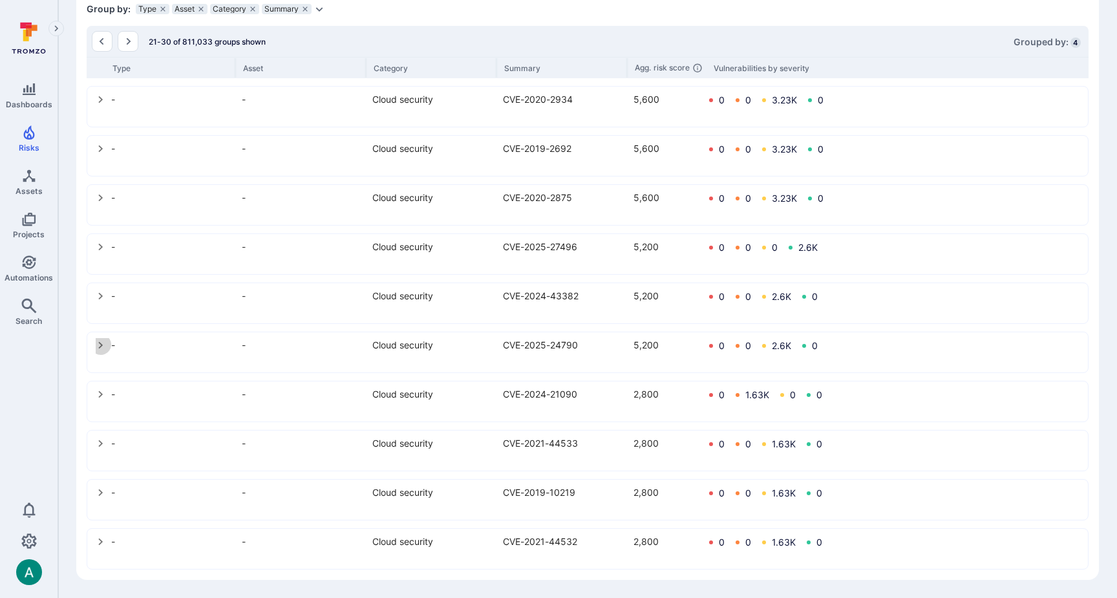
click at [103, 346] on icon "select group" at bounding box center [101, 345] width 10 height 10
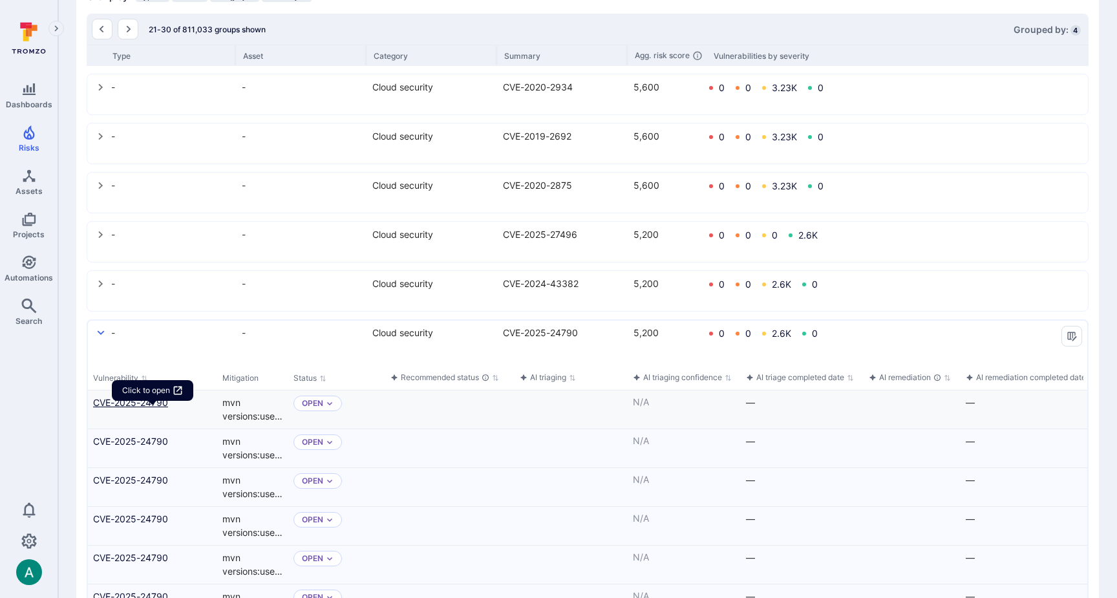
click at [144, 409] on link "CVE-2025-24790" at bounding box center [152, 403] width 119 height 14
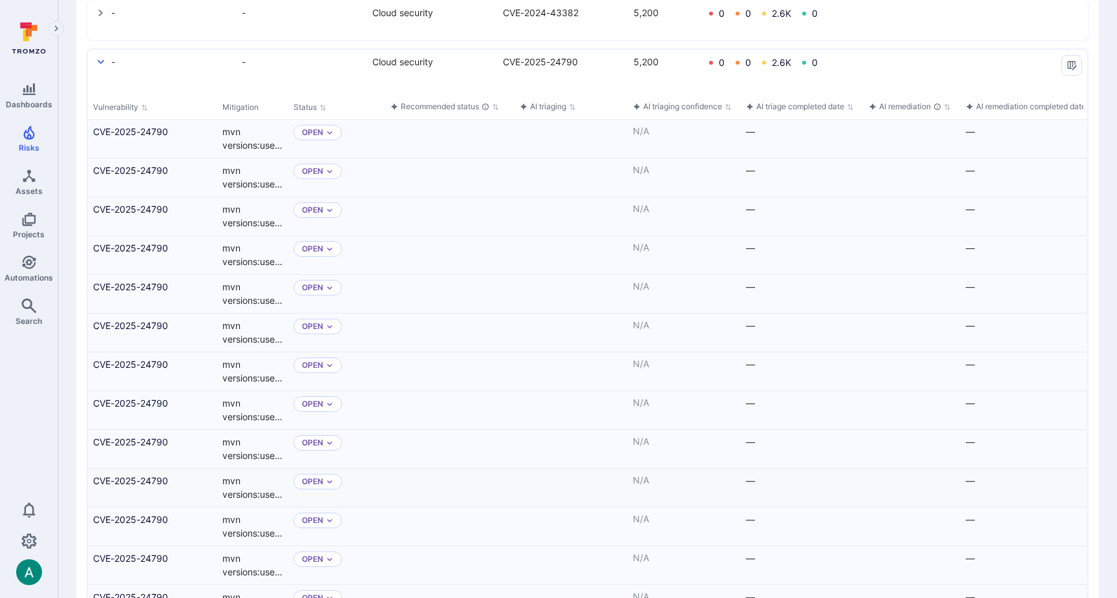
scroll to position [644, 0]
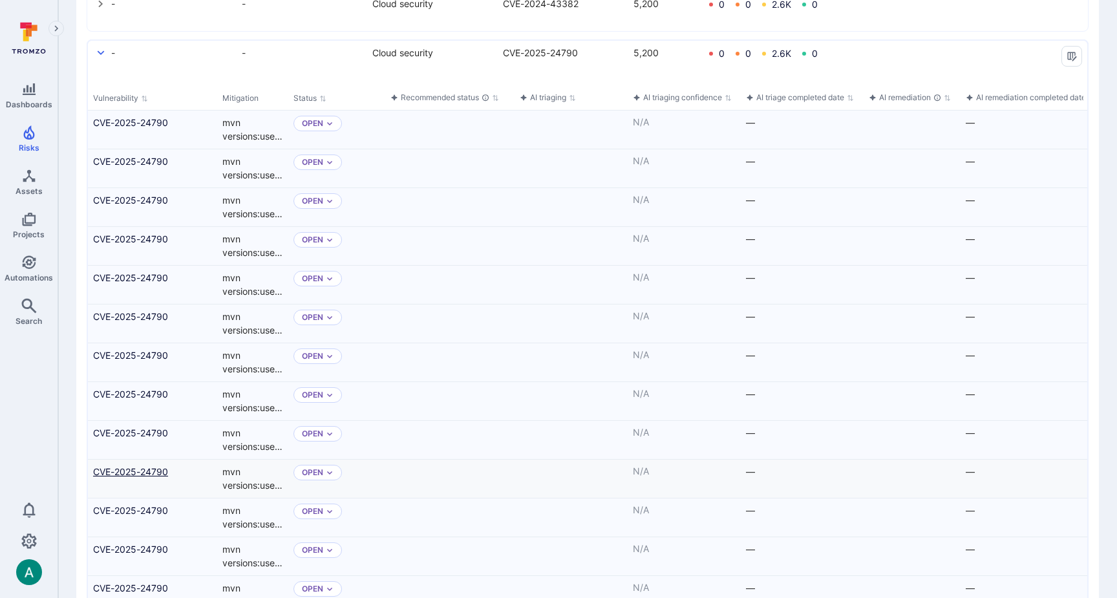
click at [147, 478] on link "CVE-2025-24790" at bounding box center [152, 472] width 119 height 14
click at [97, 58] on icon "select group" at bounding box center [101, 53] width 10 height 10
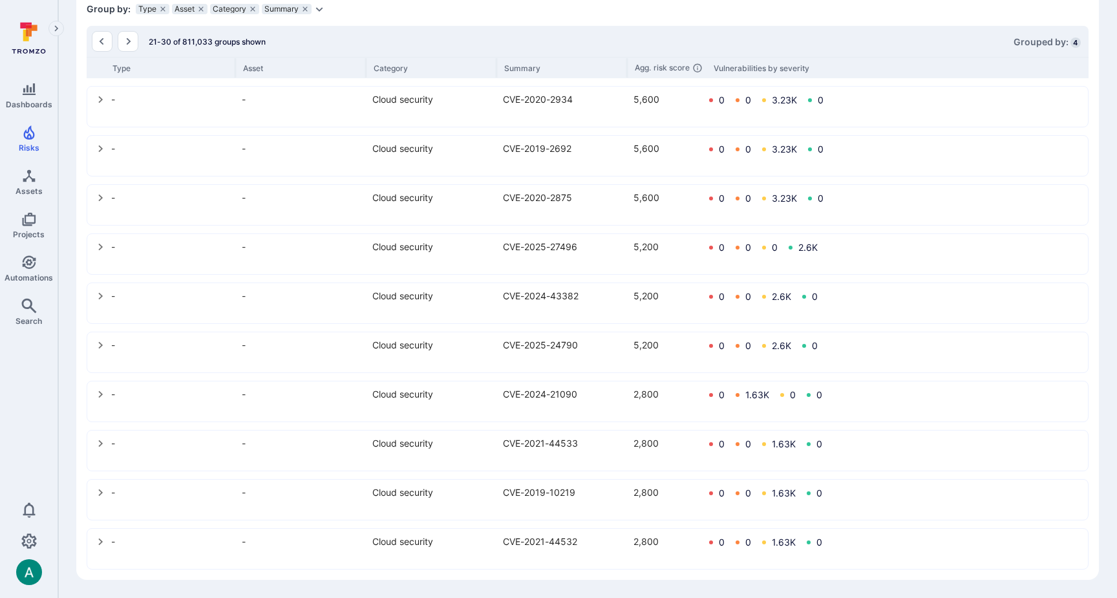
scroll to position [0, 0]
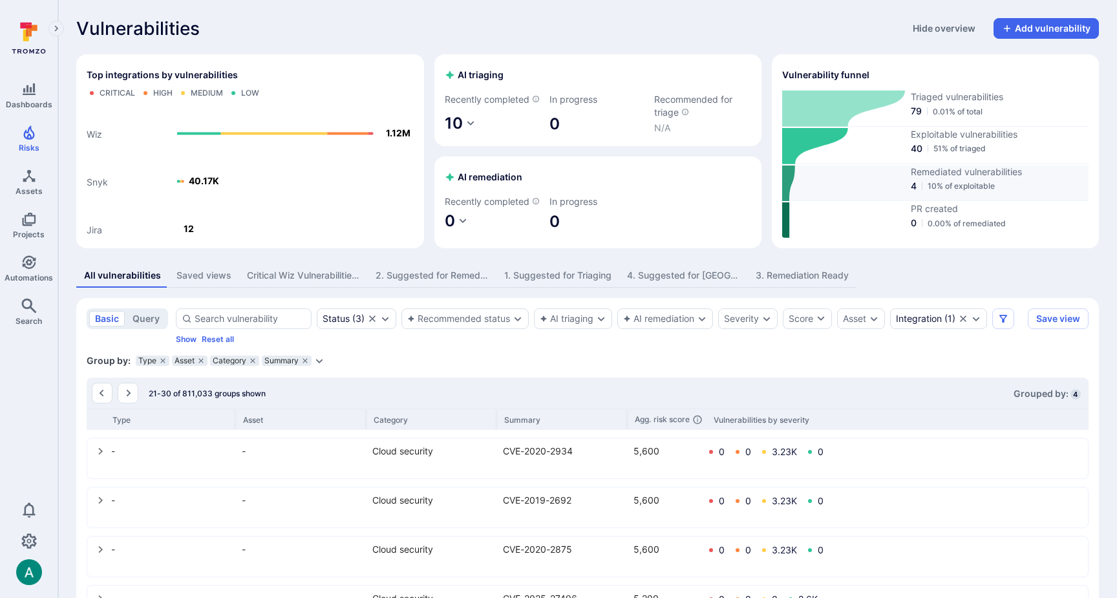
click at [990, 178] on span "Remediated vulnerabilities" at bounding box center [1000, 171] width 178 height 13
